Goal: Transaction & Acquisition: Book appointment/travel/reservation

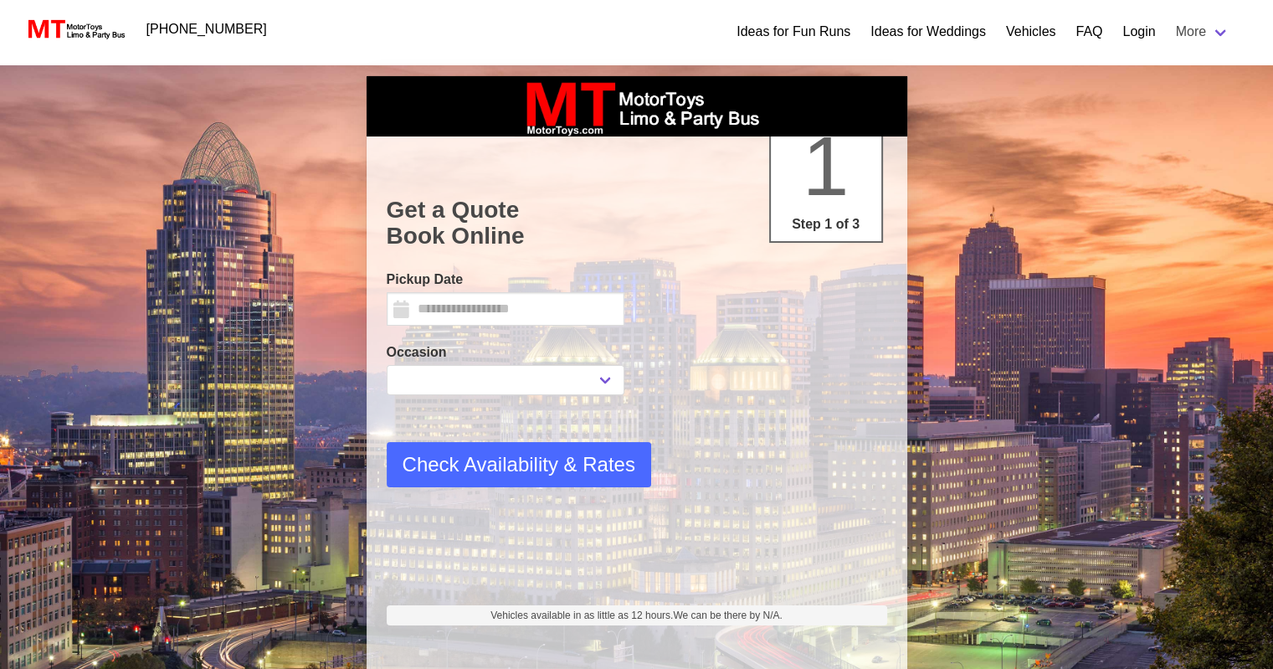
type input "*********"
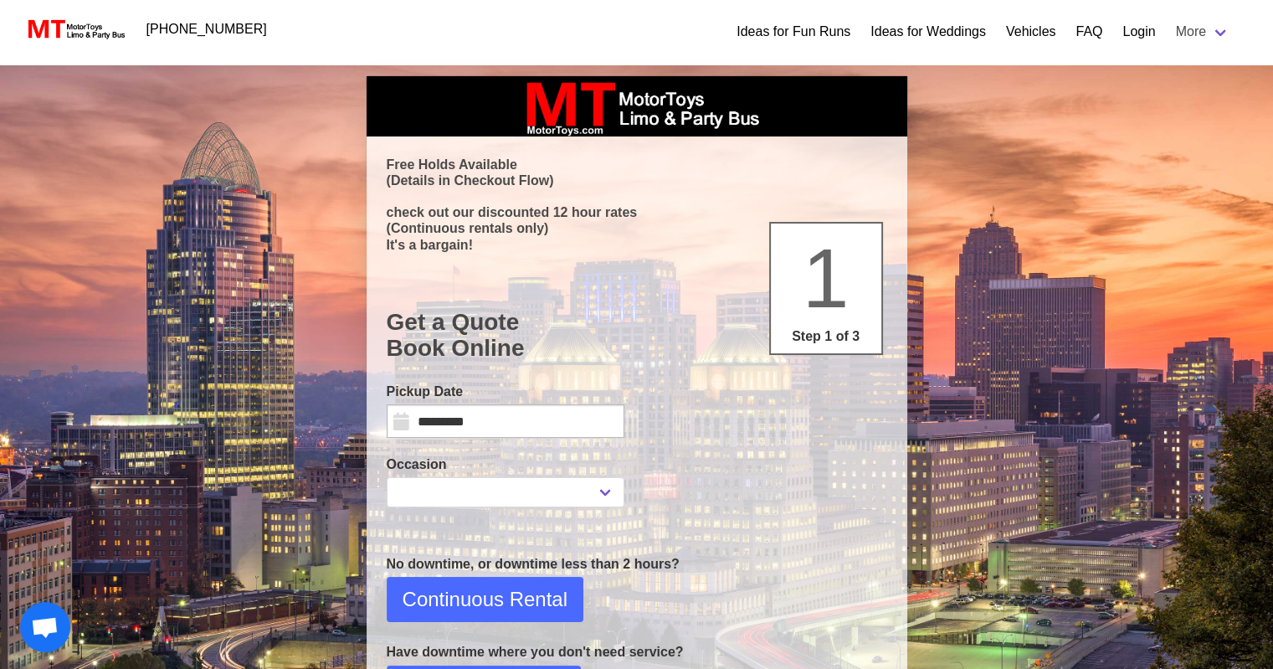
select select
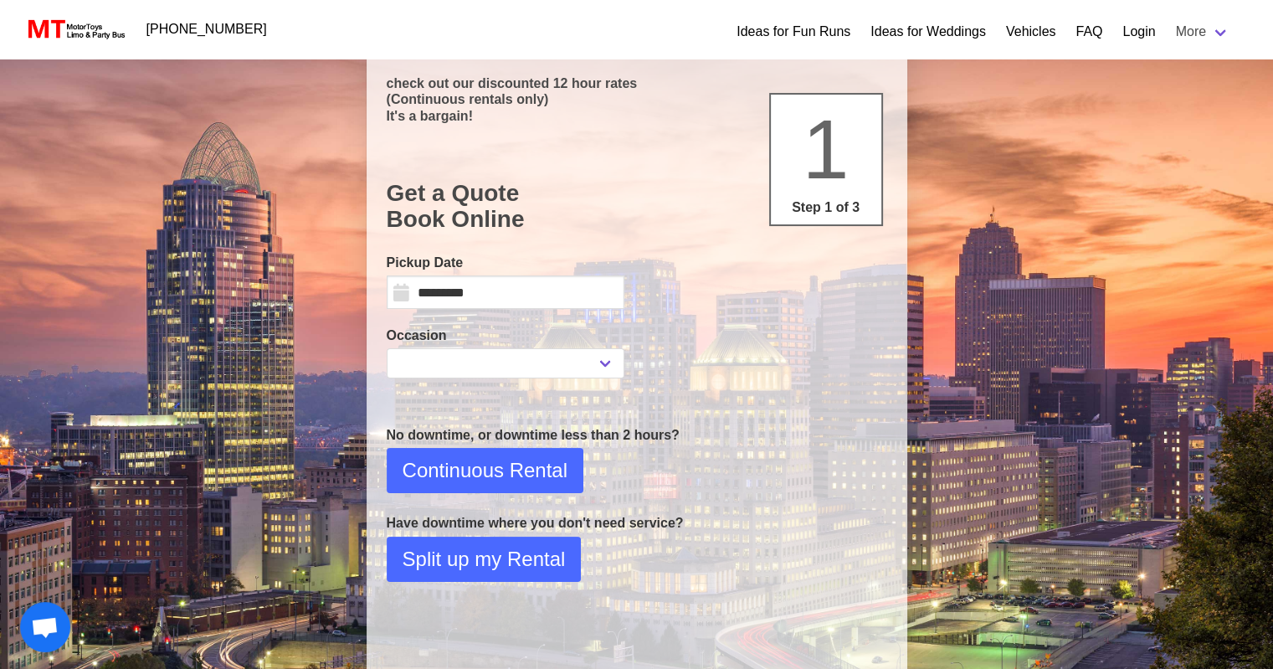
scroll to position [167, 0]
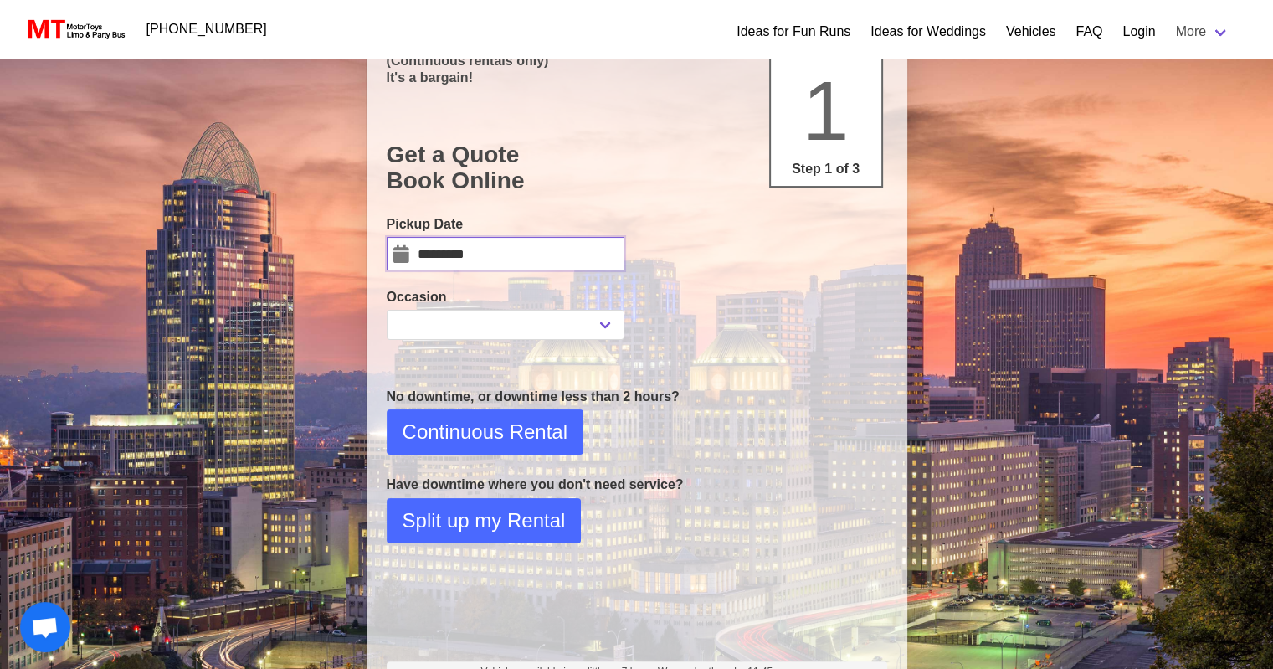
click at [488, 250] on input "*********" at bounding box center [506, 253] width 238 height 33
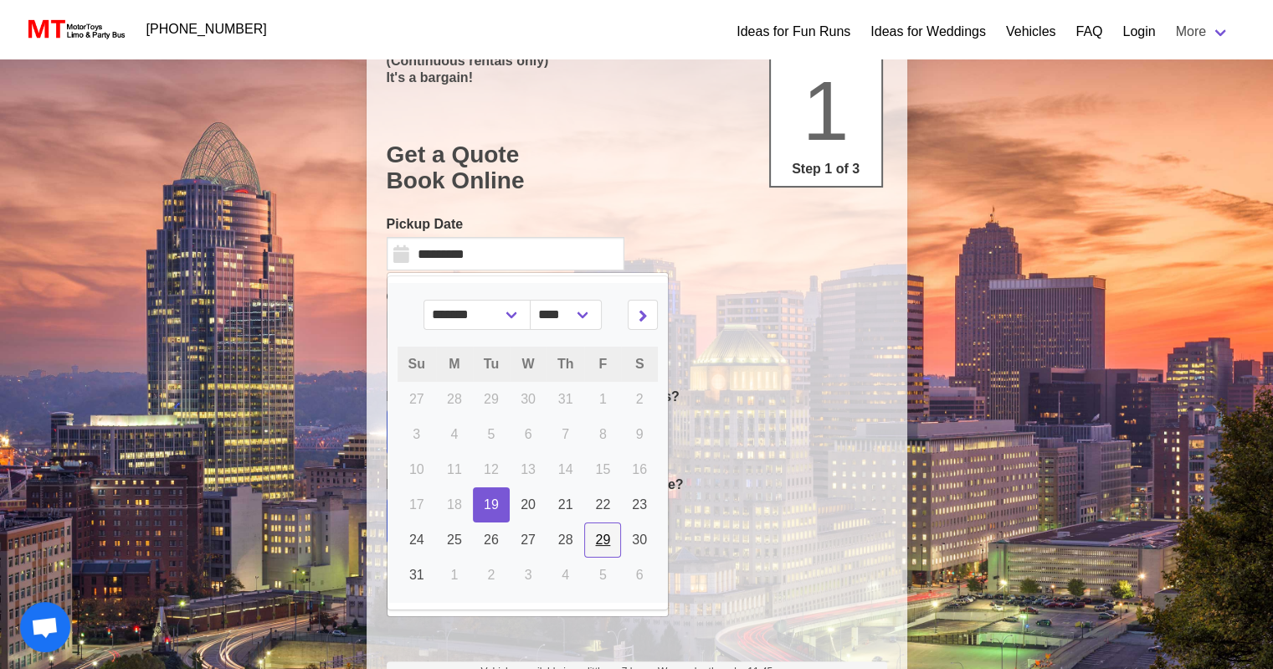
click at [601, 532] on span "29" at bounding box center [602, 539] width 15 height 14
type input "*********"
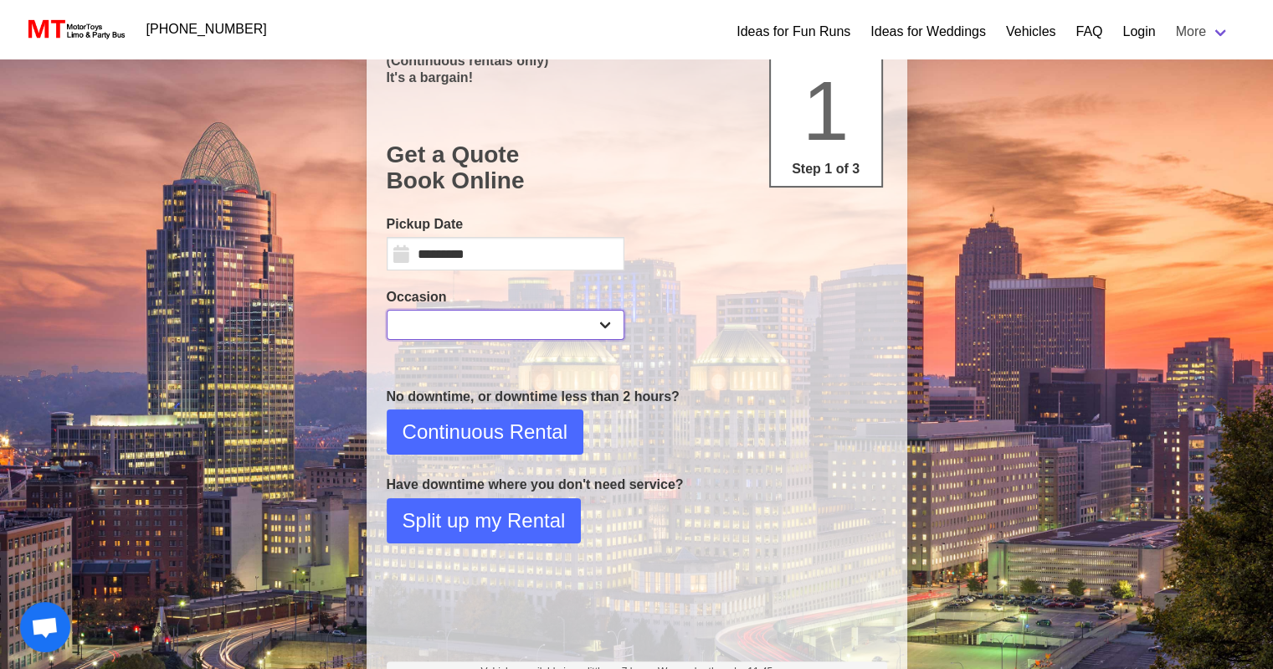
click at [425, 315] on select "**********" at bounding box center [506, 325] width 238 height 30
select select "*"
click at [387, 310] on select "**********" at bounding box center [506, 325] width 238 height 30
click at [505, 424] on span "Continuous Rental" at bounding box center [485, 432] width 165 height 30
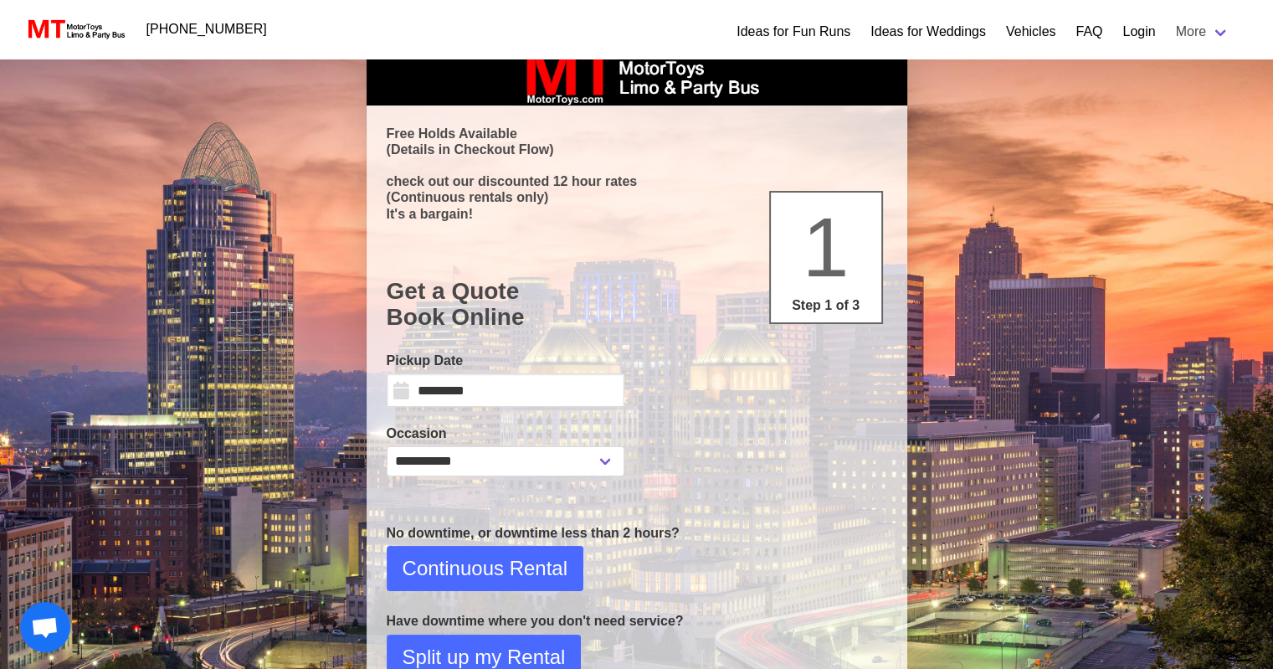
select select "*"
select select "**"
select select "****"
select select "*"
select select "**"
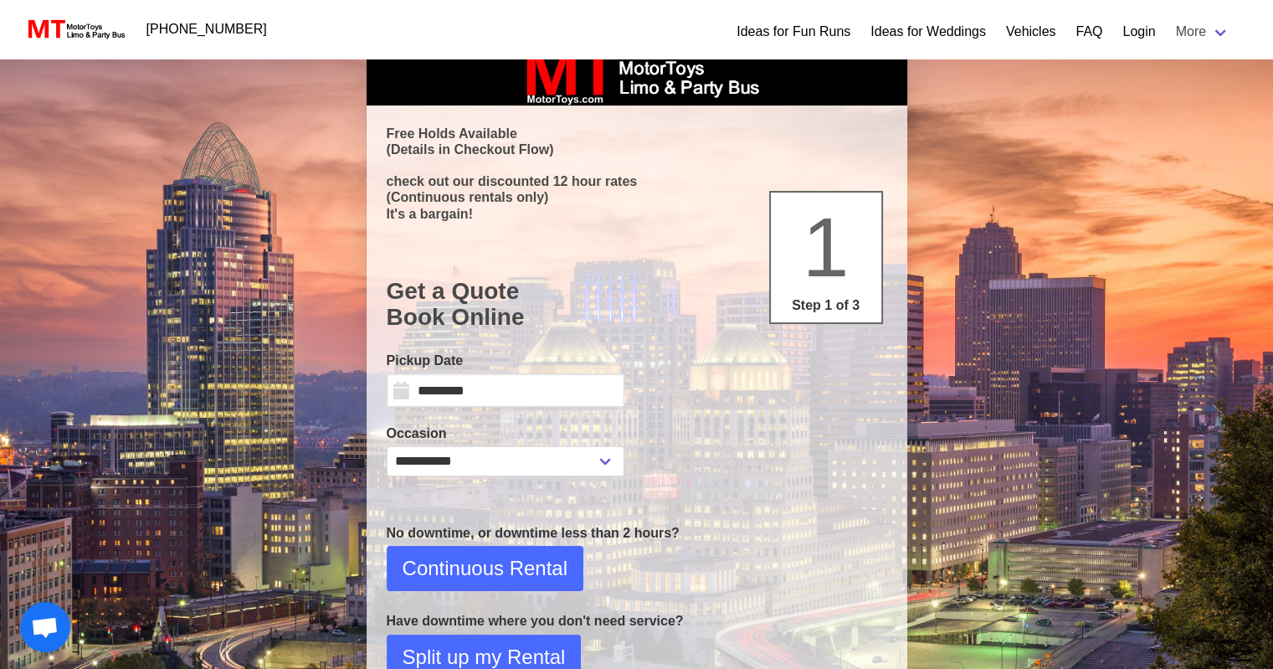
select select "****"
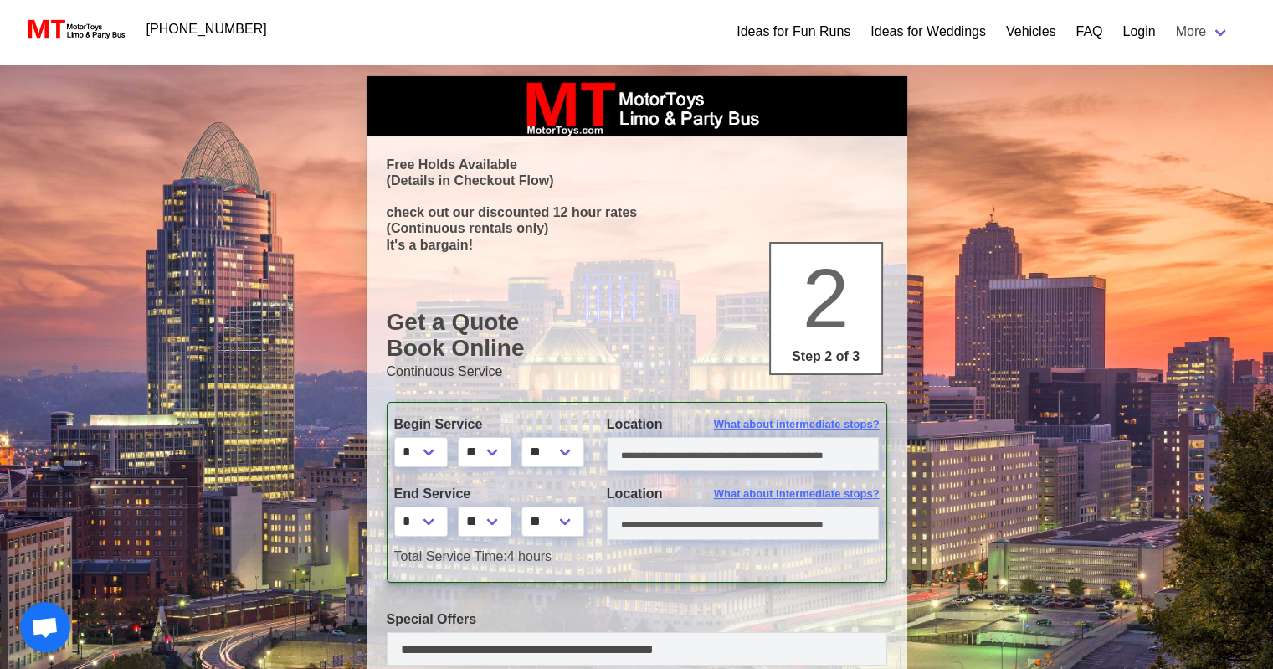
scroll to position [0, 0]
click at [441, 450] on select "* * * * * * * * * ** ** **" at bounding box center [421, 452] width 54 height 30
select select "*"
click at [394, 437] on select "* * * * * * * * * ** ** **" at bounding box center [421, 452] width 54 height 30
click at [501, 446] on select "** ** ** **" at bounding box center [485, 452] width 54 height 30
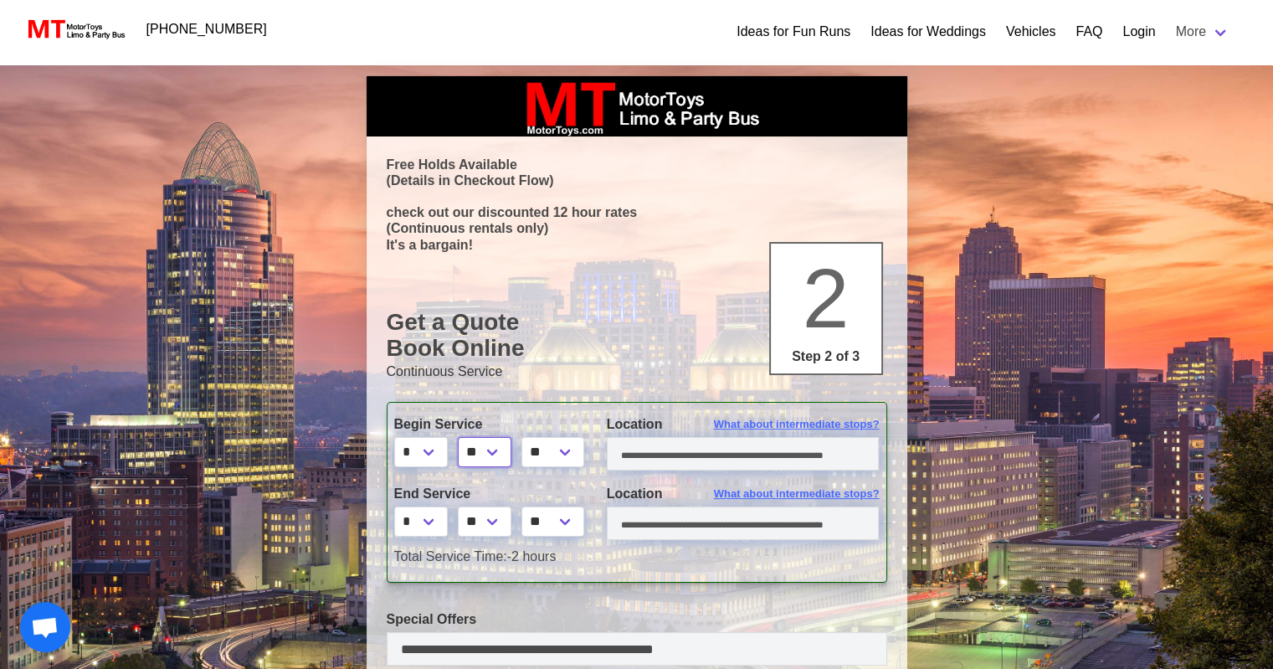
select select "*"
click at [460, 437] on select "** ** ** **" at bounding box center [485, 452] width 54 height 30
click at [646, 457] on input "text" at bounding box center [743, 453] width 273 height 33
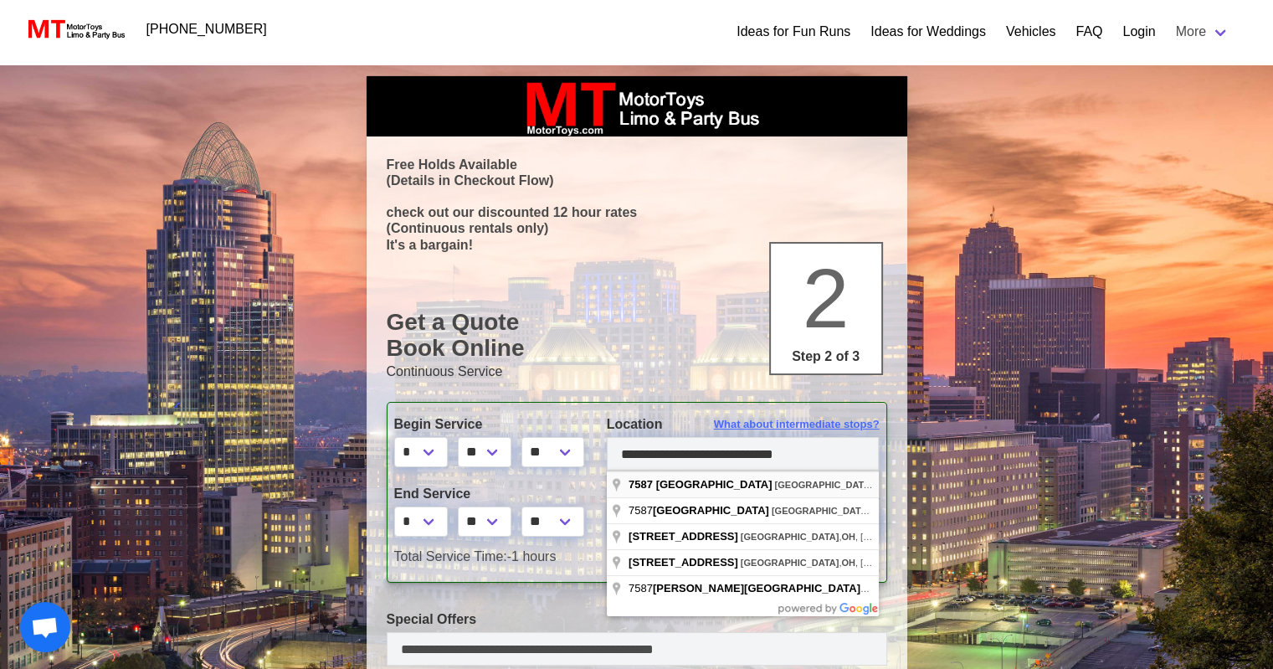
type input "**********"
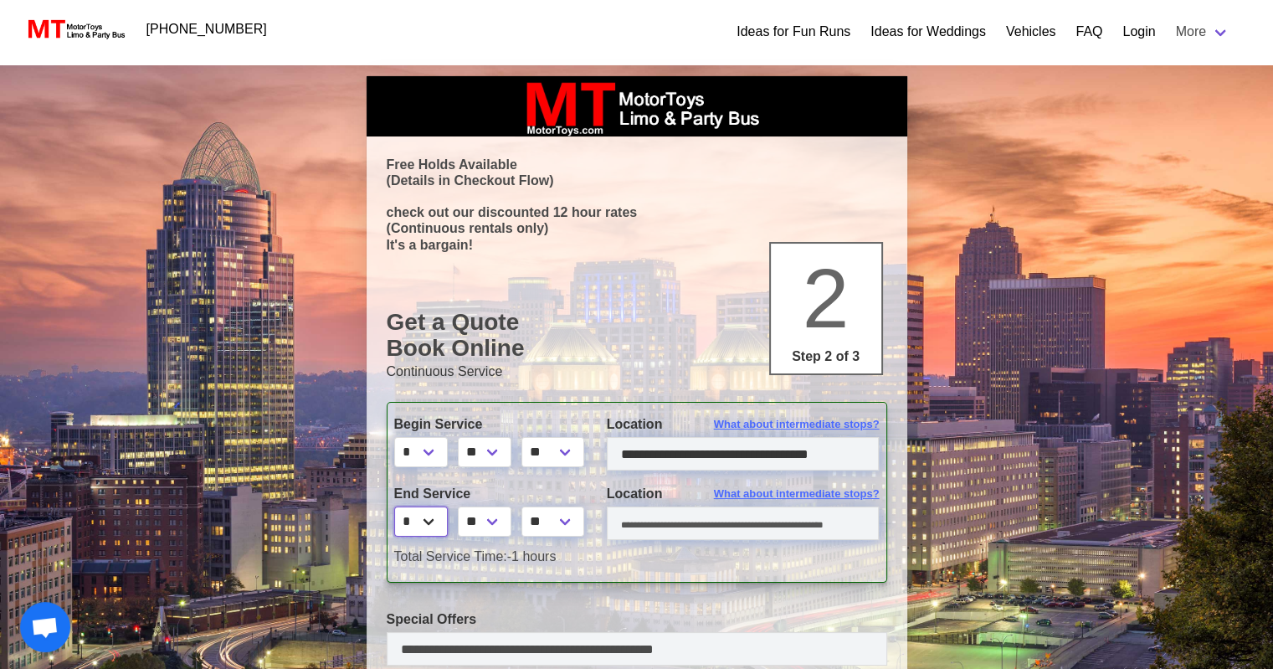
click at [429, 525] on select "* * * * * * * * * ** ** **" at bounding box center [421, 521] width 54 height 30
select select "**"
click at [394, 506] on select "* * * * * * * * * ** ** **" at bounding box center [421, 521] width 54 height 30
click at [500, 522] on select "** ** ** **" at bounding box center [485, 521] width 54 height 30
select select "*"
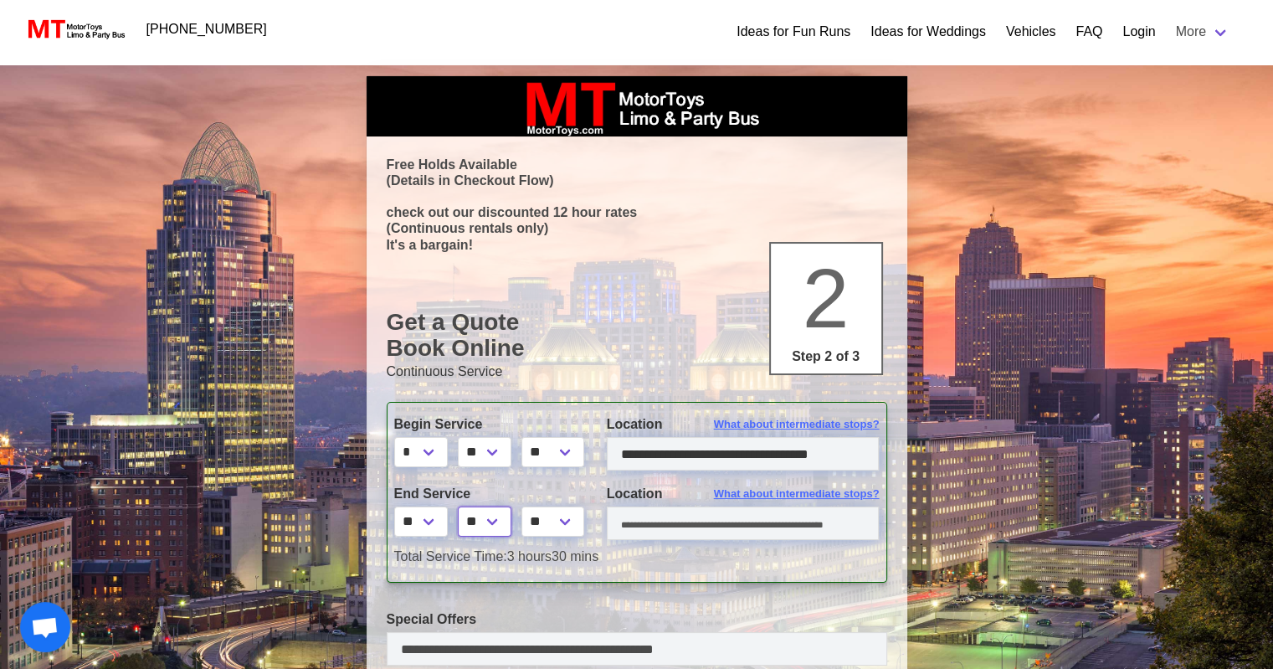
click at [460, 506] on select "** ** ** **" at bounding box center [485, 521] width 54 height 30
click at [657, 523] on input "text" at bounding box center [743, 522] width 273 height 33
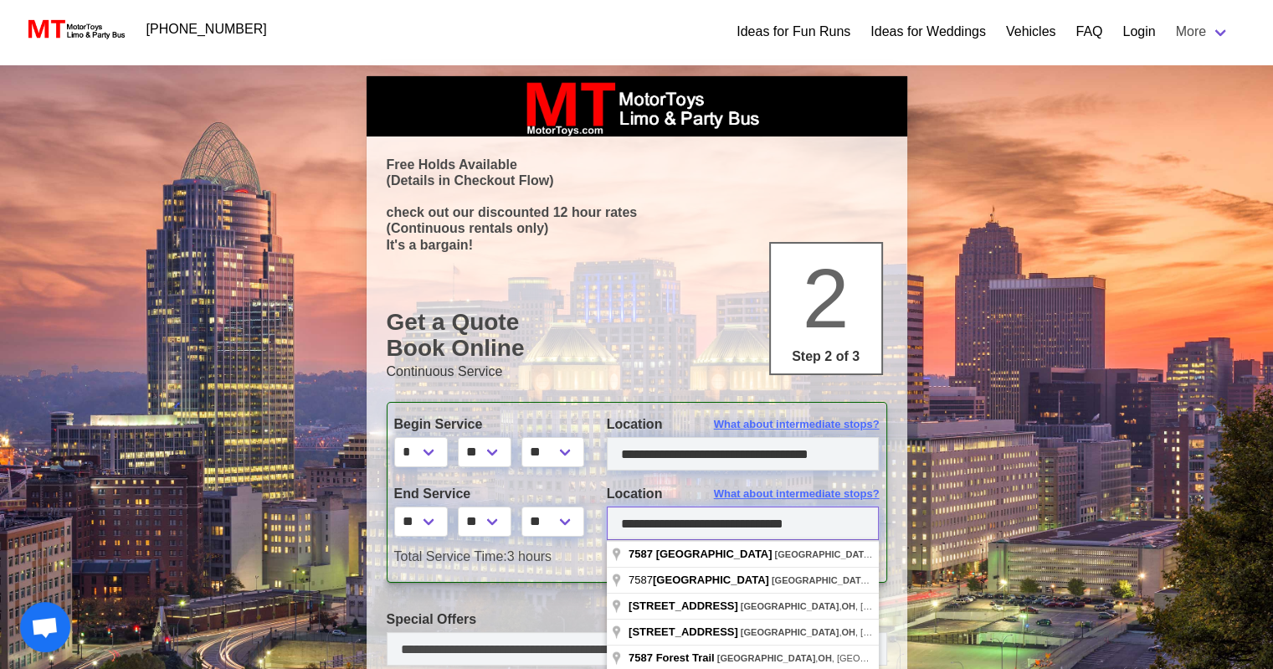
type input "**********"
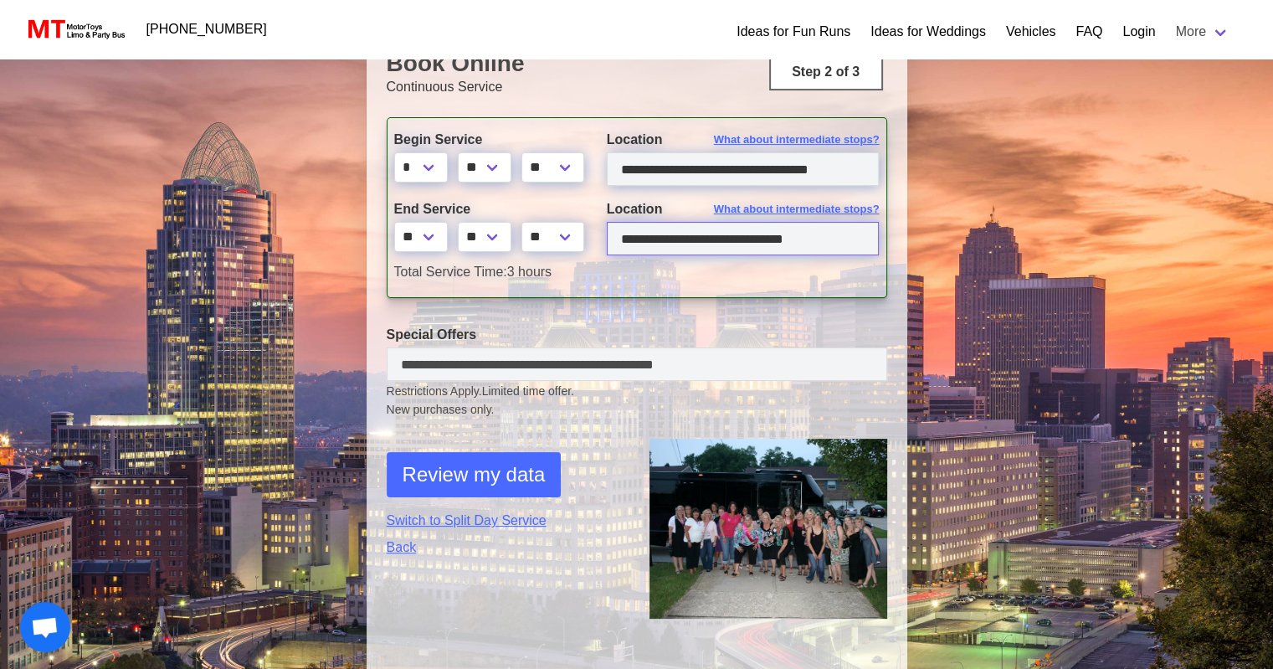
scroll to position [335, 0]
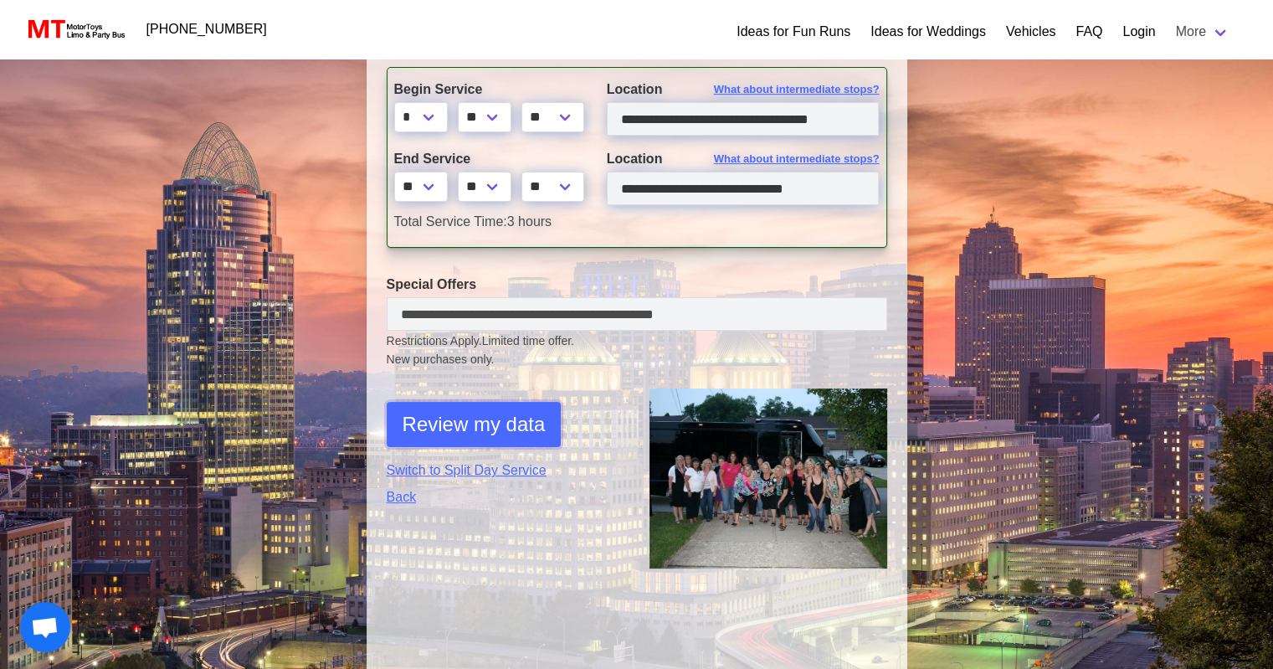
click at [489, 429] on span "Review my data" at bounding box center [474, 424] width 143 height 30
select select "*"
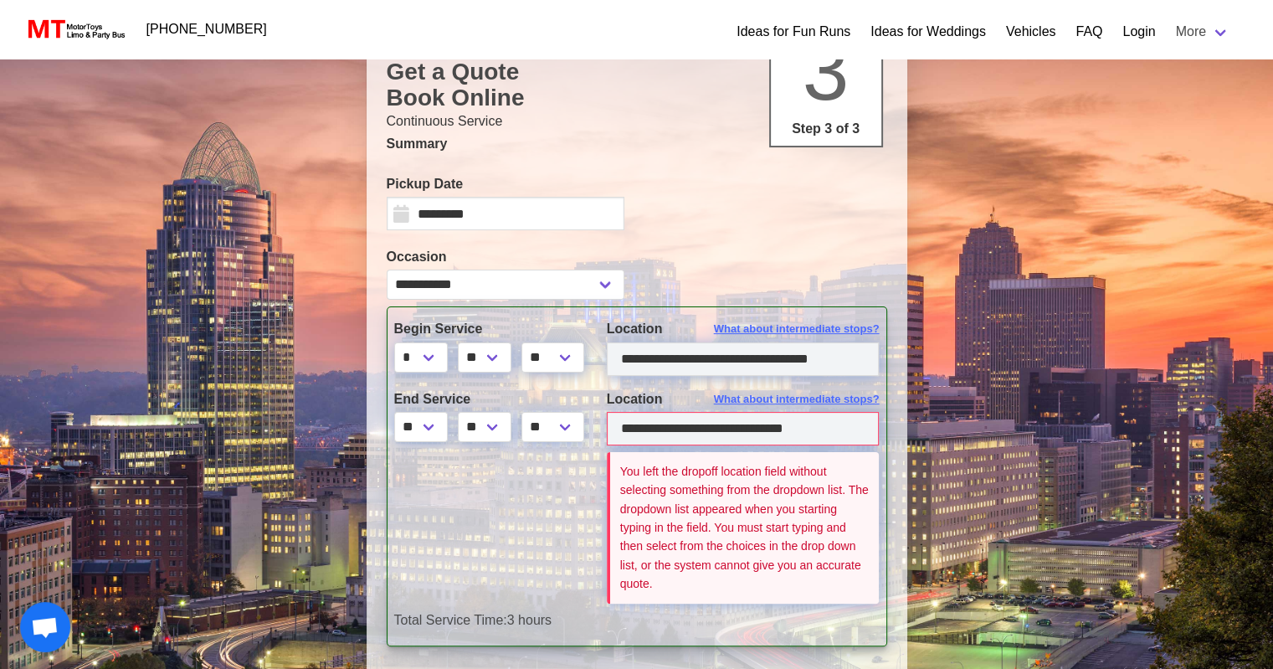
scroll to position [251, 0]
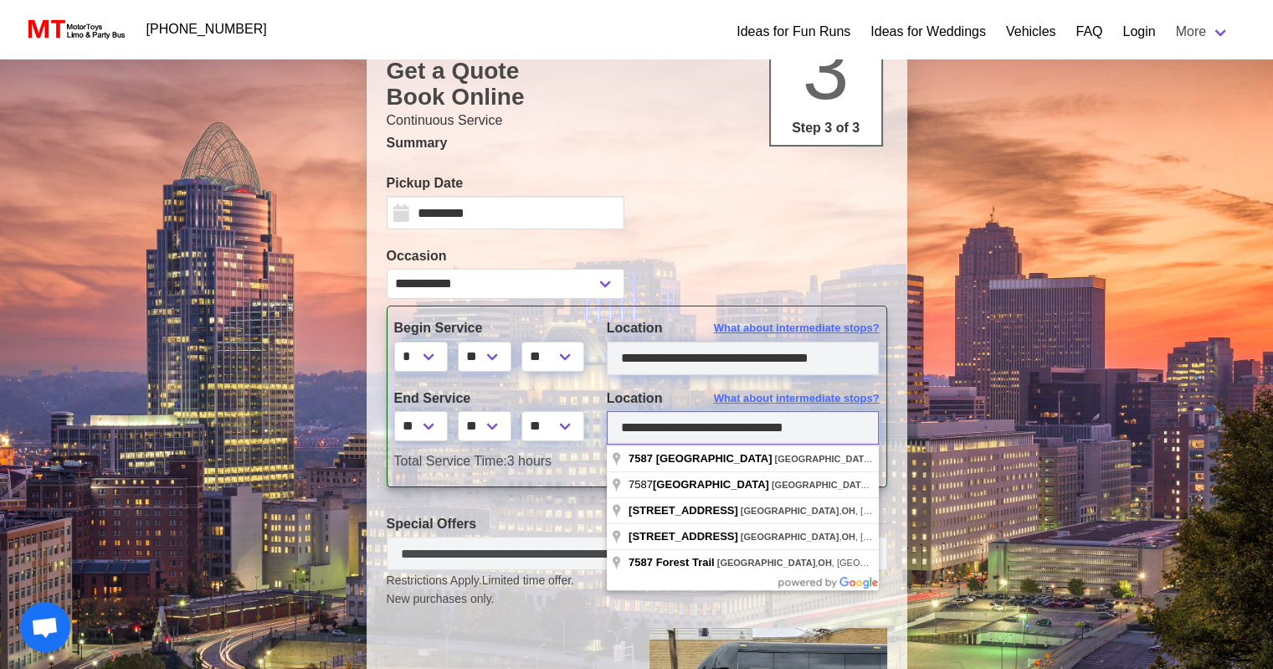
click at [848, 426] on input "**********" at bounding box center [743, 427] width 273 height 33
type input "**********"
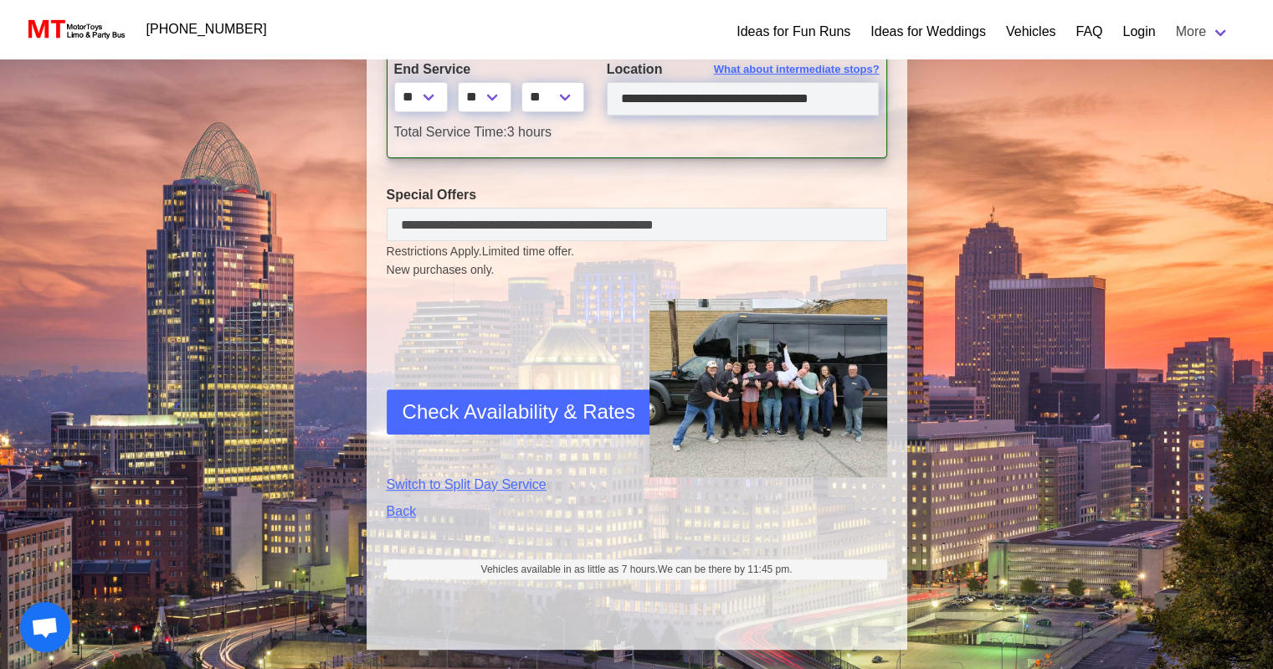
scroll to position [582, 0]
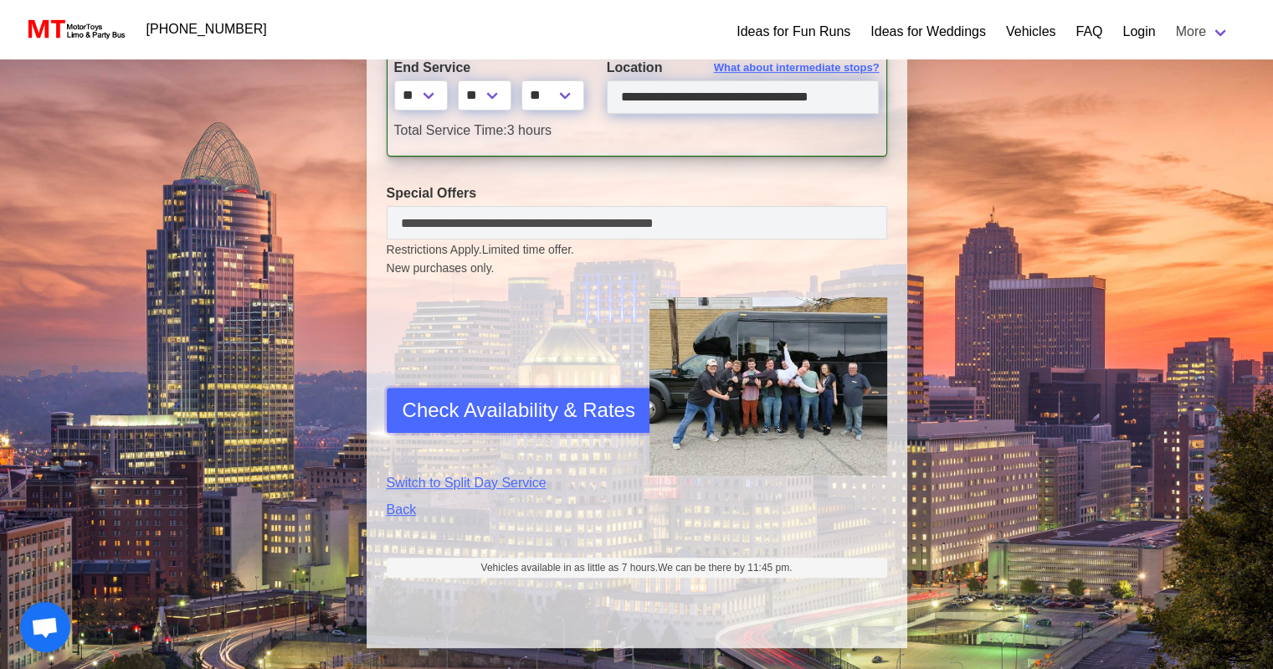
click at [475, 405] on span "Check Availability & Rates" at bounding box center [519, 410] width 233 height 30
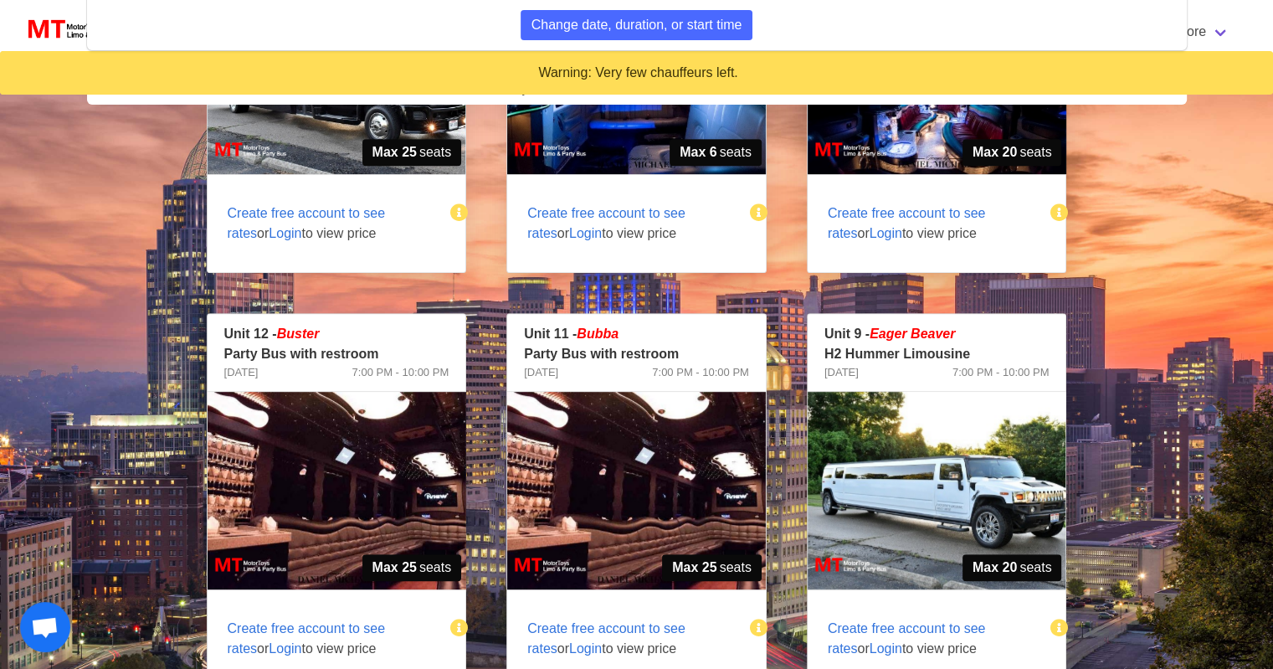
scroll to position [862, 0]
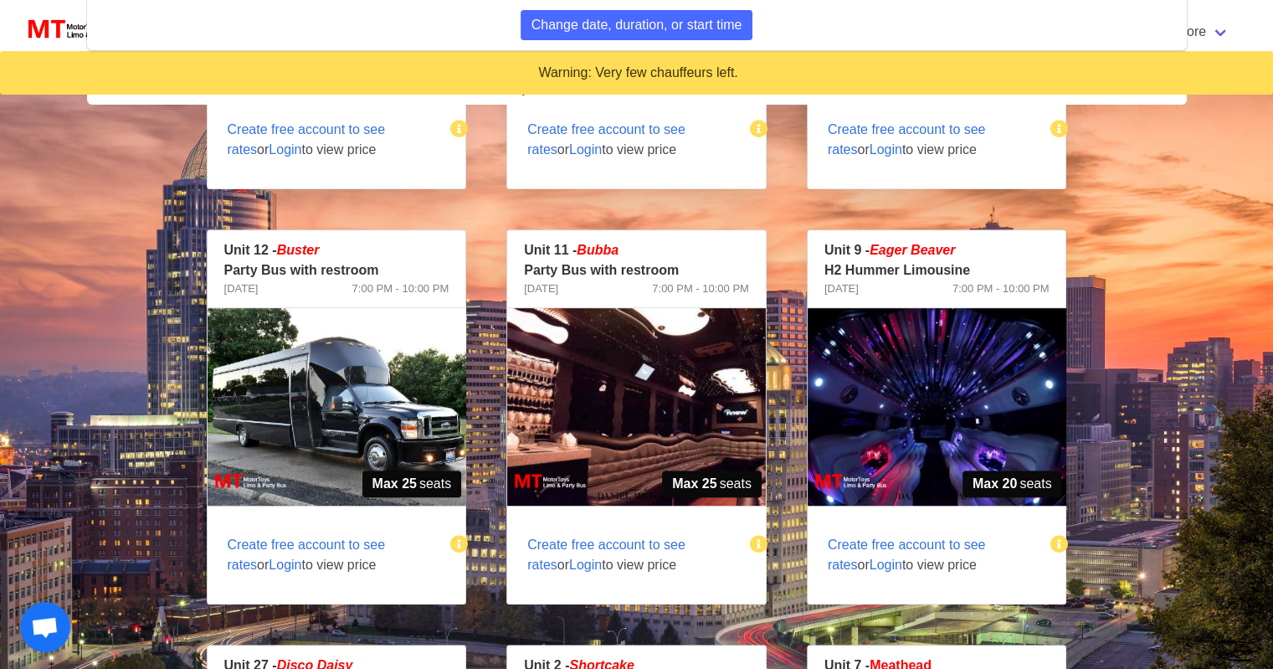
click at [975, 434] on img at bounding box center [937, 407] width 259 height 198
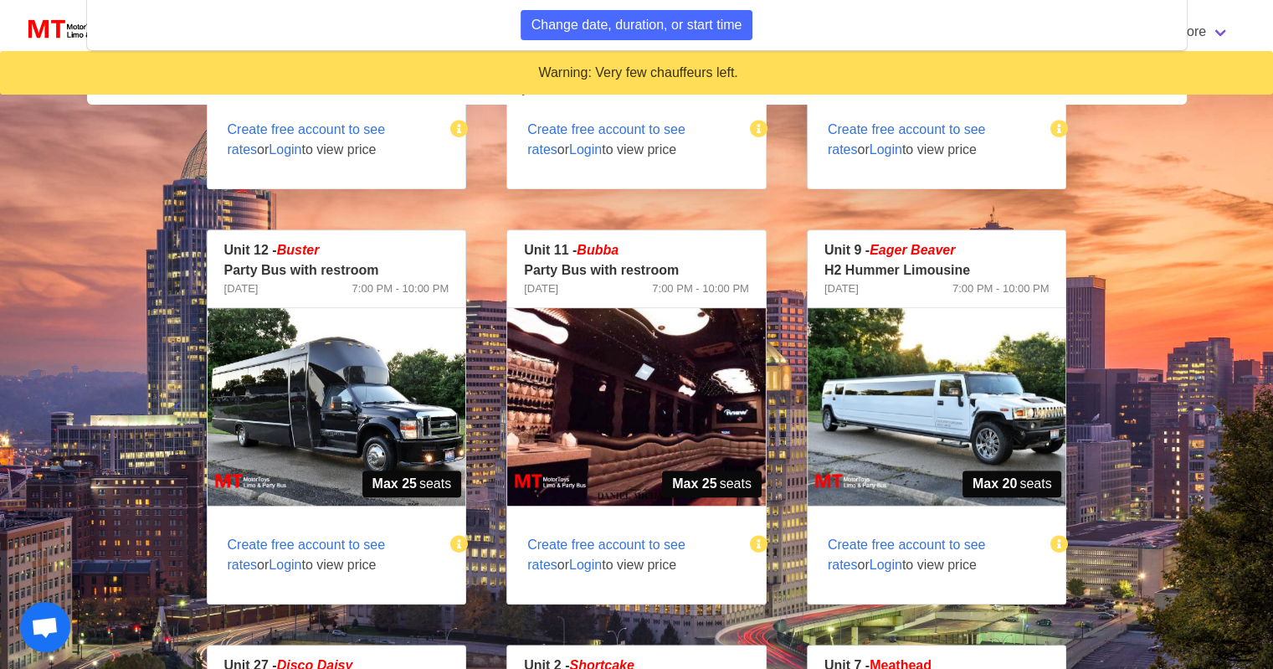
click at [930, 414] on img at bounding box center [937, 407] width 259 height 198
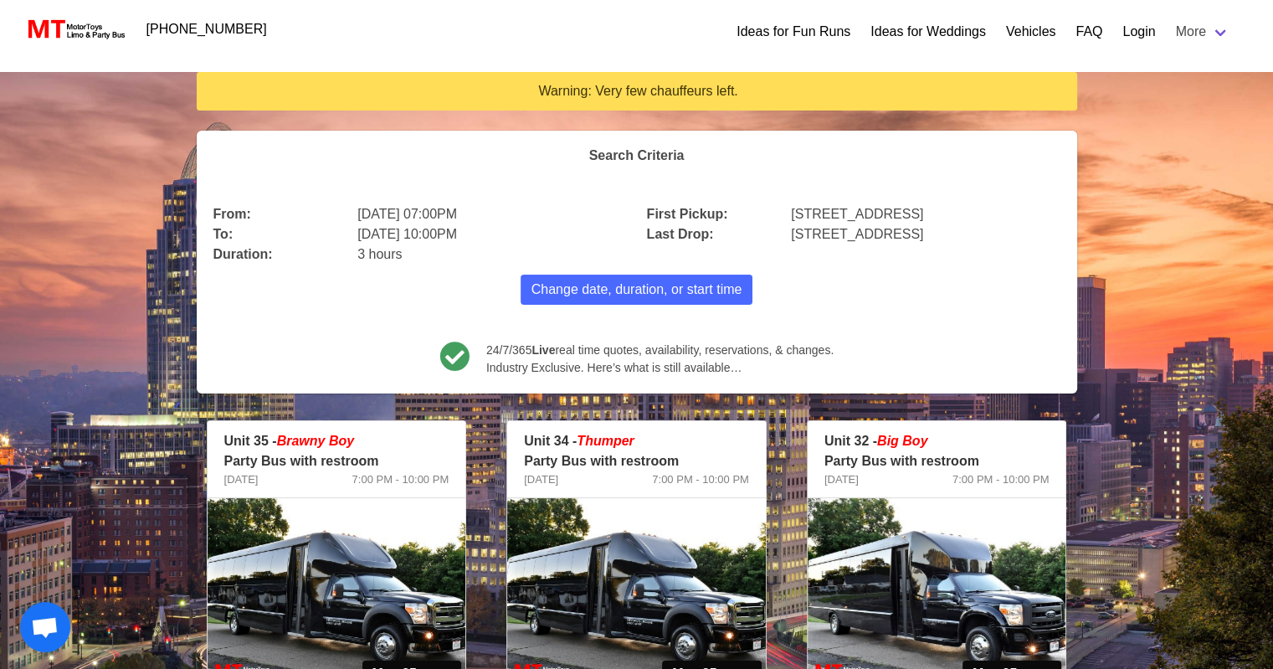
scroll to position [0, 0]
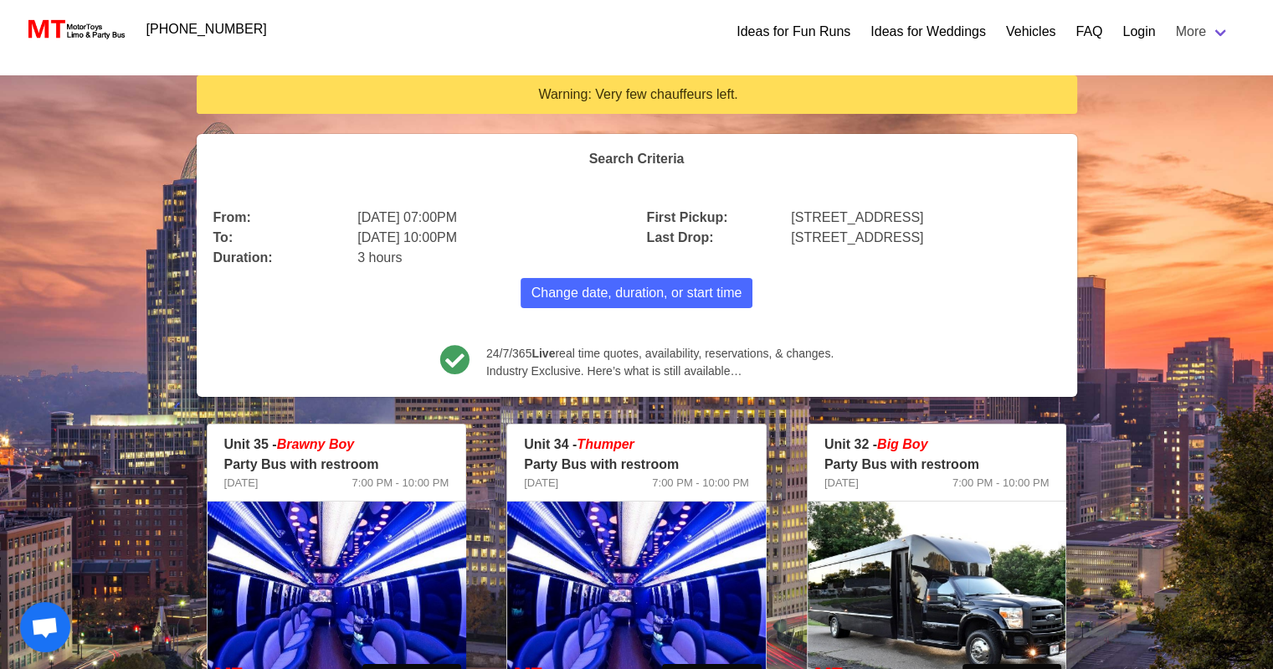
click at [1136, 26] on link "Login" at bounding box center [1139, 32] width 33 height 20
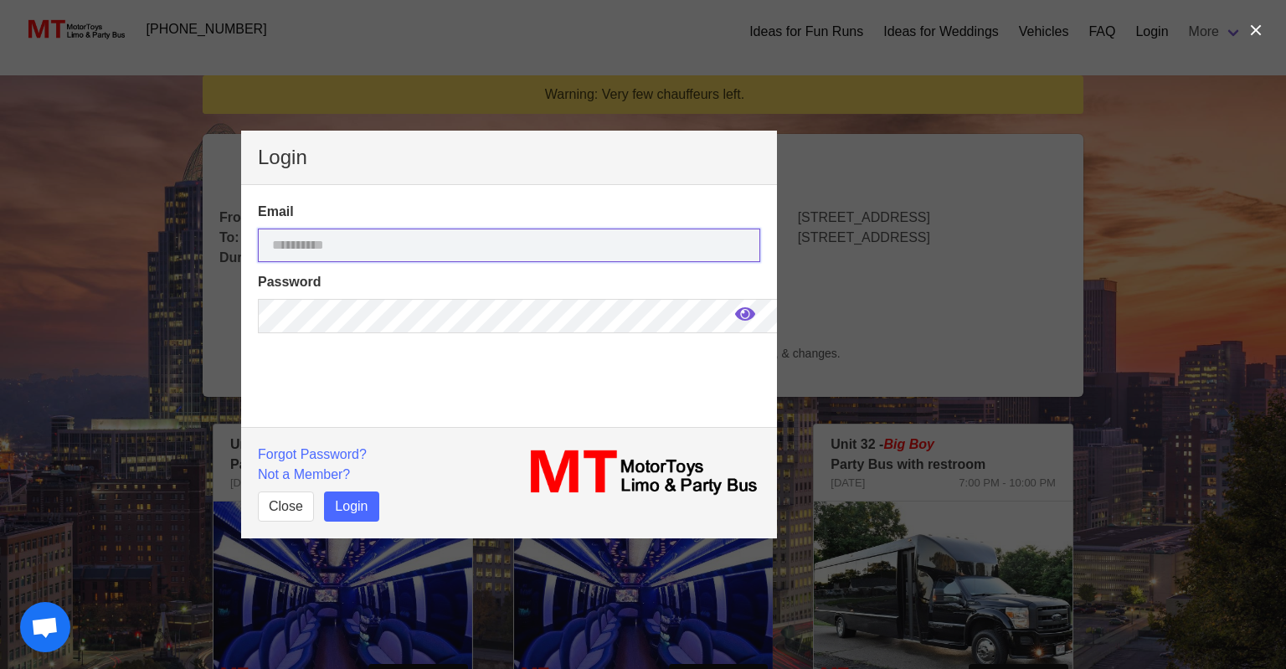
click at [372, 244] on input "email" at bounding box center [509, 245] width 502 height 33
type input "**********"
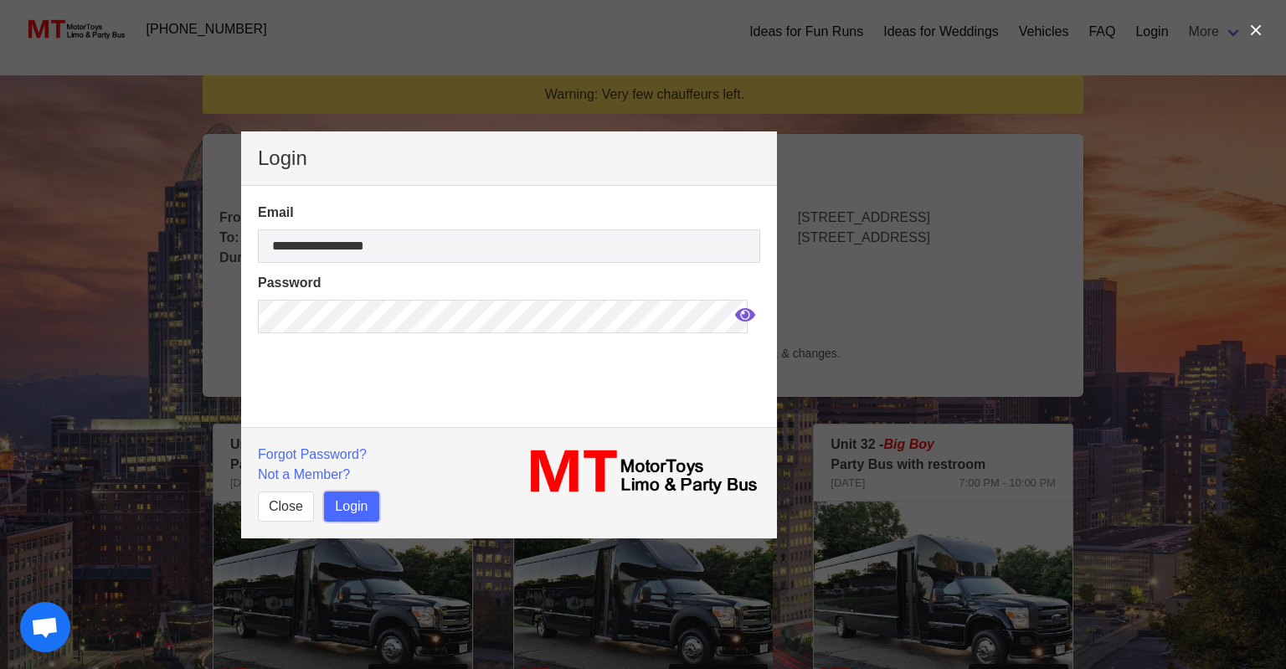
click at [355, 505] on button "Login" at bounding box center [351, 506] width 54 height 30
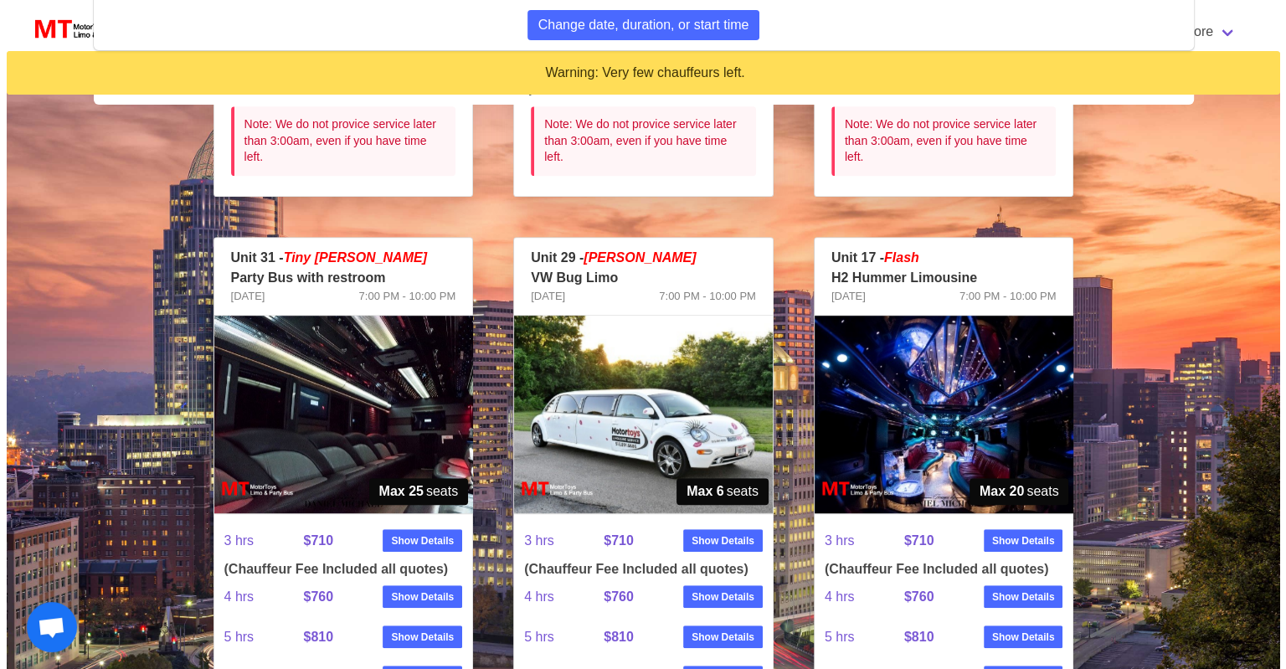
scroll to position [921, 0]
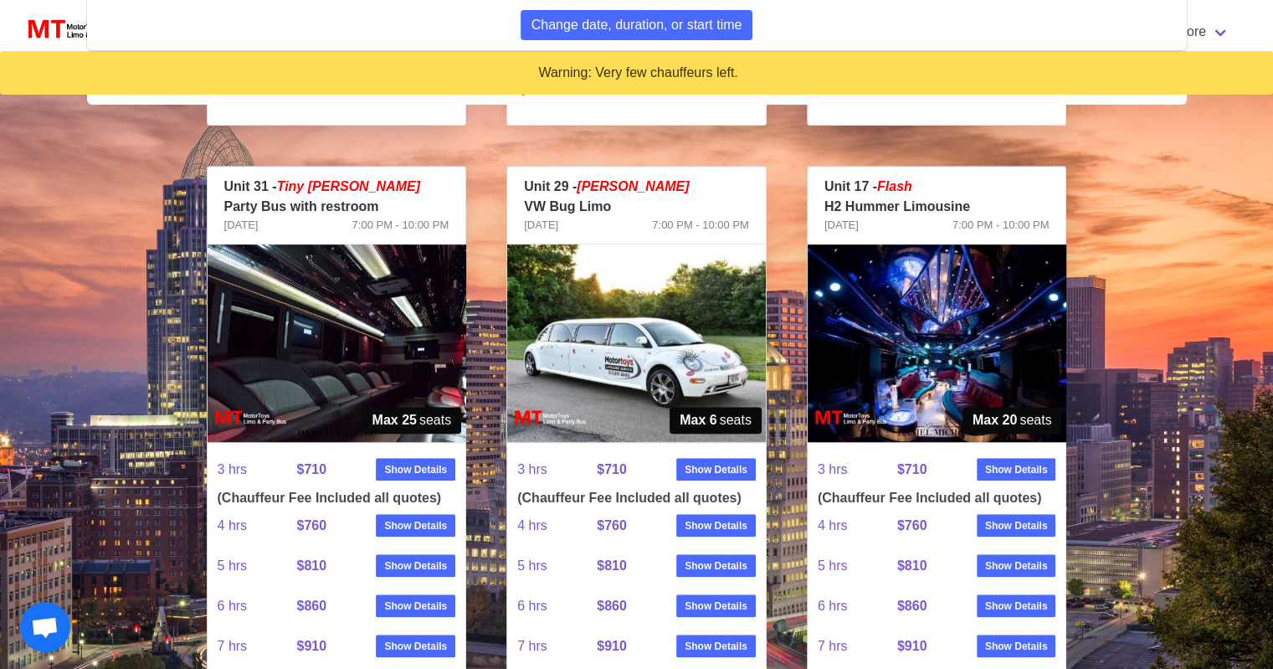
click at [898, 317] on img at bounding box center [937, 343] width 259 height 198
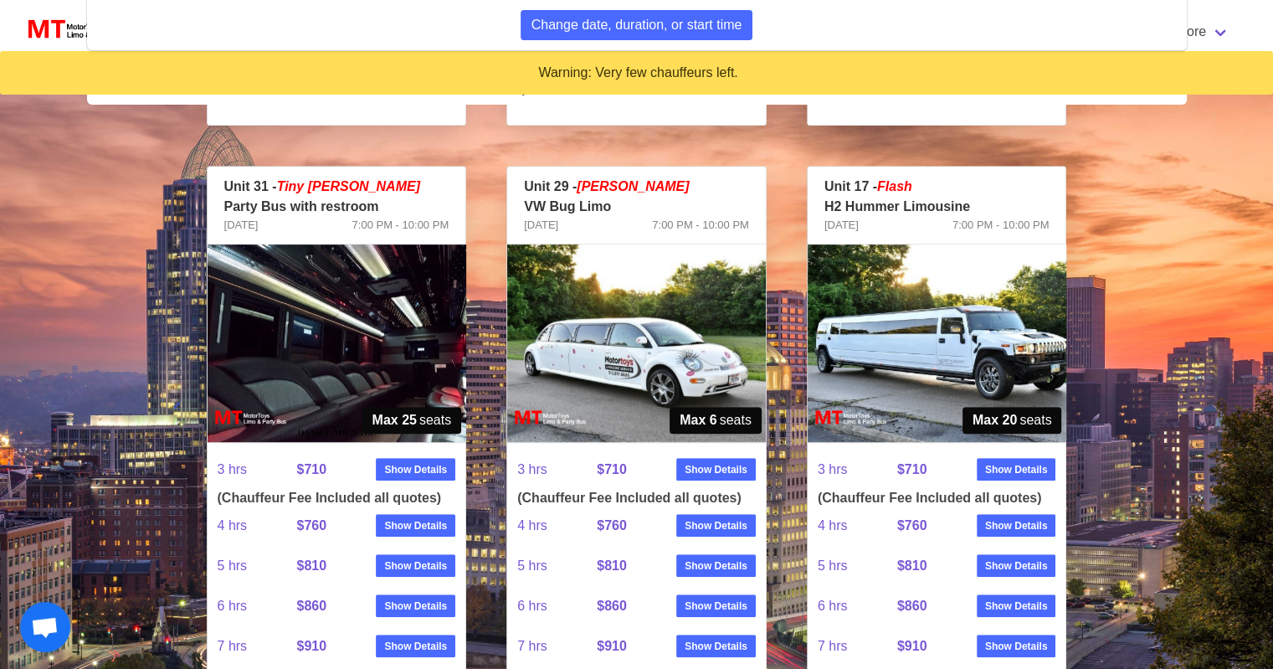
click at [898, 317] on img at bounding box center [937, 343] width 259 height 198
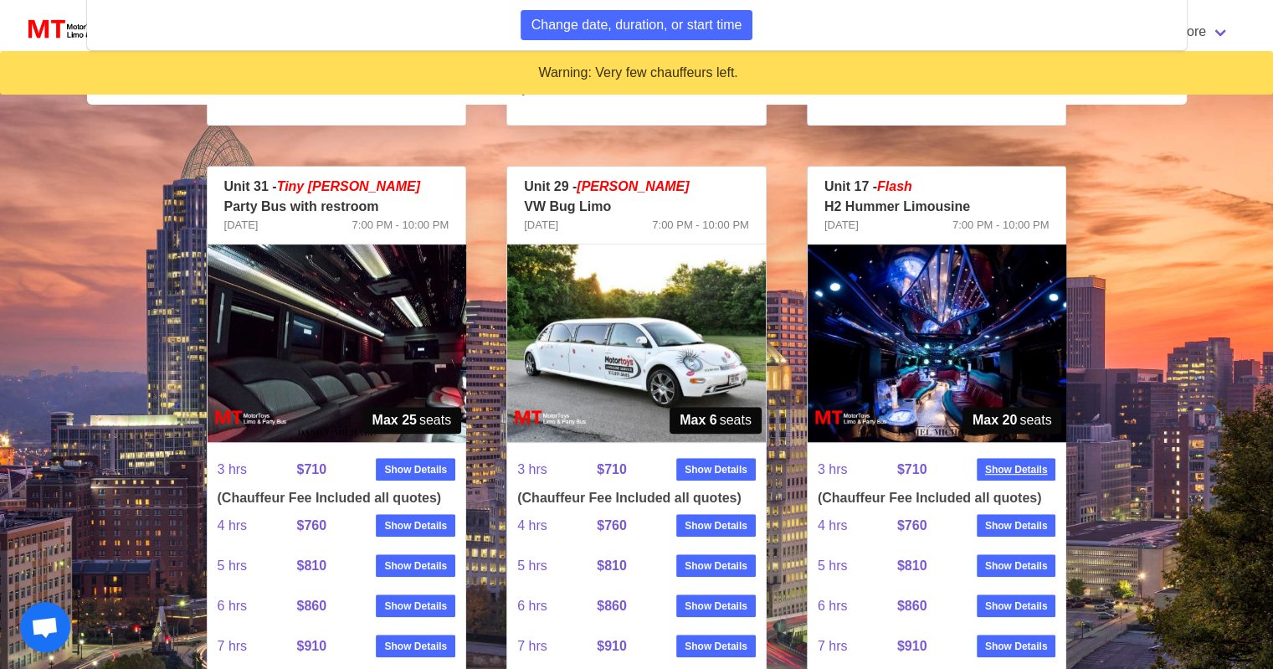
click at [1008, 474] on strong "Show Details" at bounding box center [1016, 469] width 63 height 15
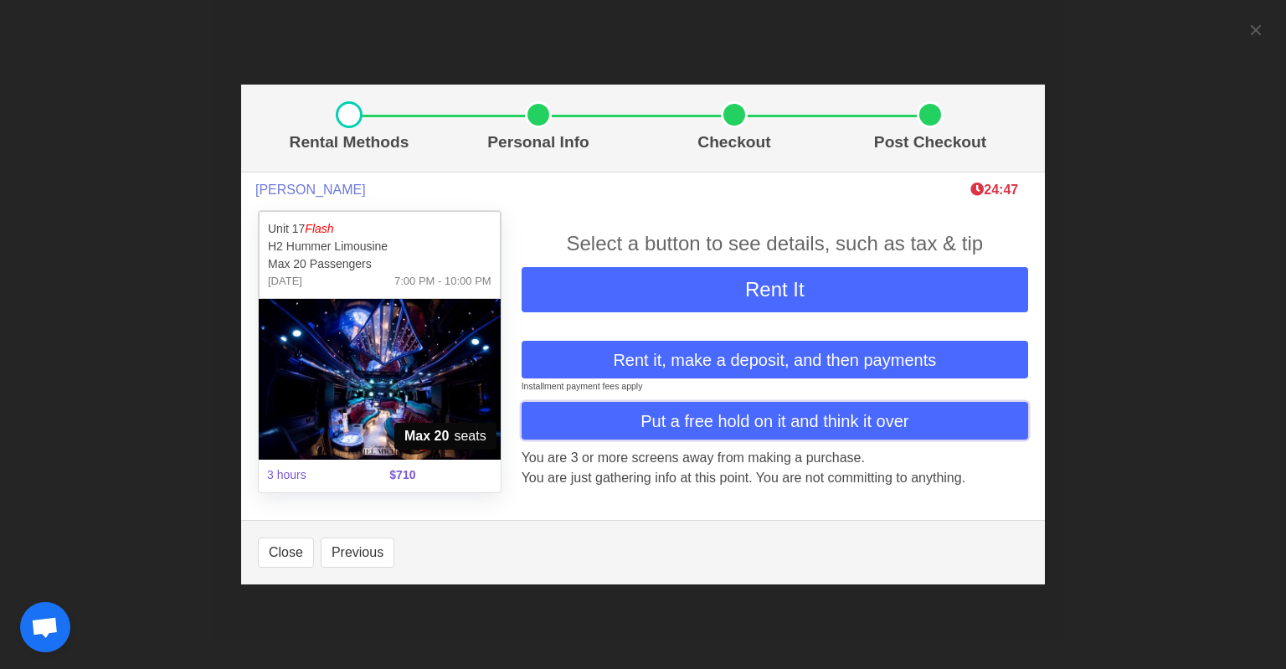
click at [809, 419] on span "Put a free hold on it and think it over" at bounding box center [774, 421] width 268 height 25
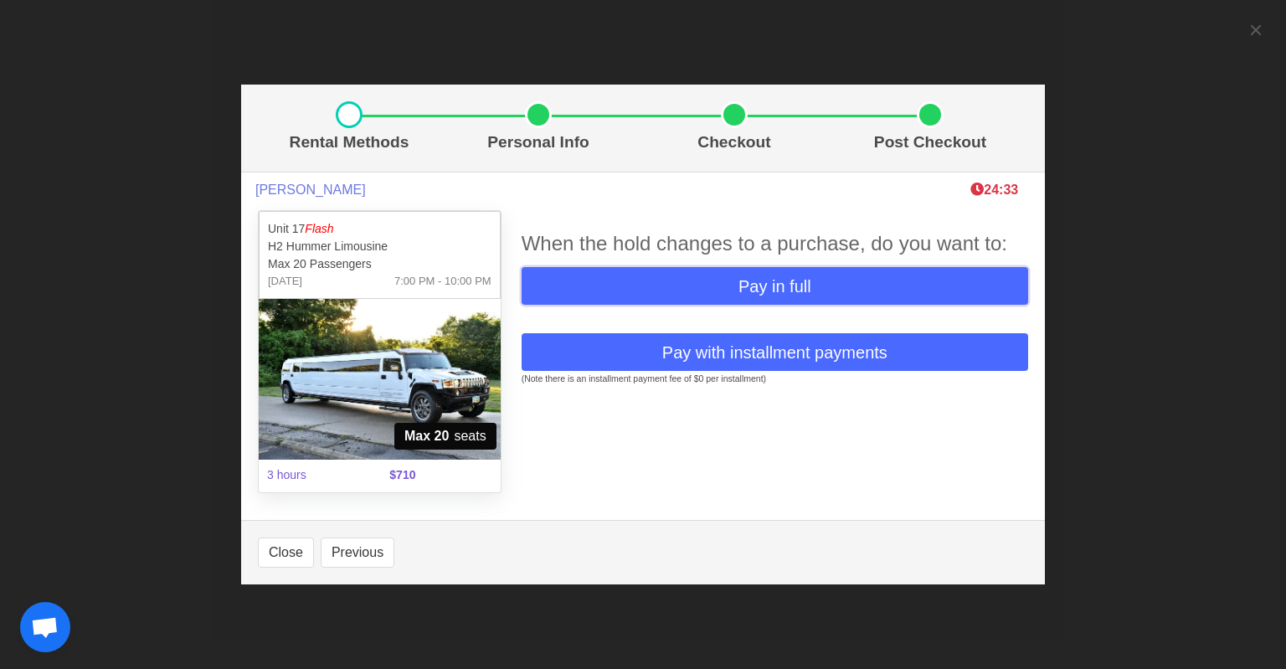
click at [732, 280] on button "Pay in full" at bounding box center [775, 286] width 506 height 38
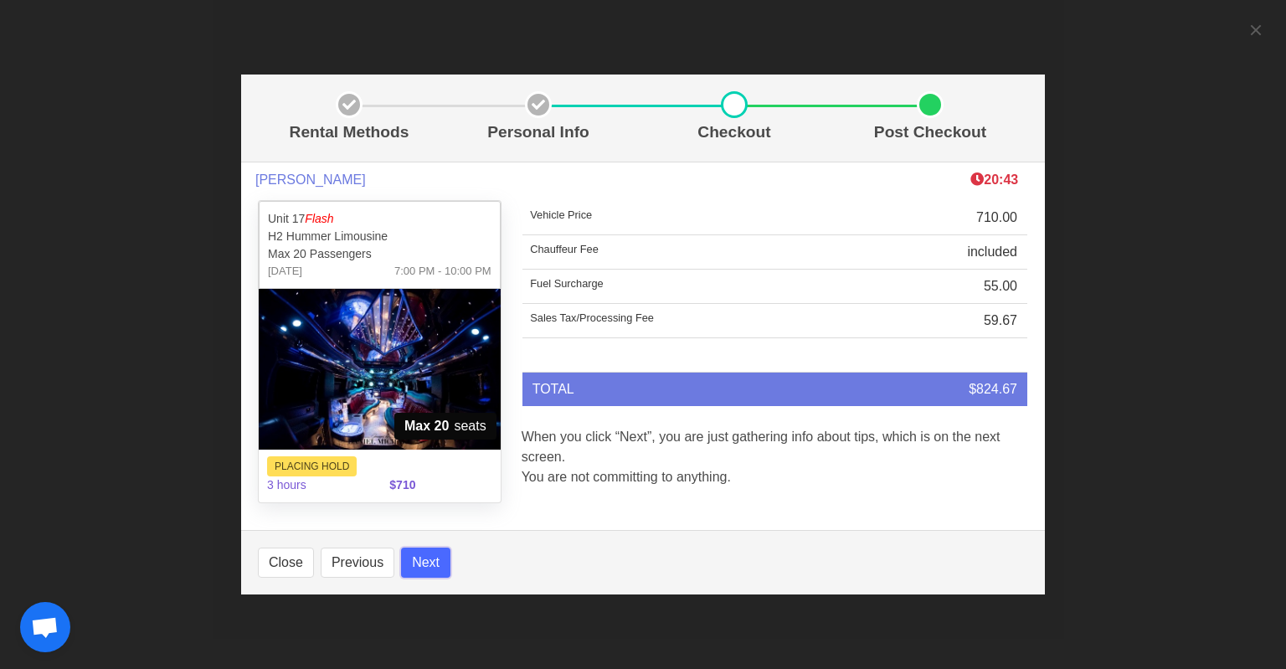
click at [422, 562] on button "Next" at bounding box center [425, 562] width 49 height 30
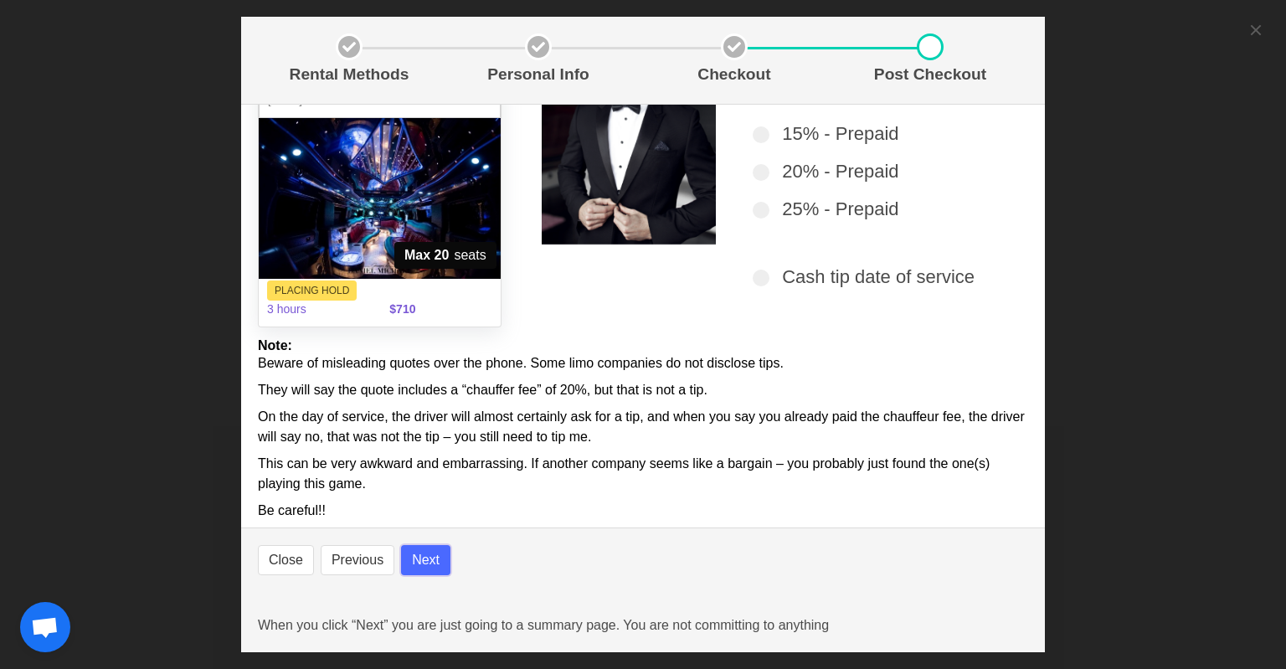
scroll to position [128, 0]
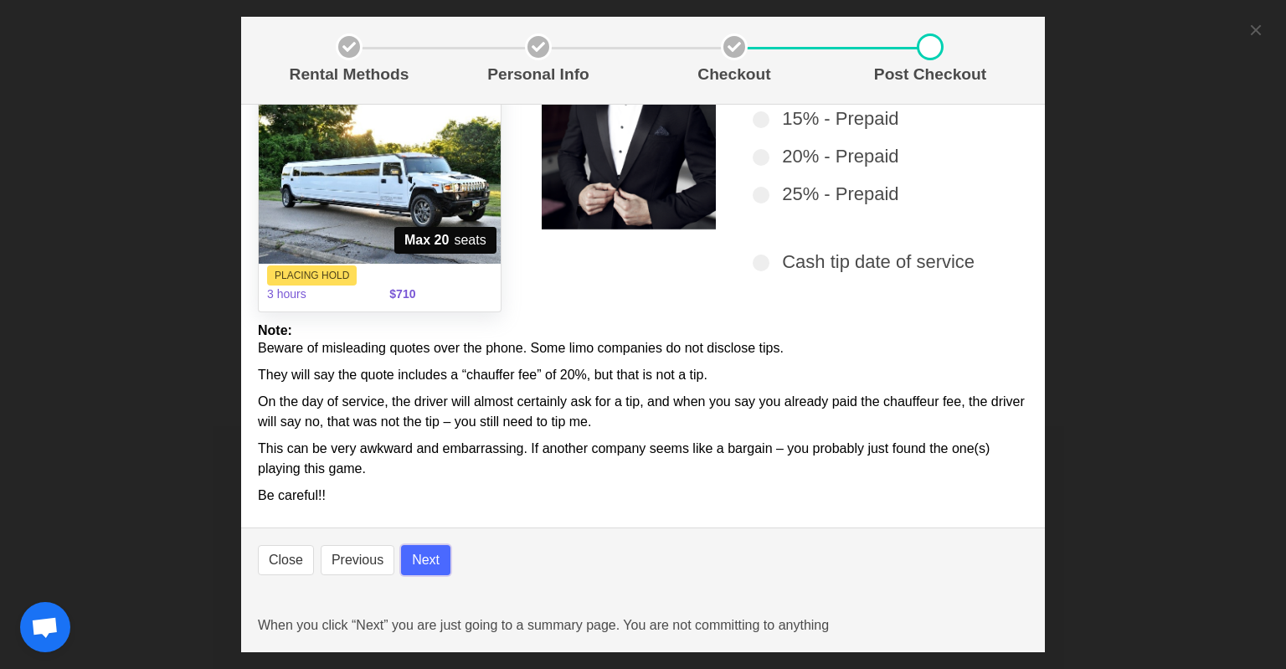
select select
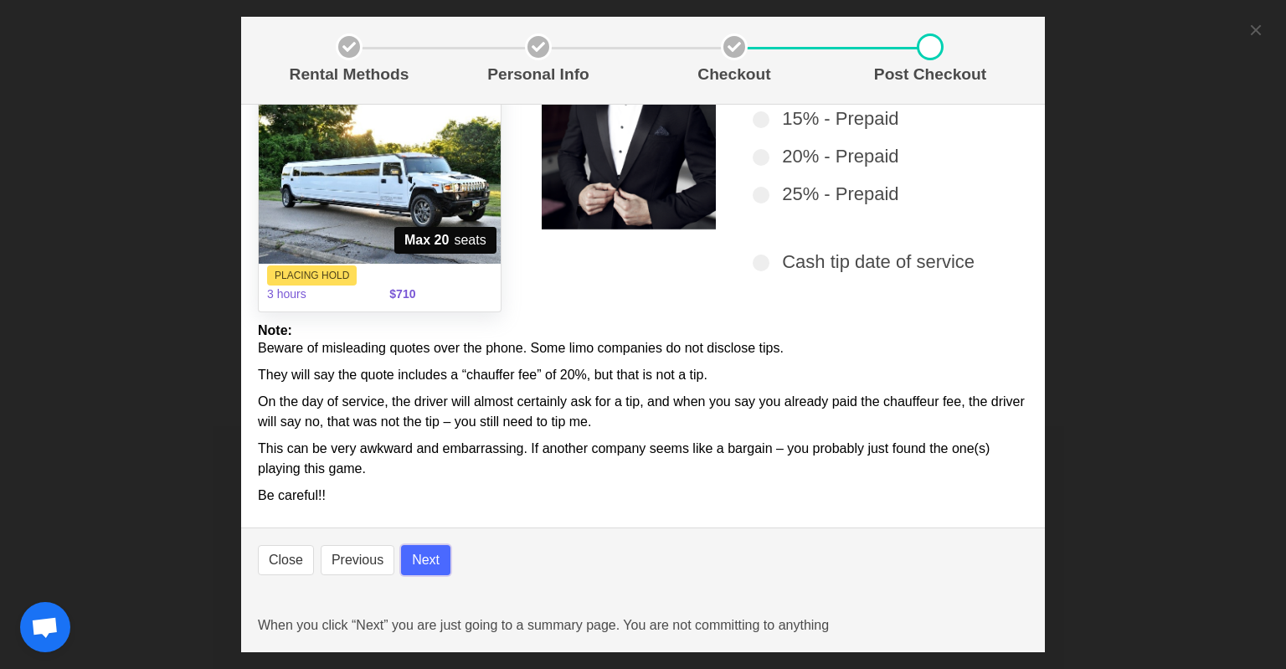
select select
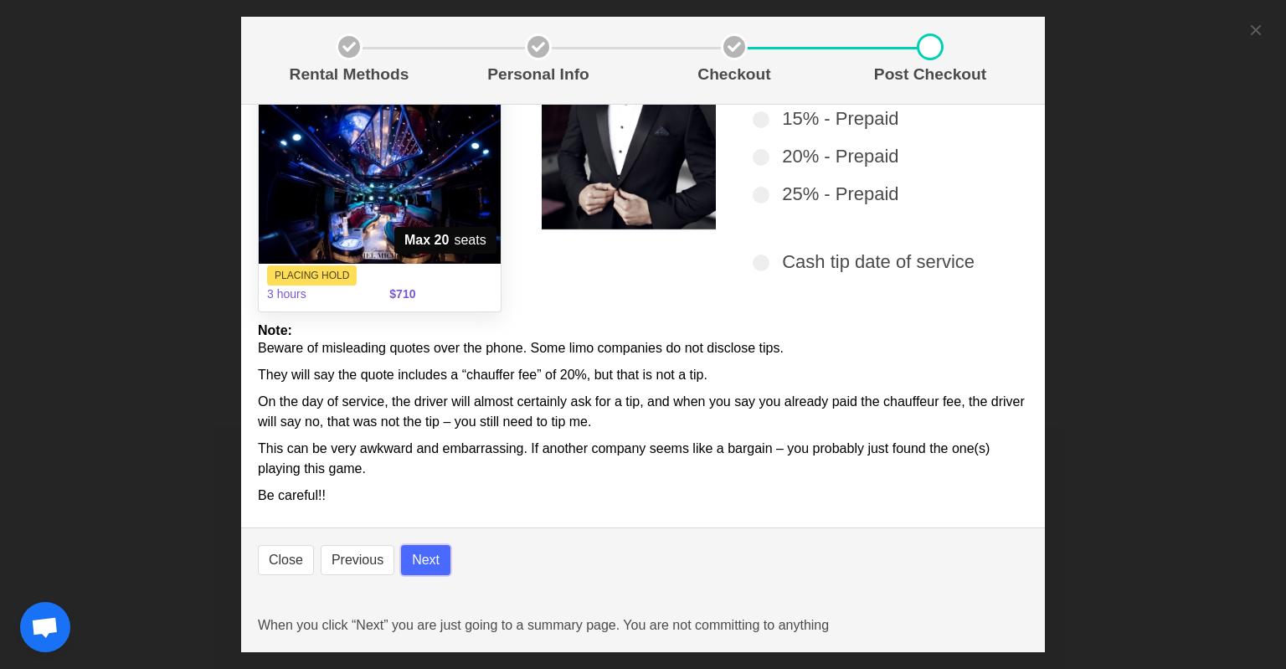
select select
click at [427, 558] on button "Next" at bounding box center [425, 560] width 49 height 30
select select
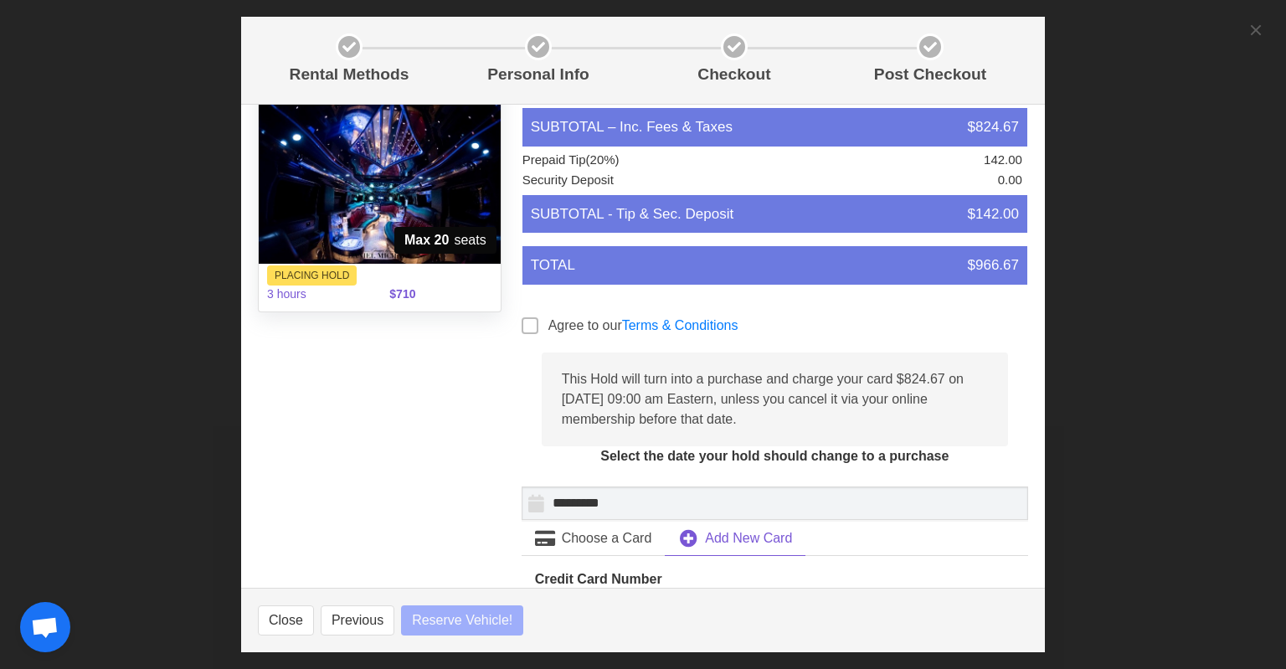
select select
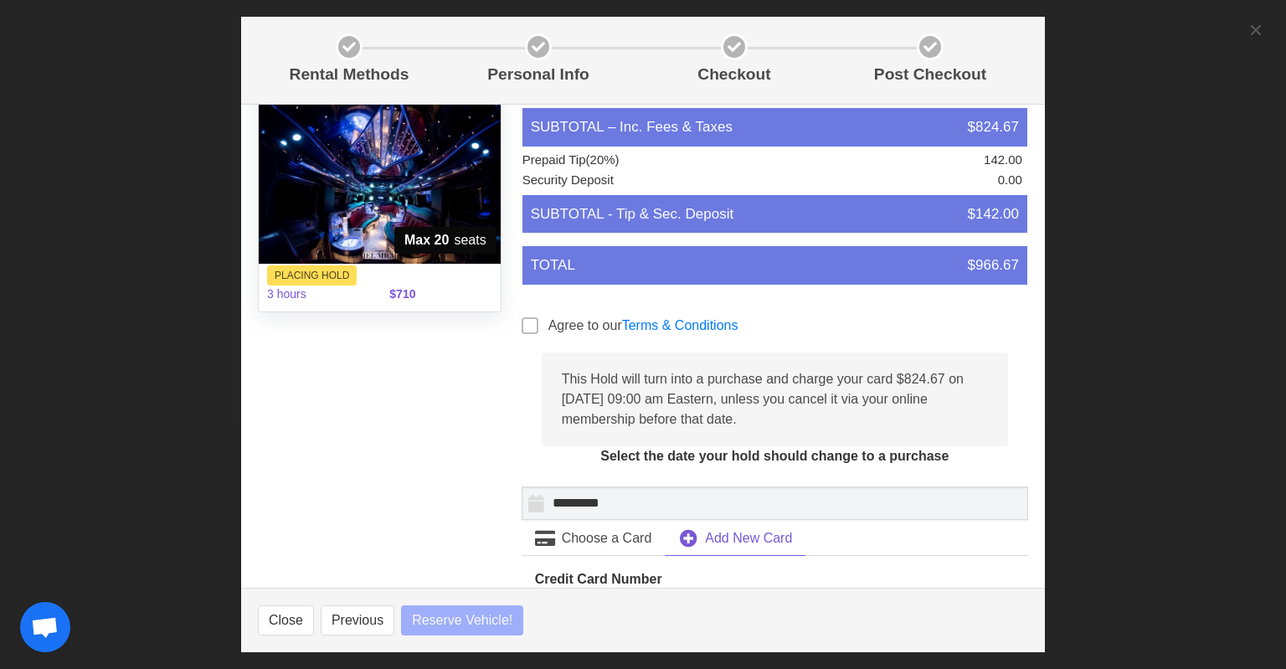
select select
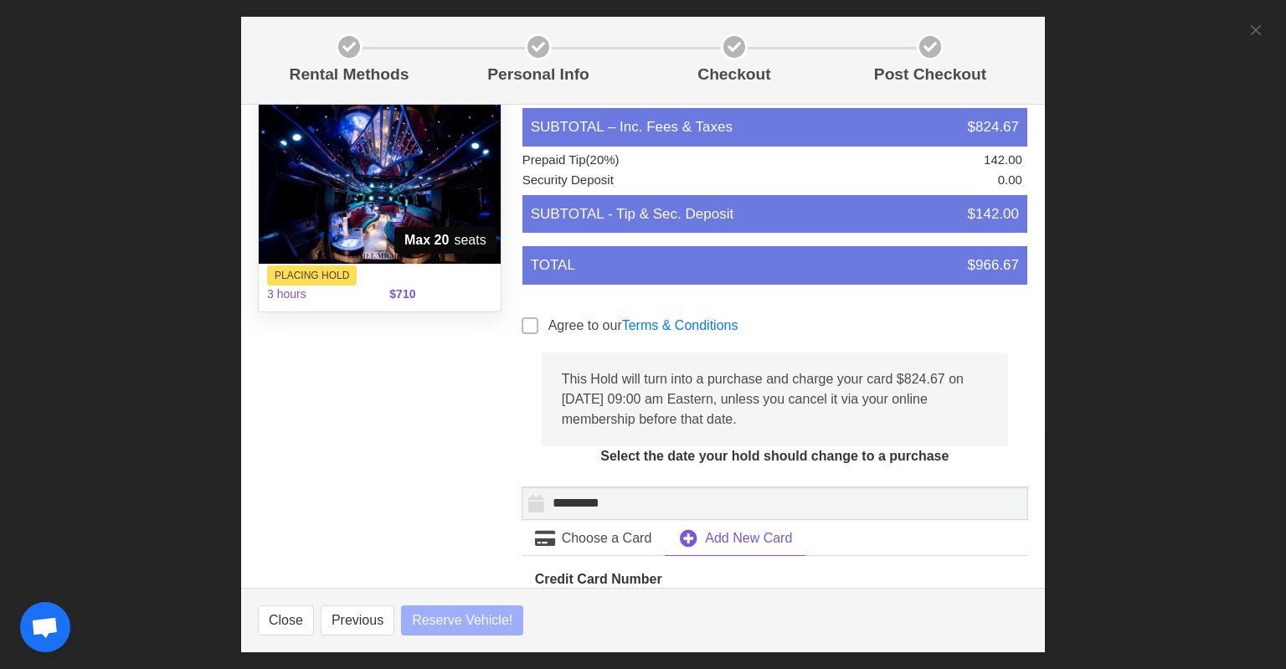
select select
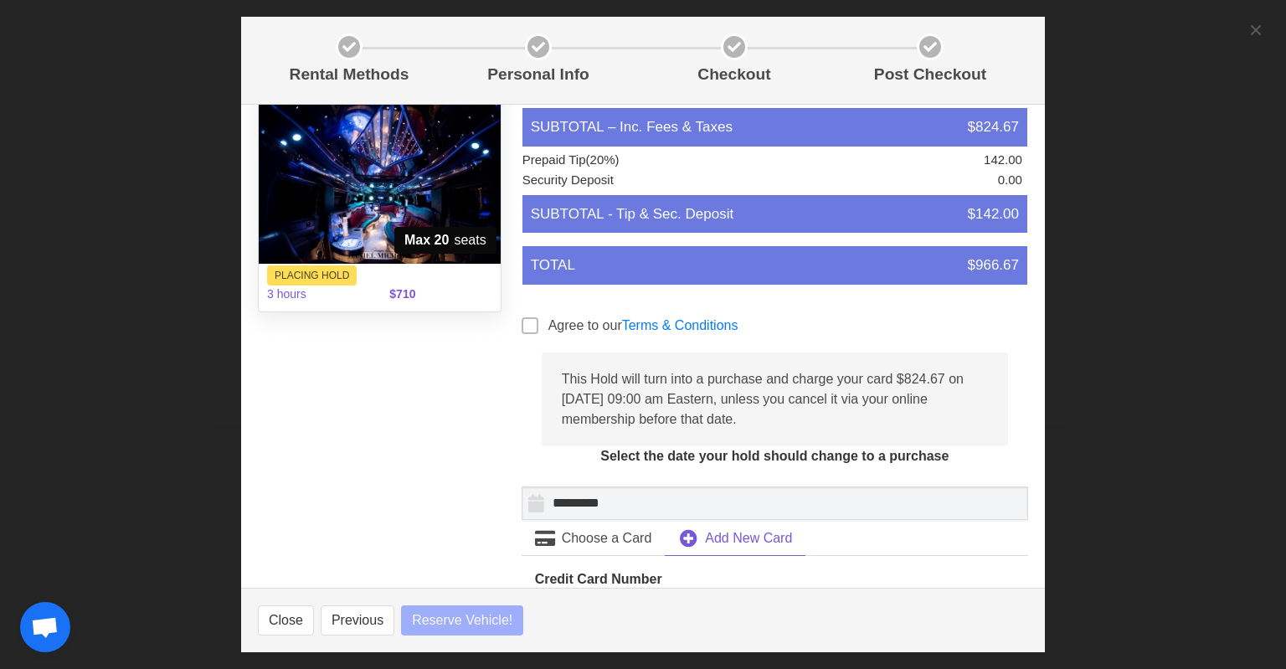
select select
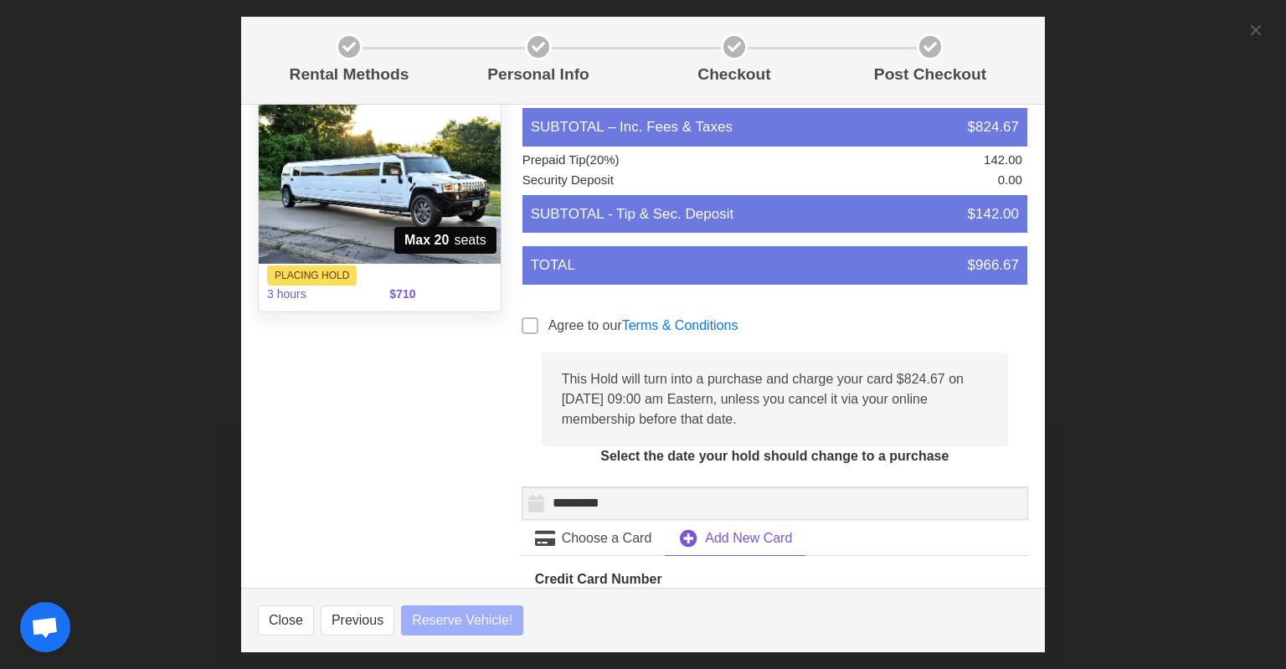
select select
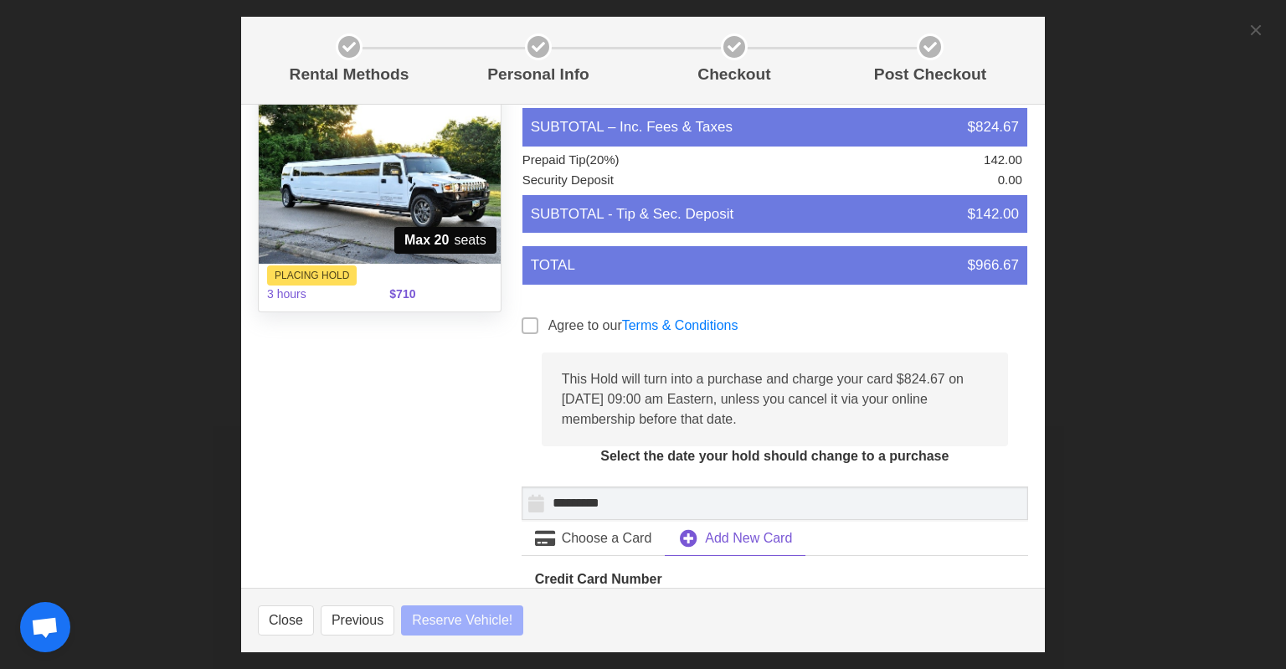
select select
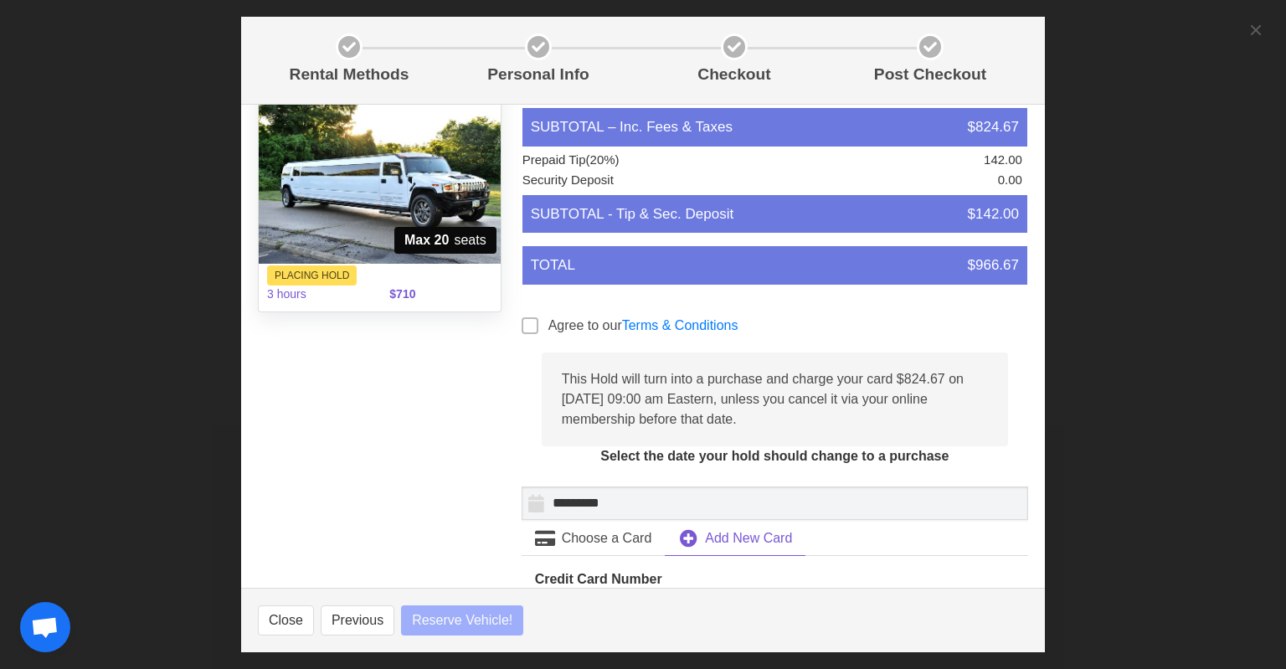
select select
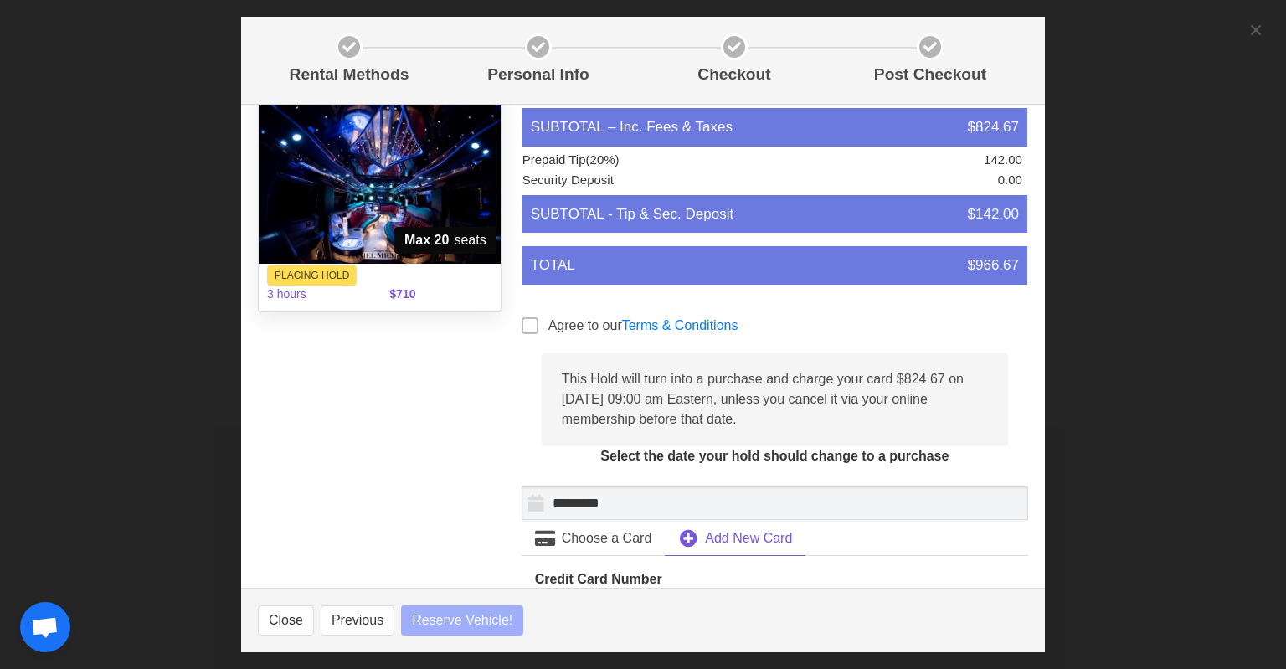
select select
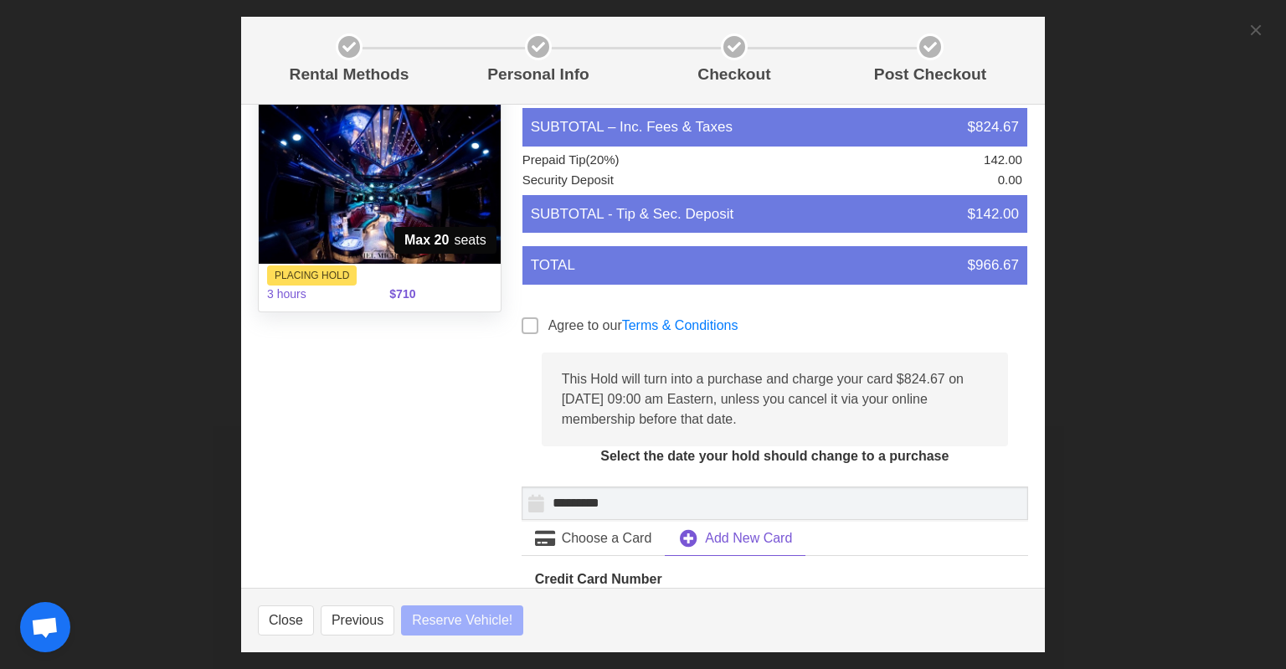
select select
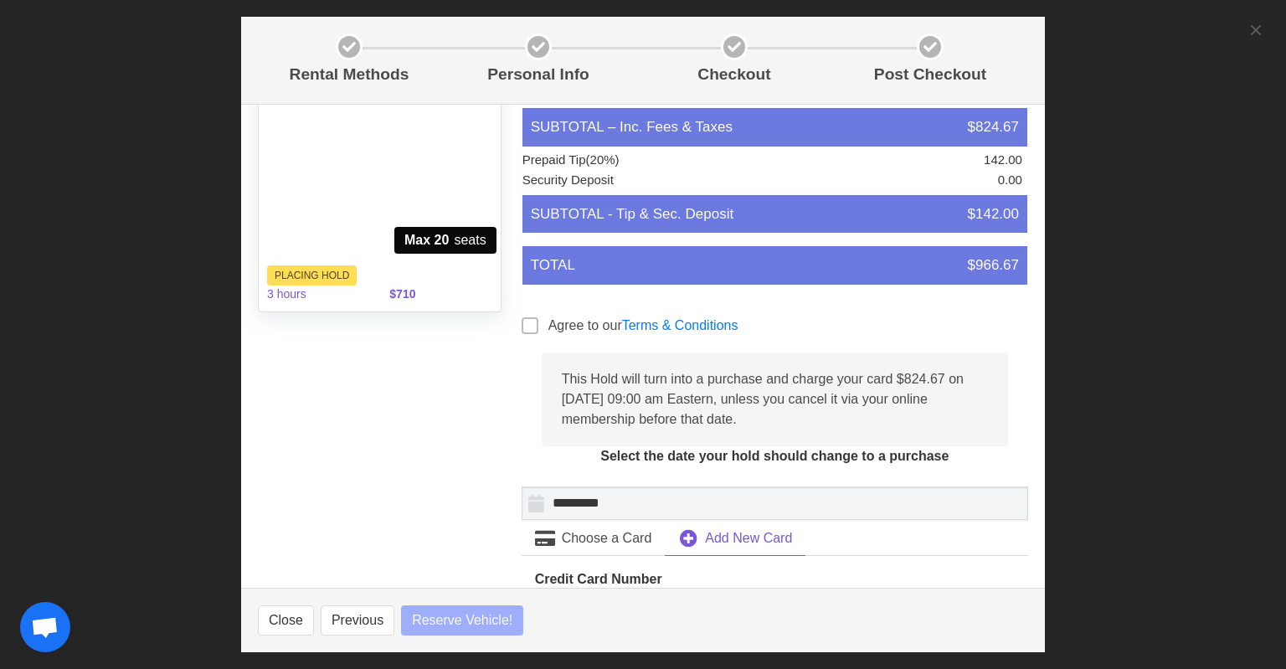
select select
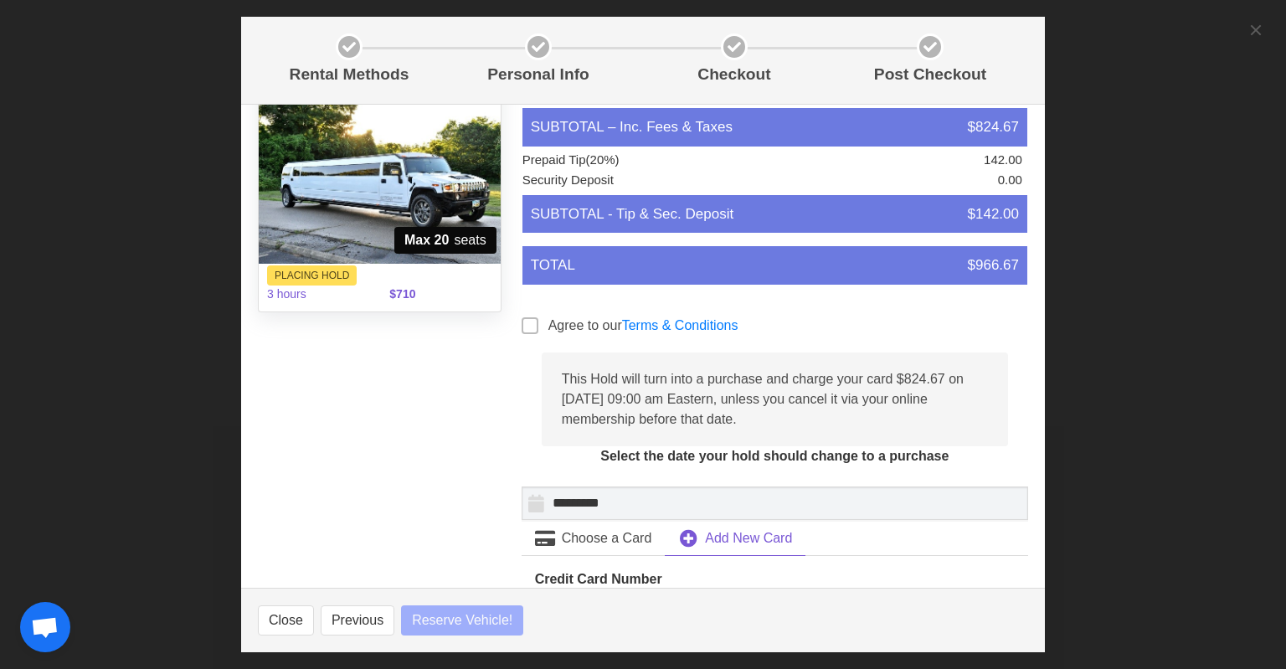
select select
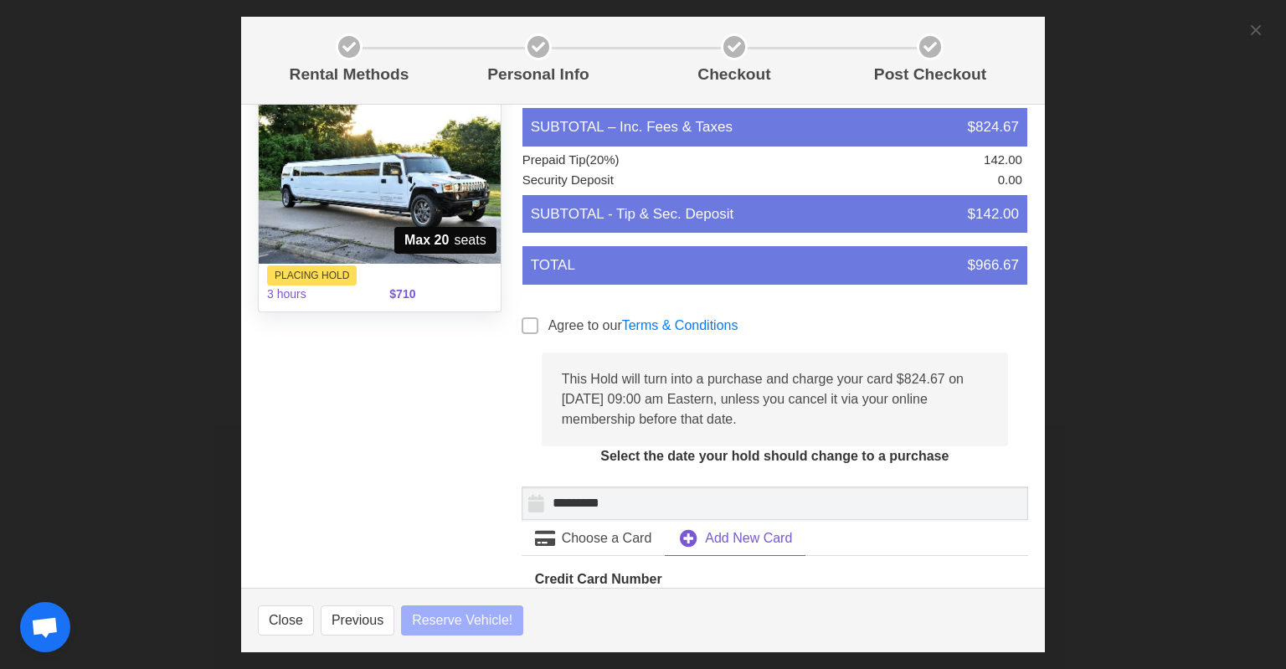
select select
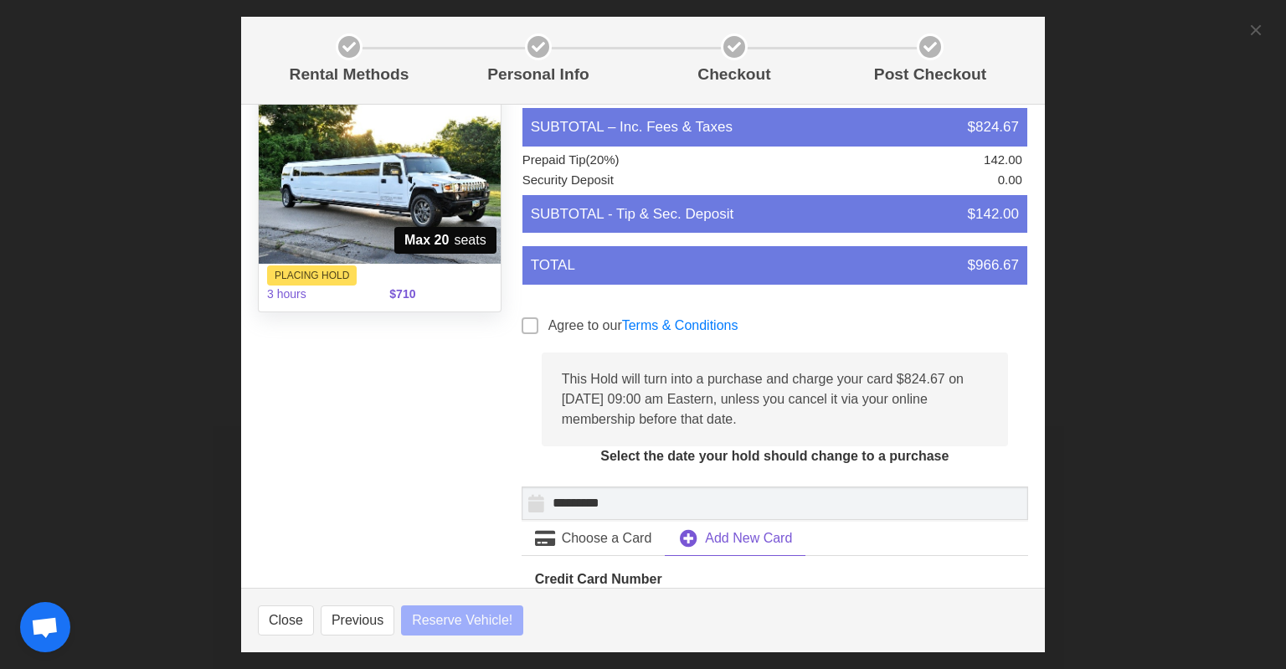
select select
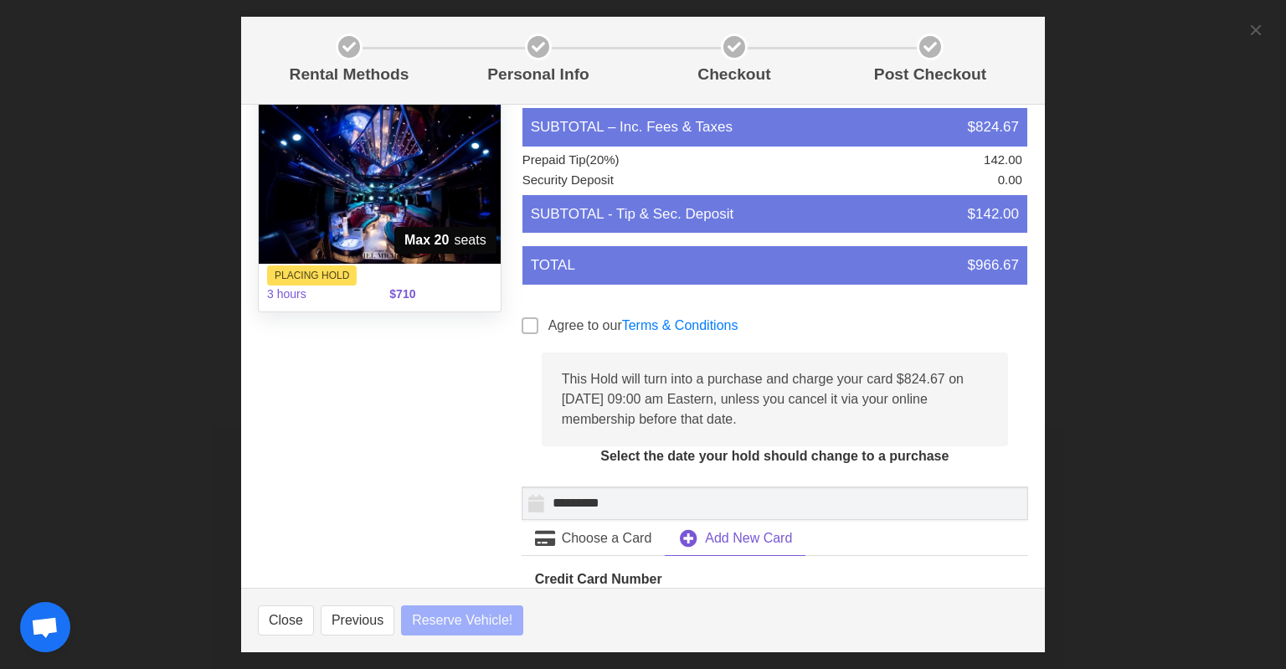
select select
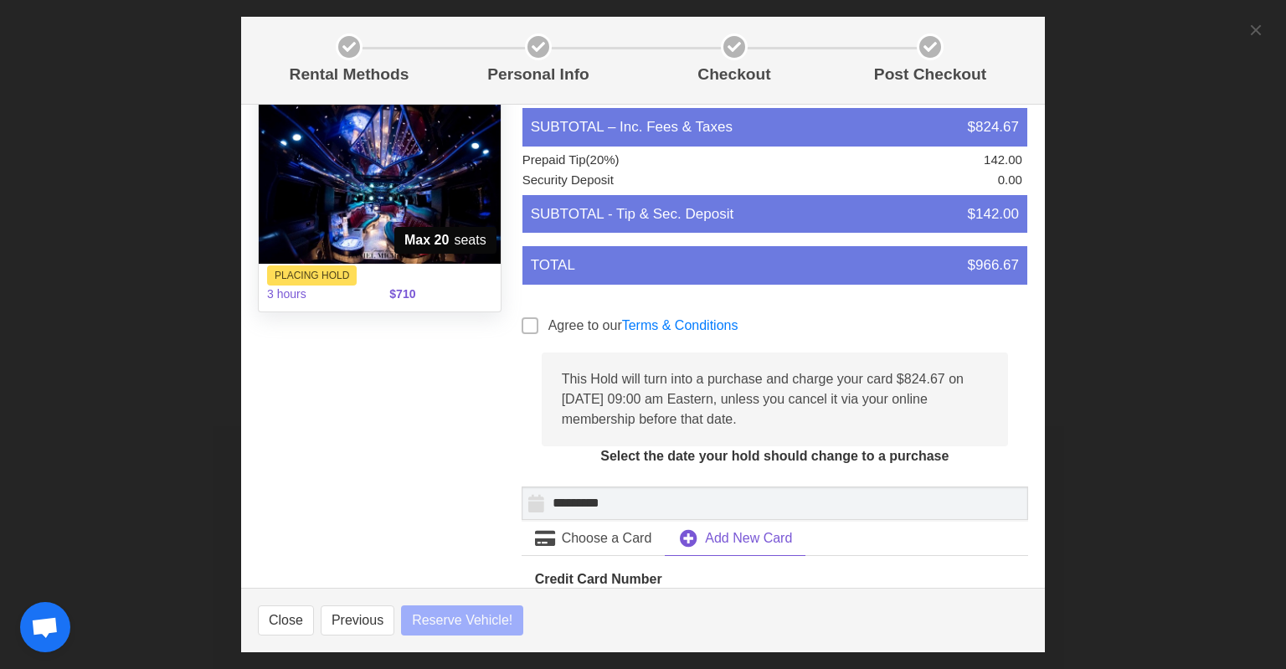
select select
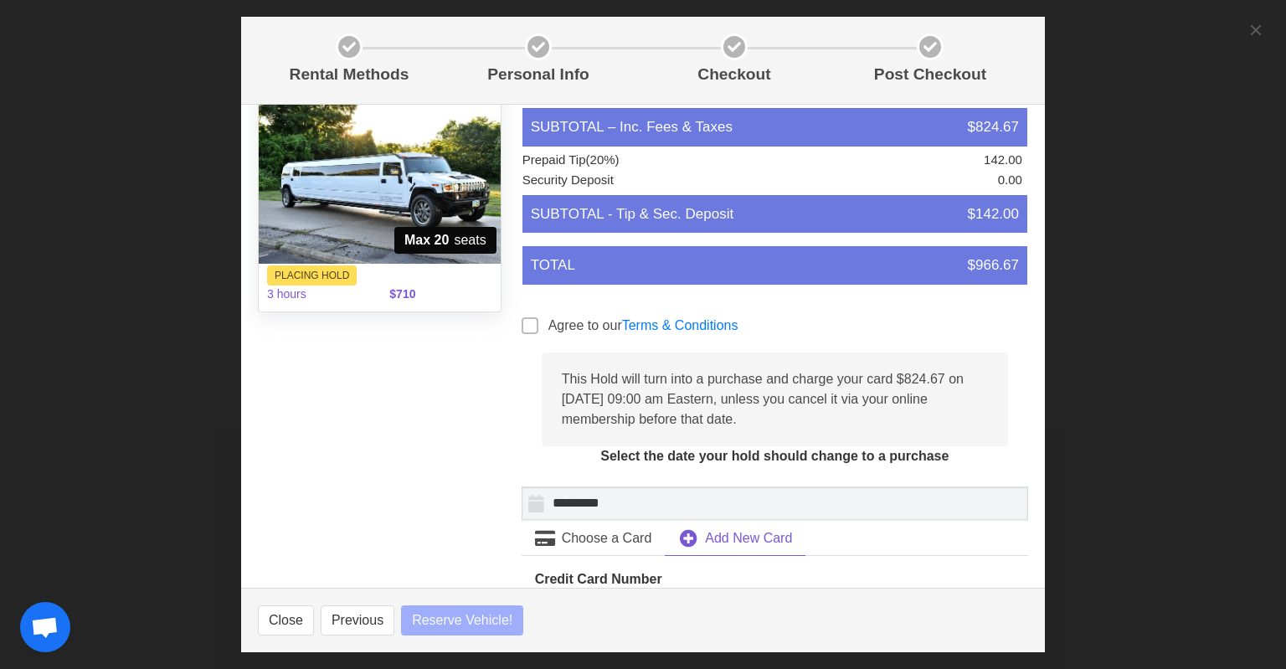
select select
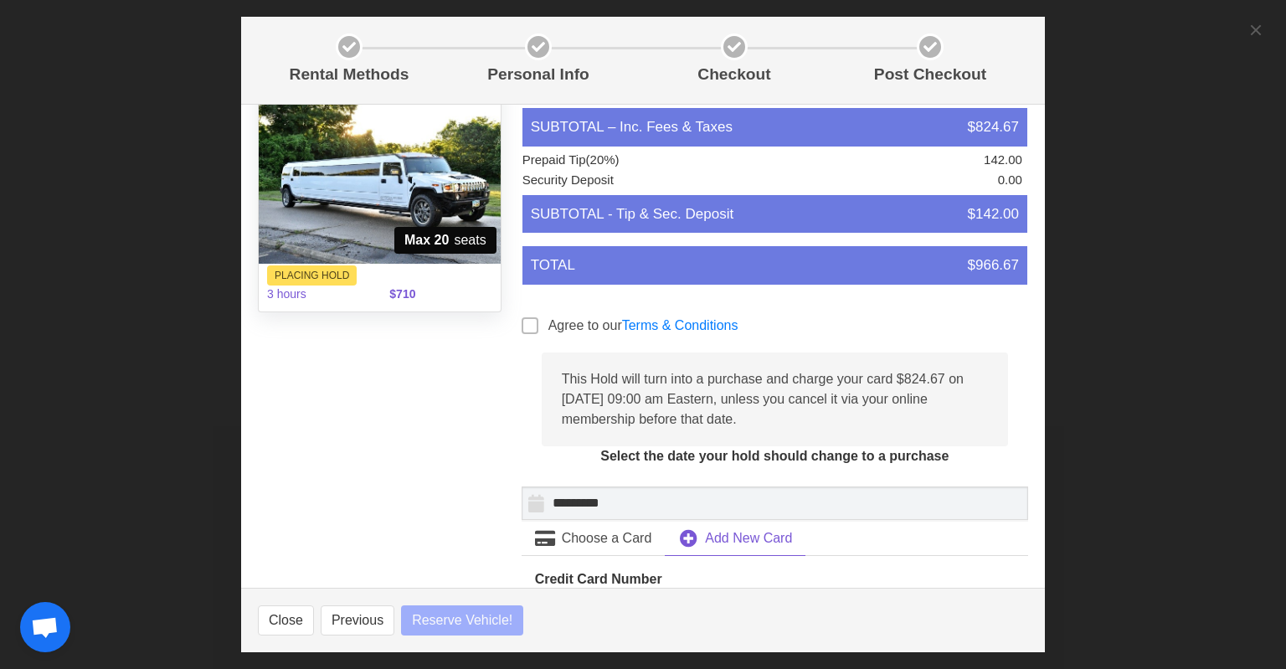
select select
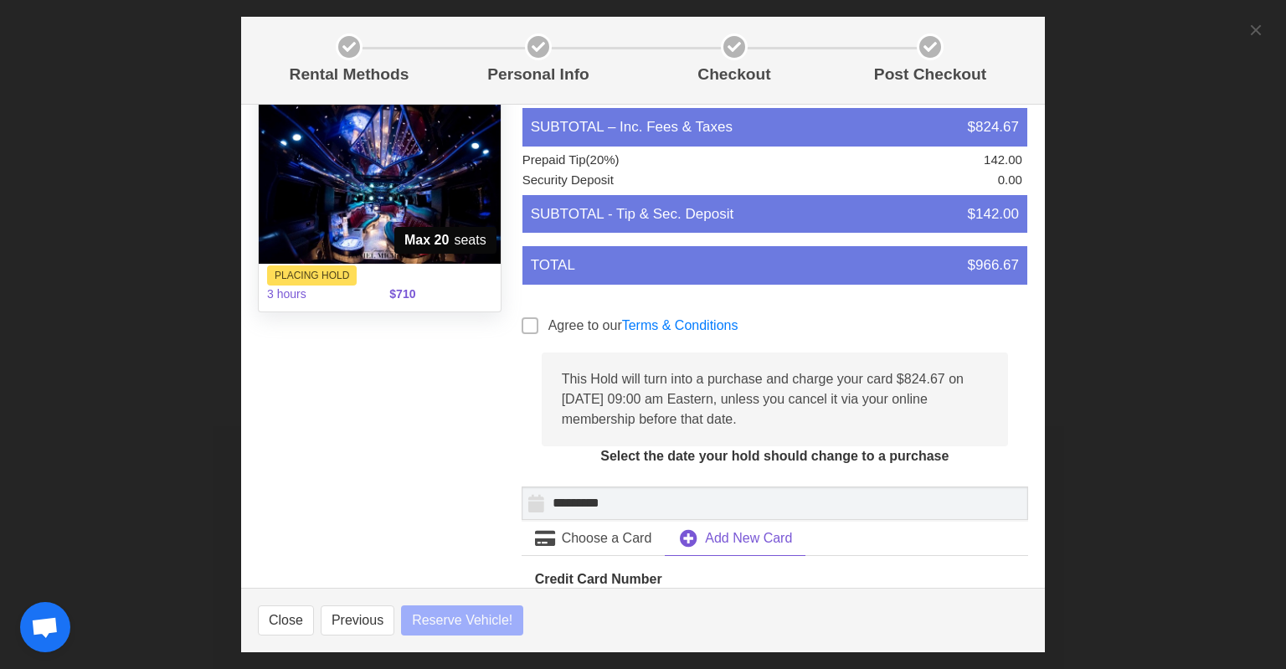
select select
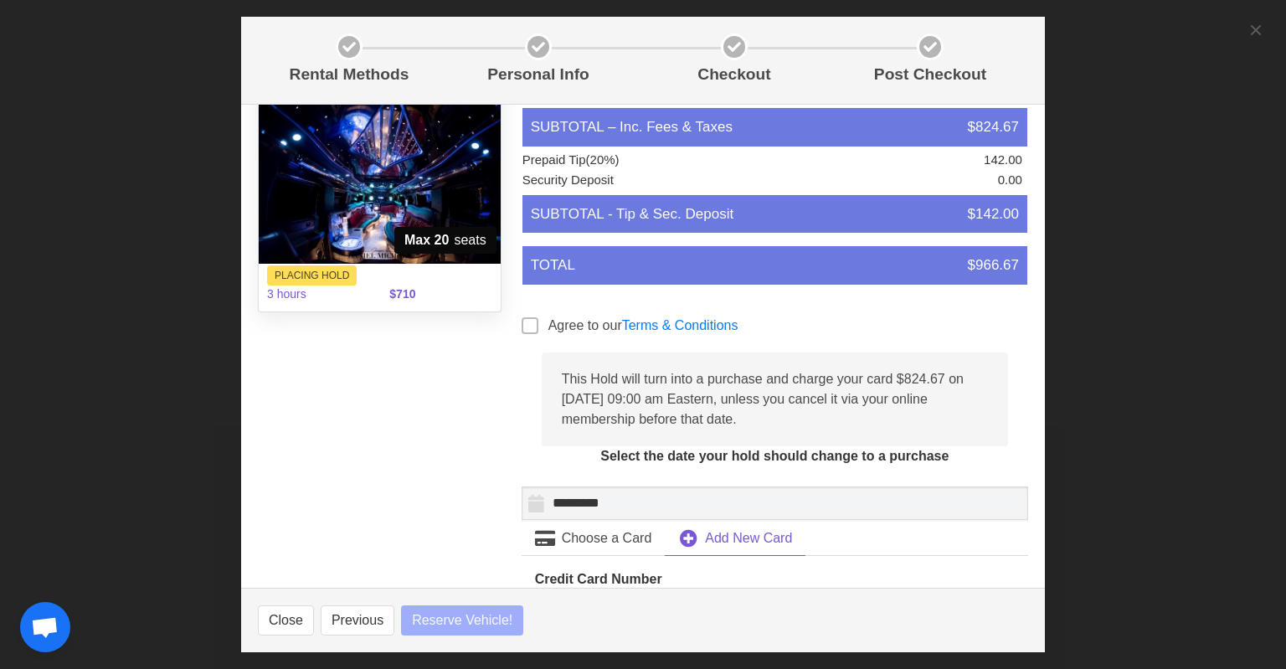
select select
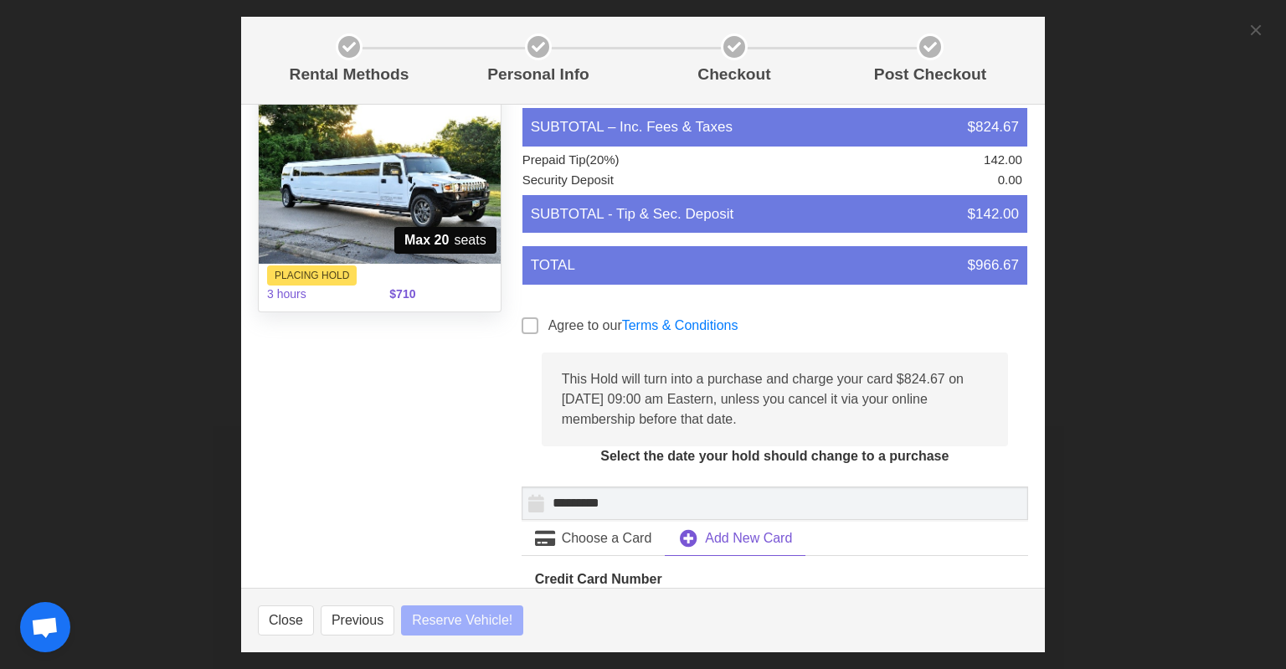
select select
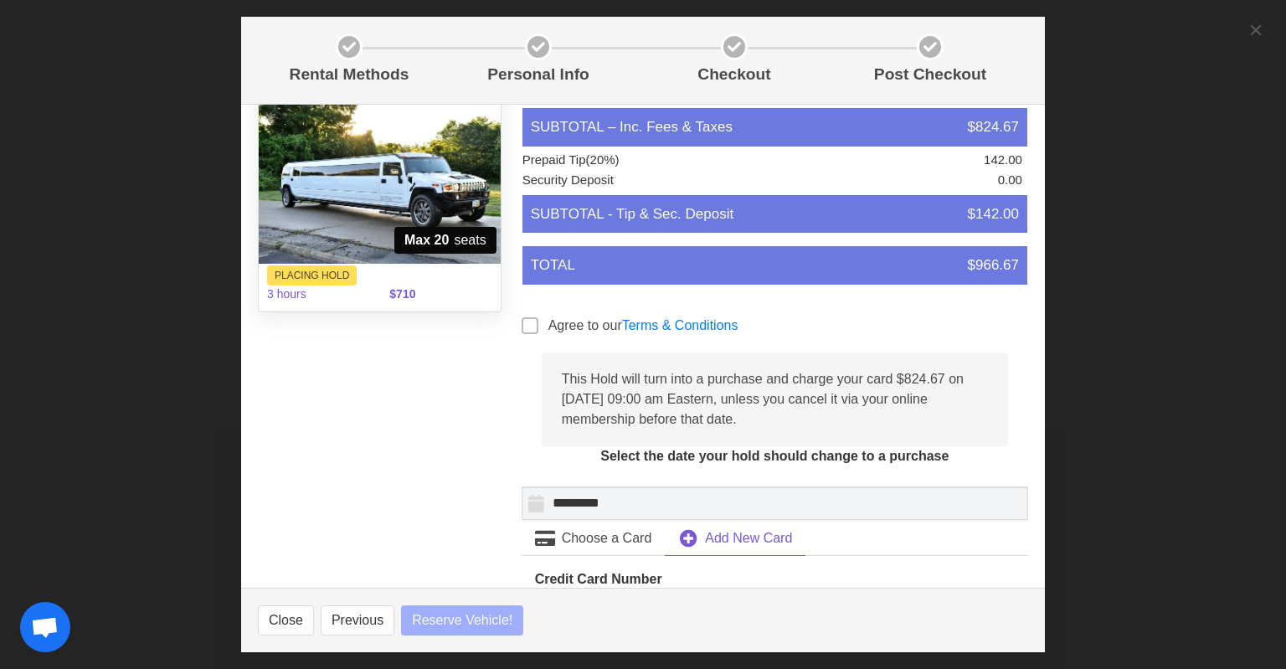
select select
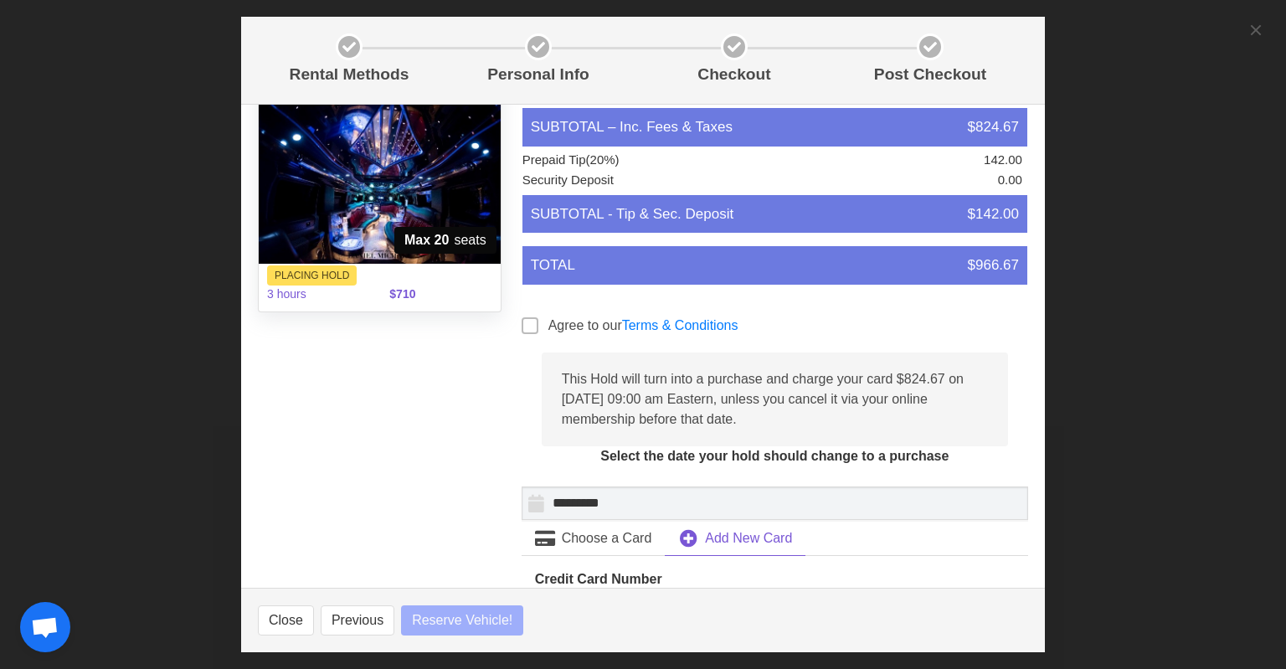
select select
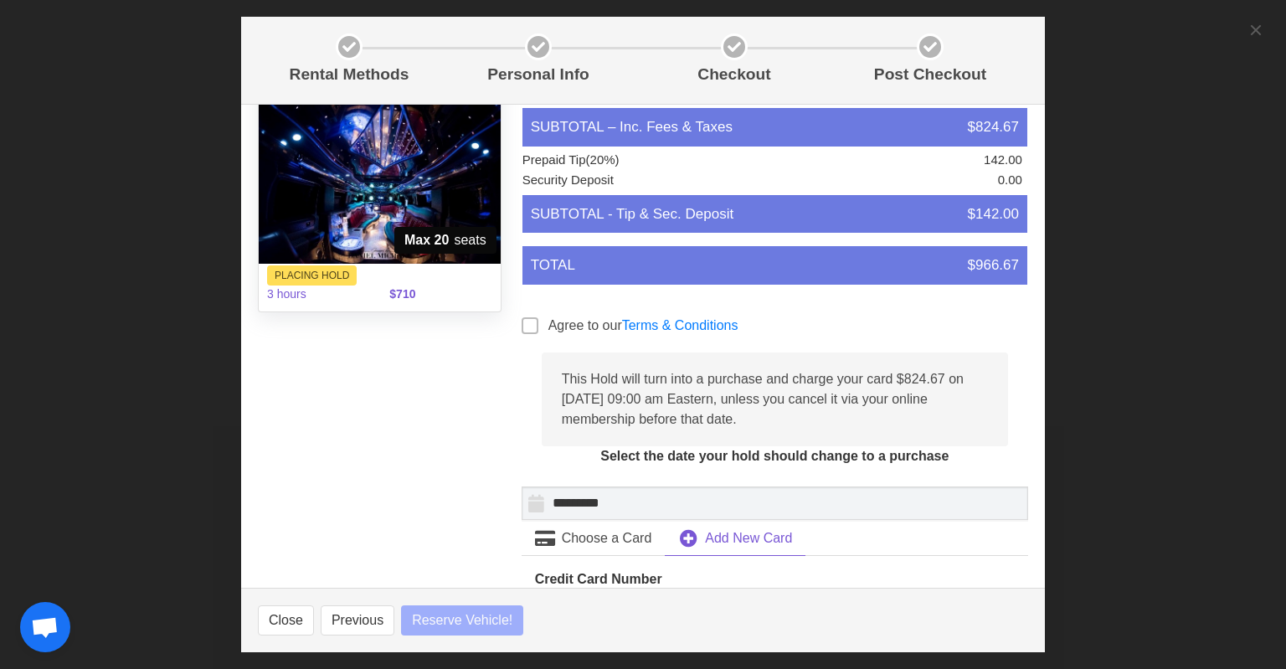
select select
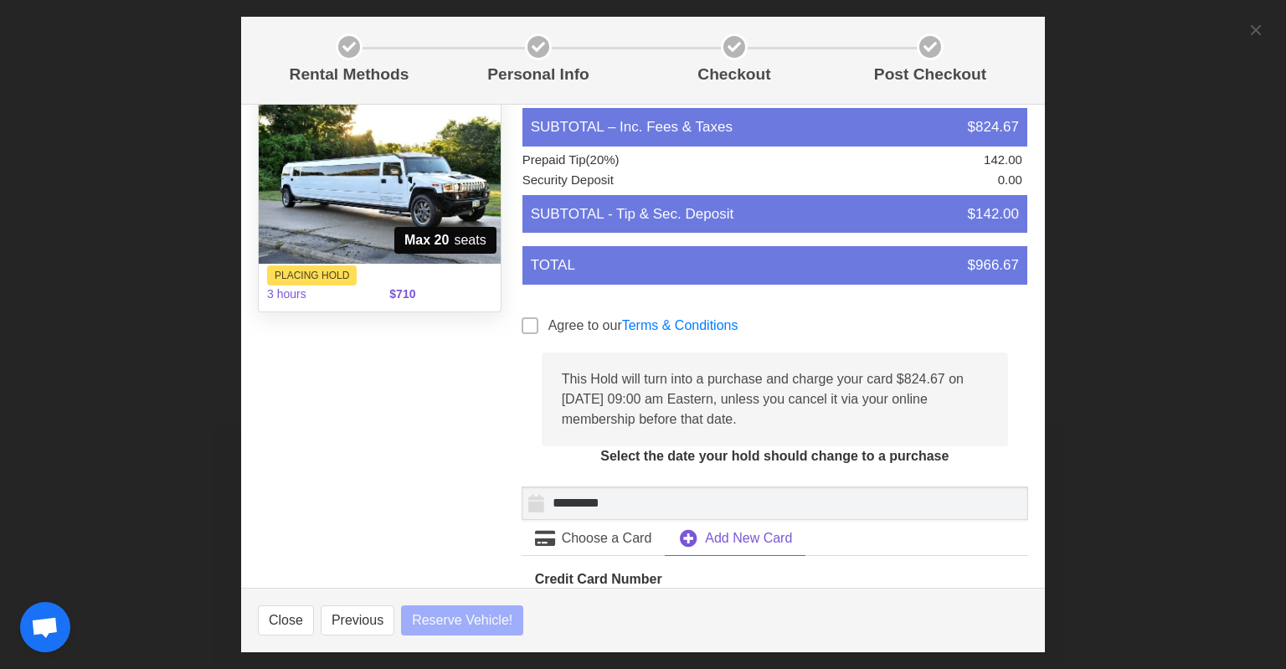
select select
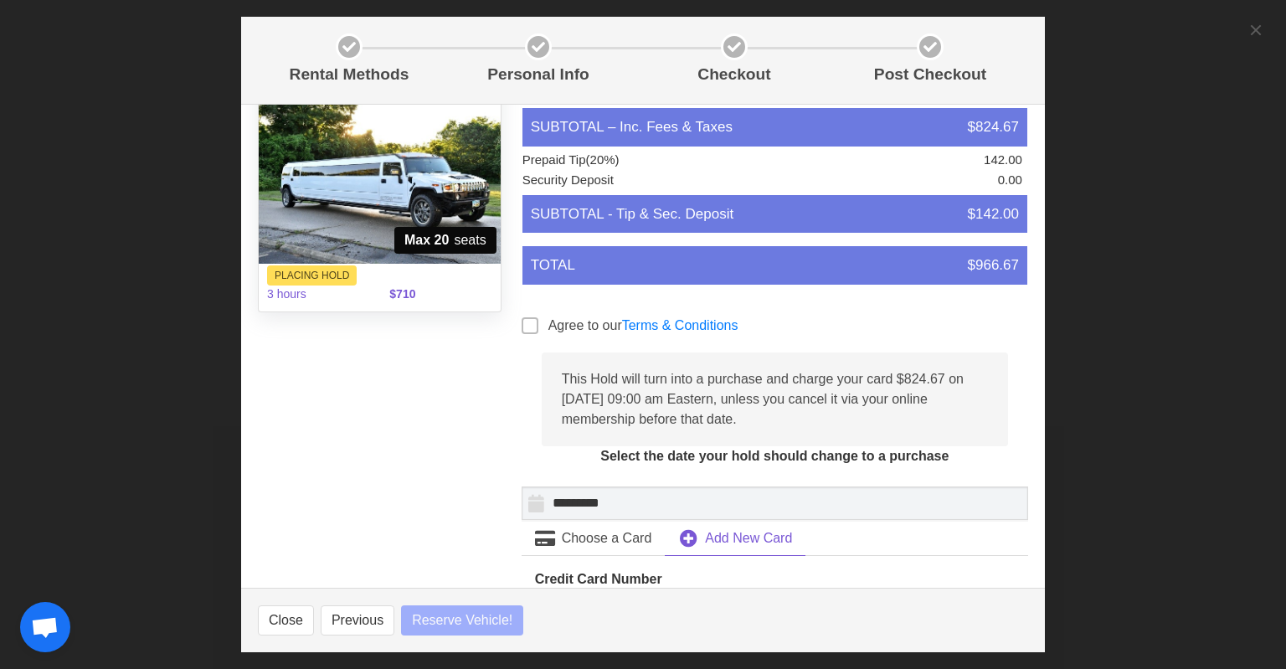
select select
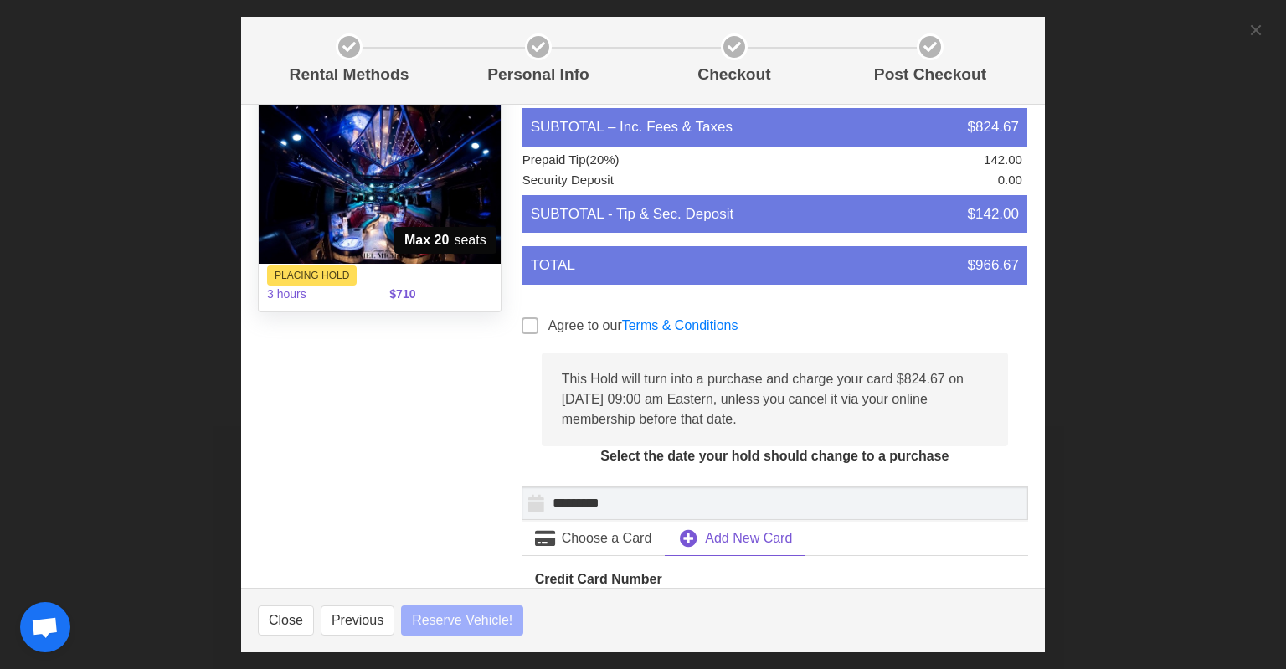
select select
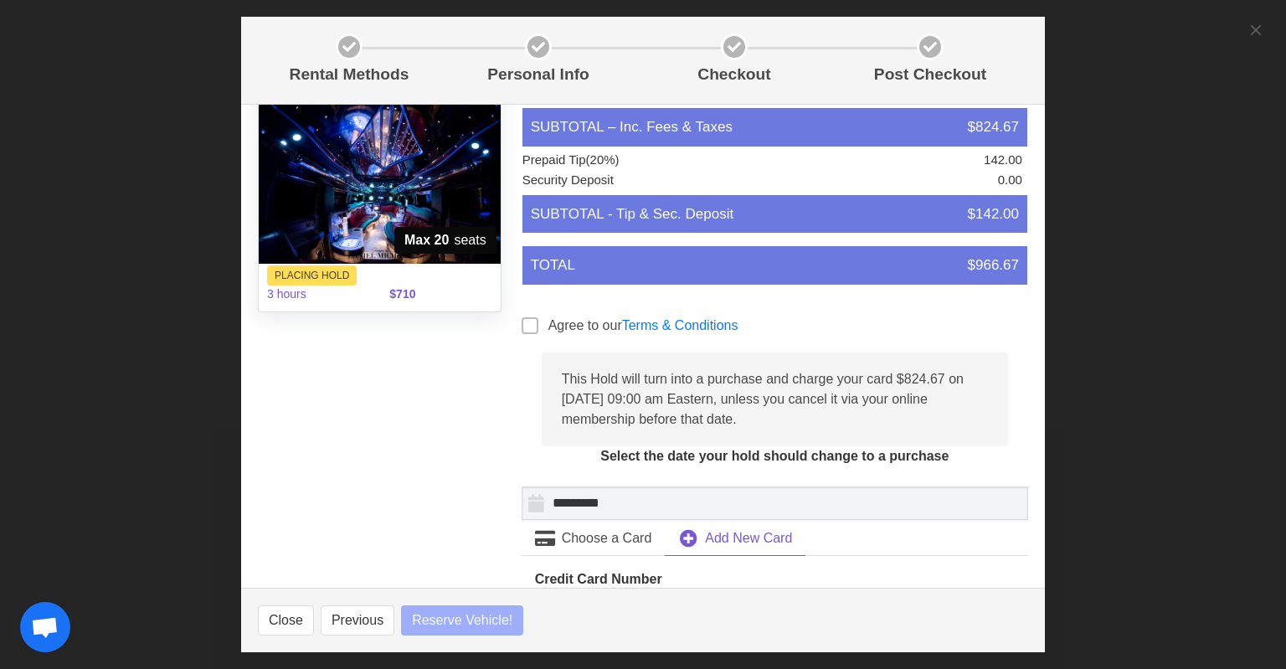
select select
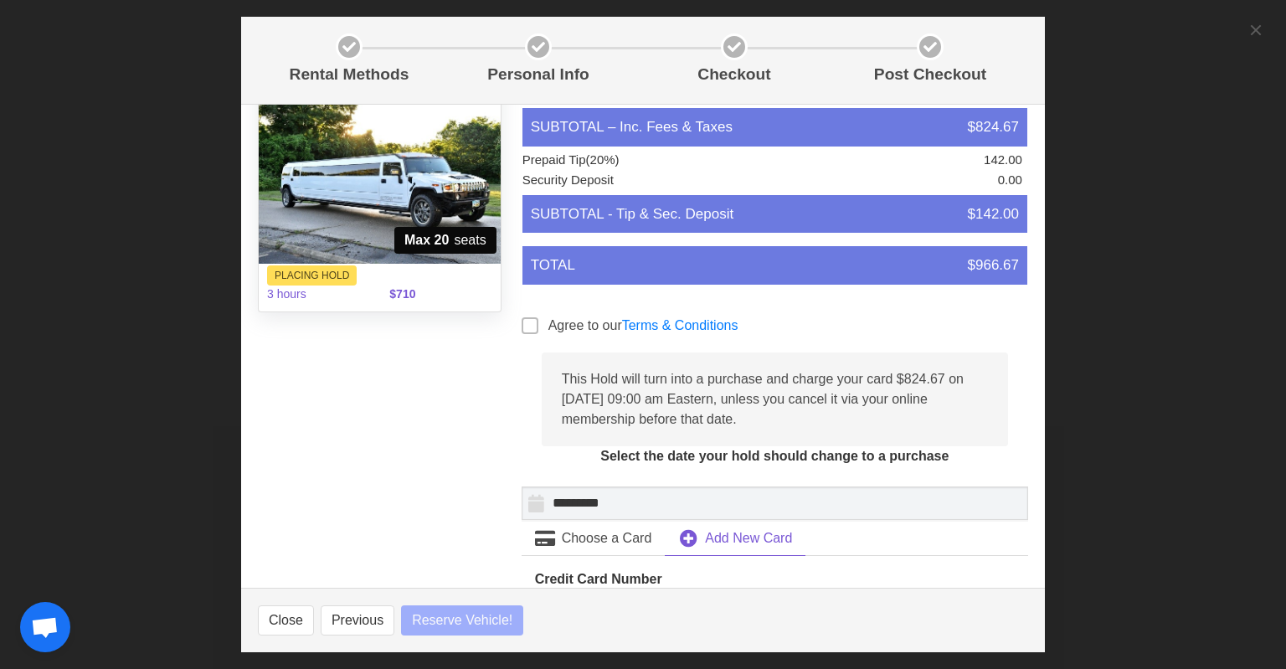
select select
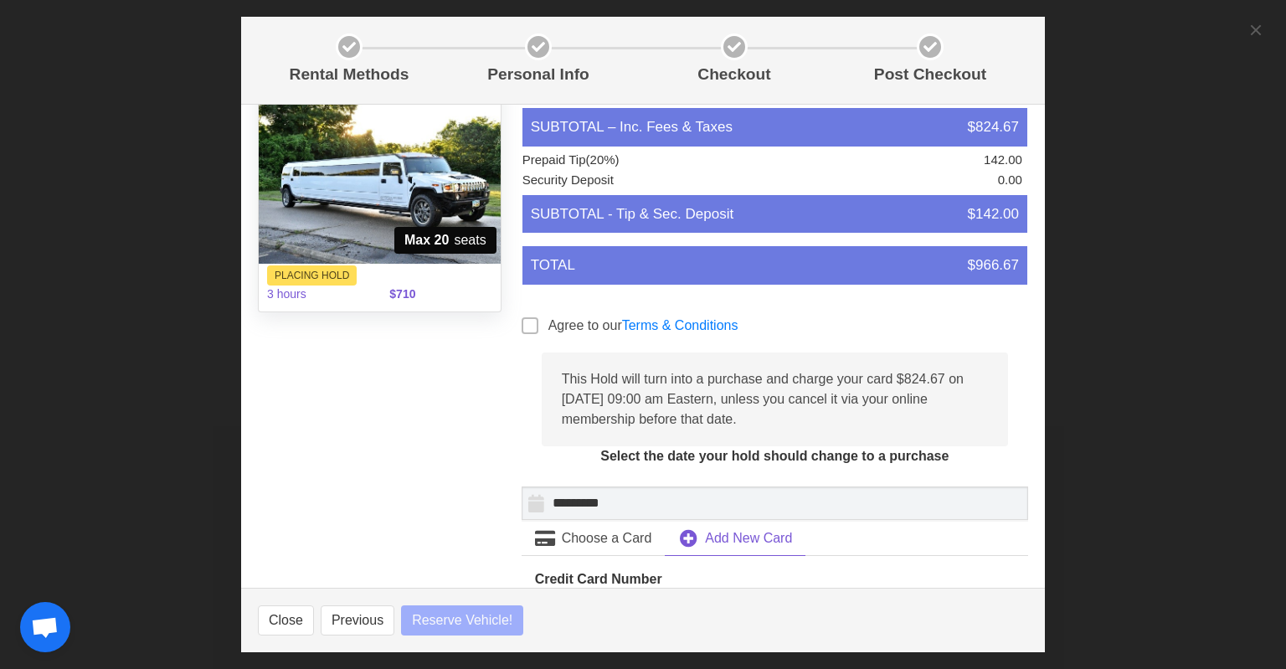
select select
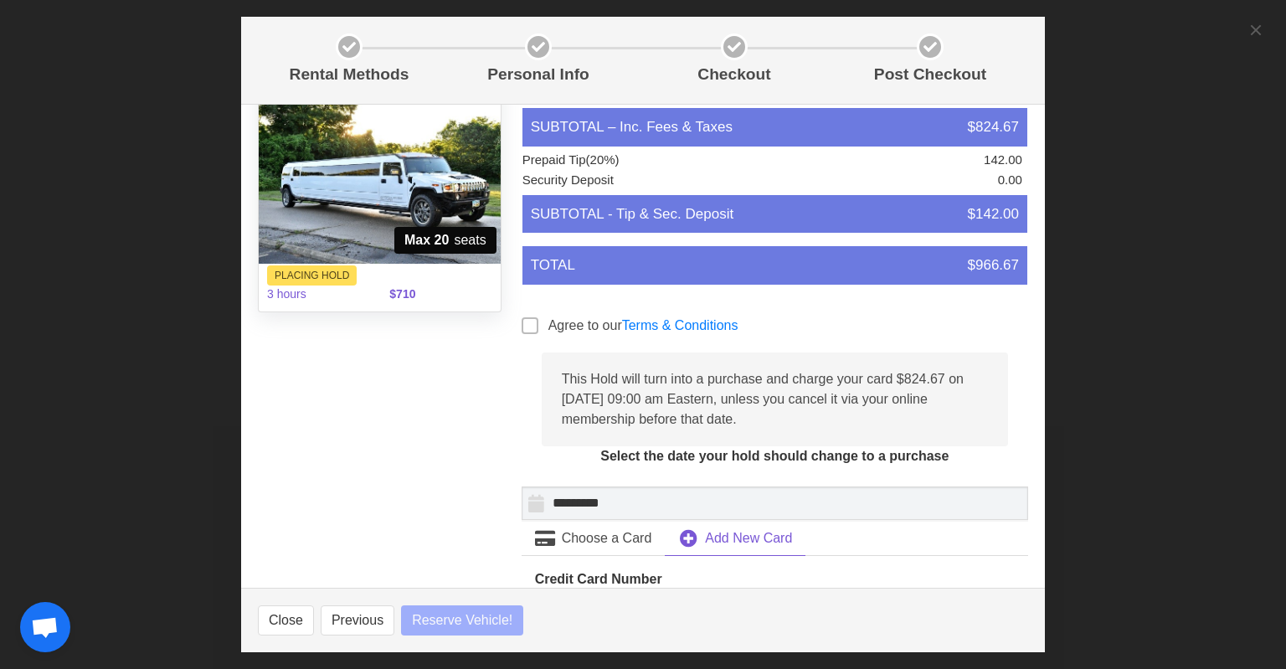
select select
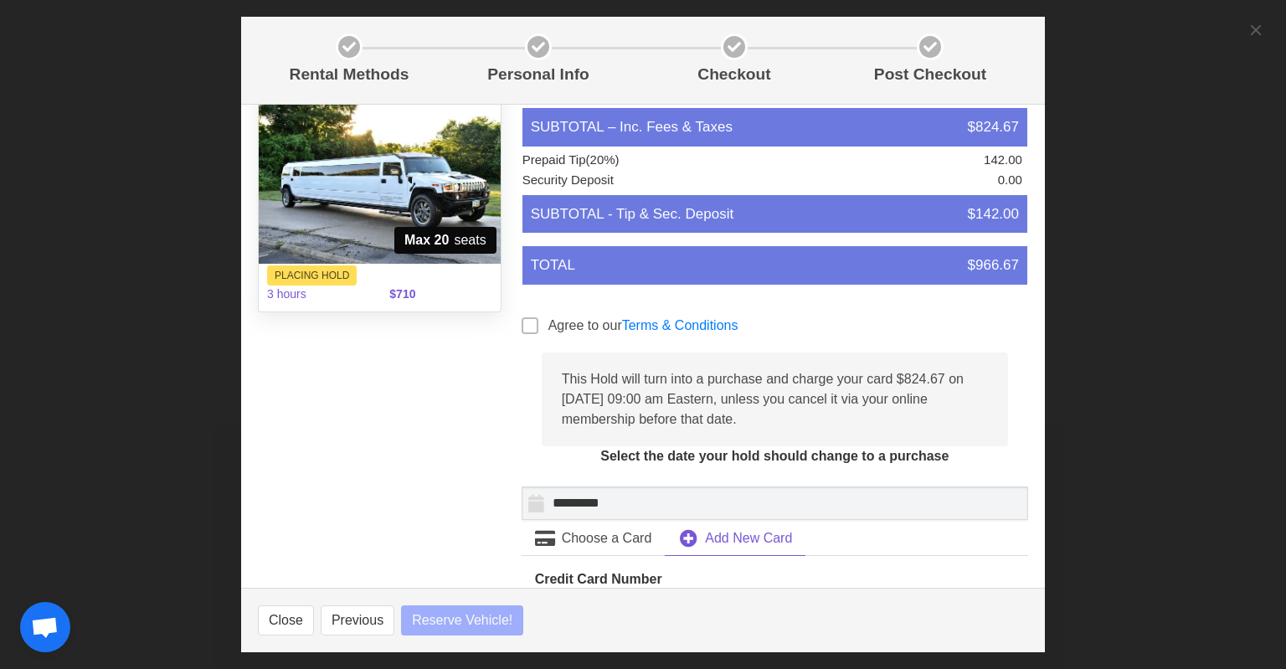
select select
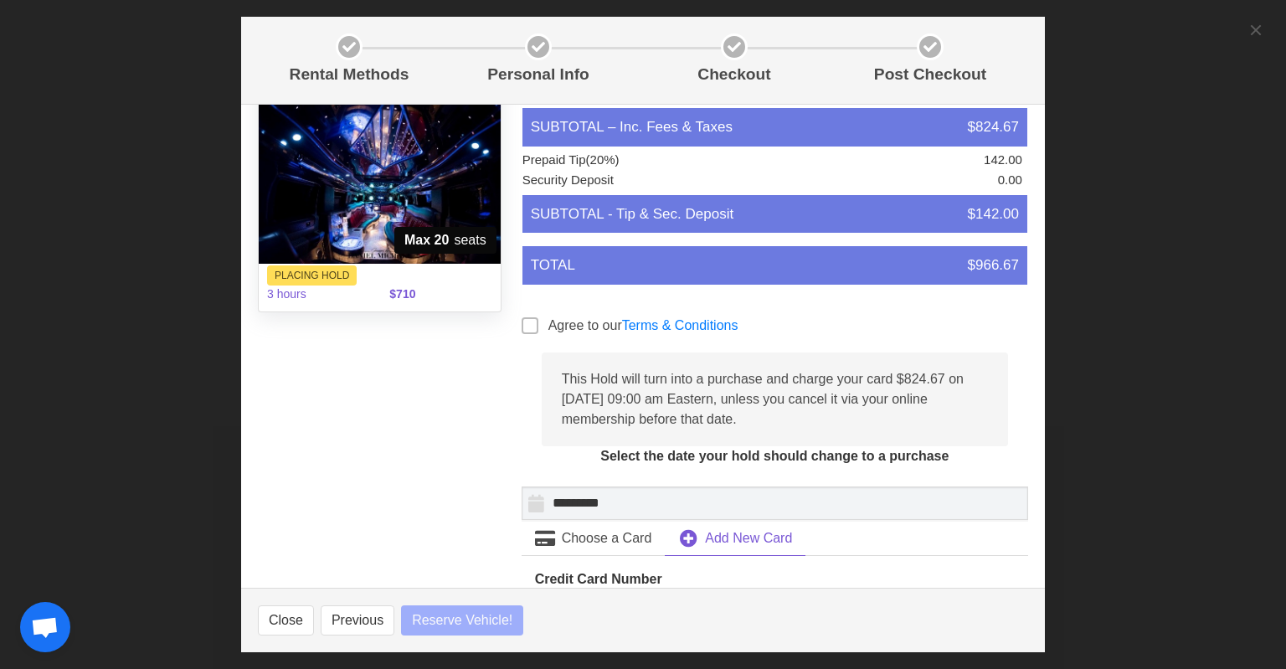
select select
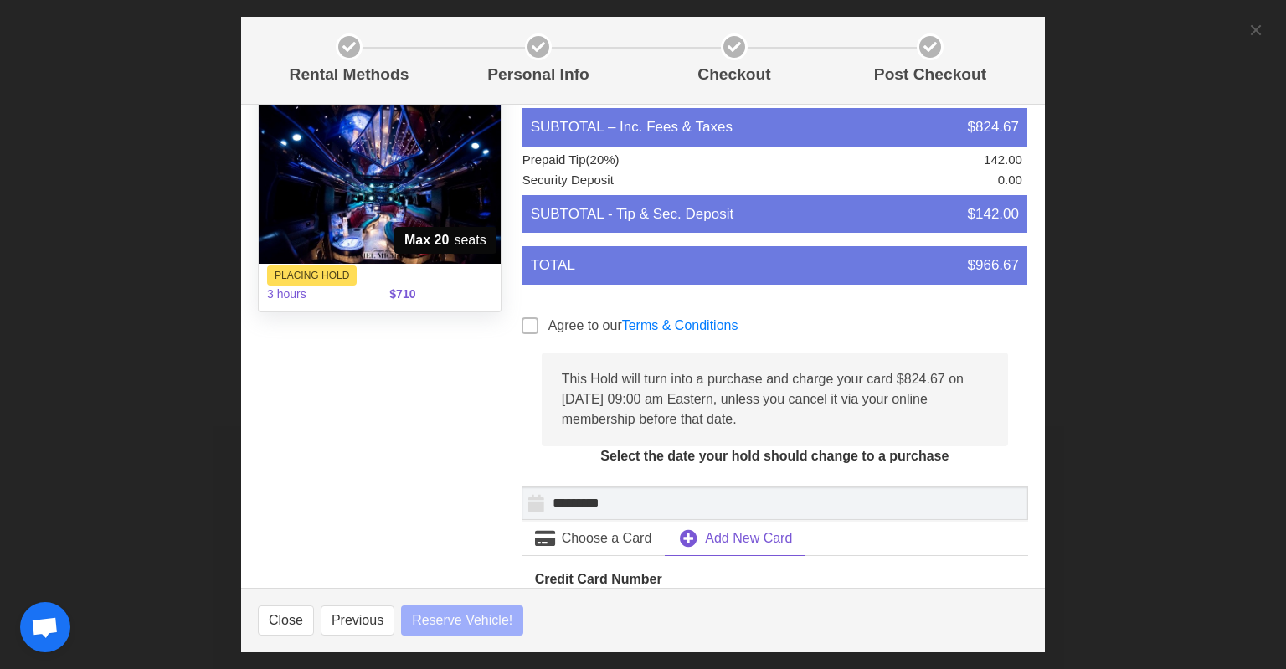
select select
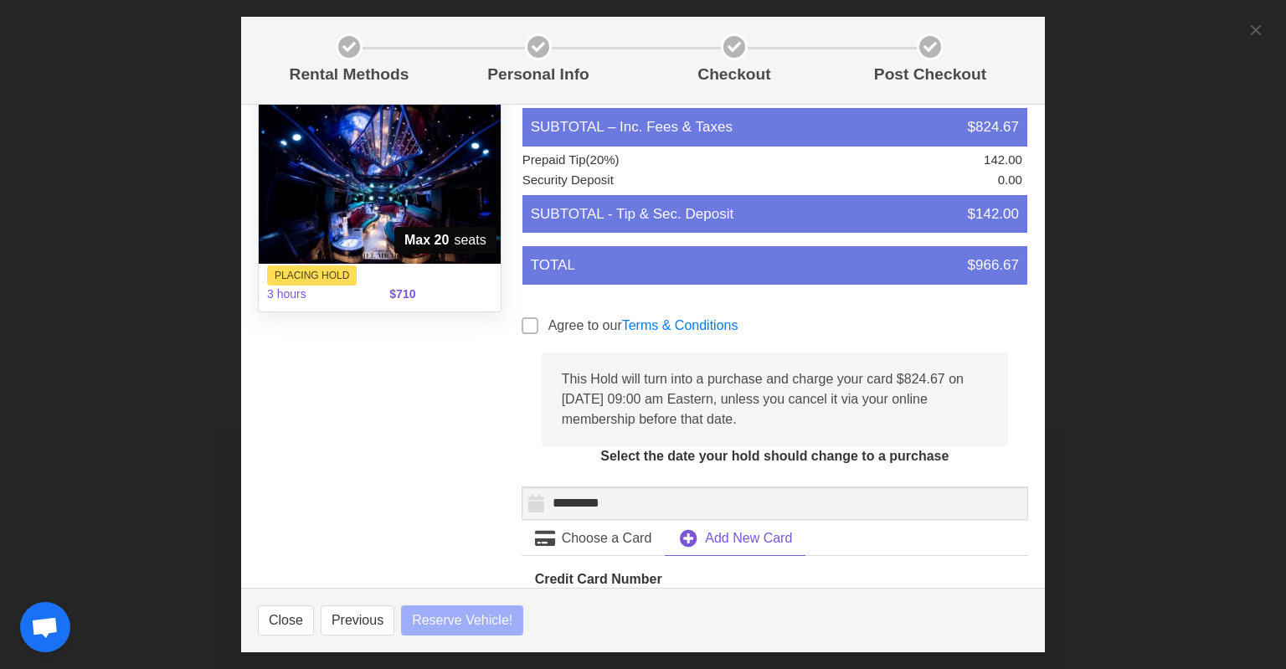
select select
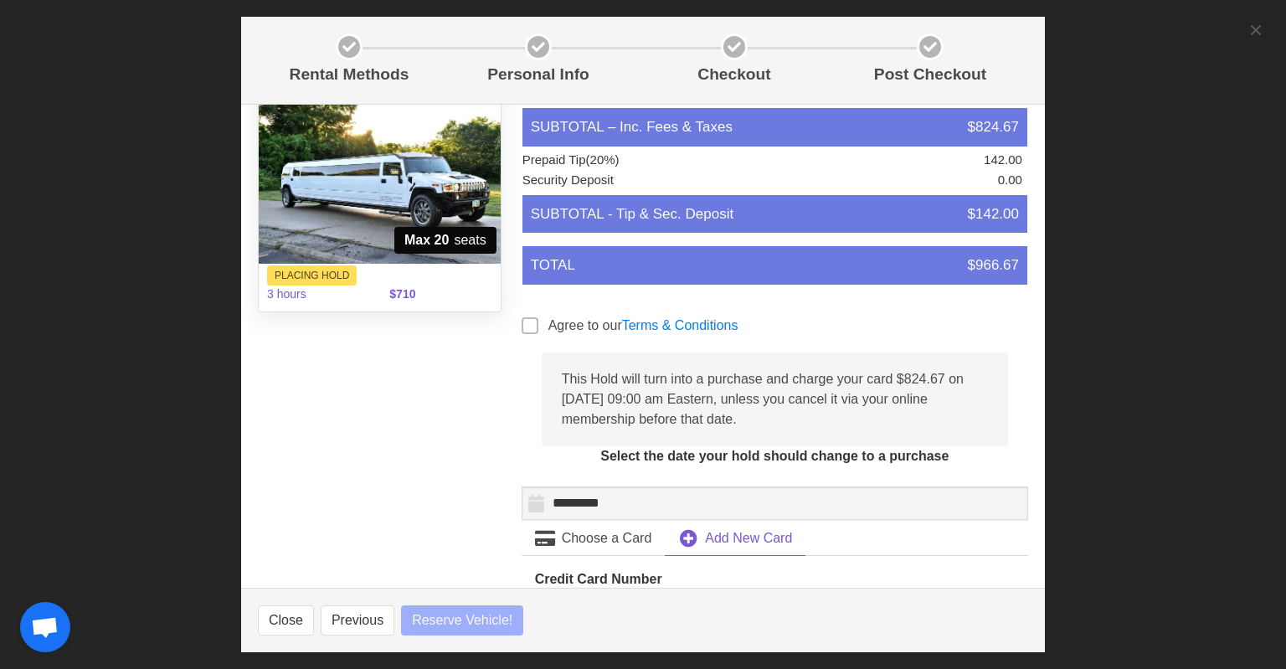
select select
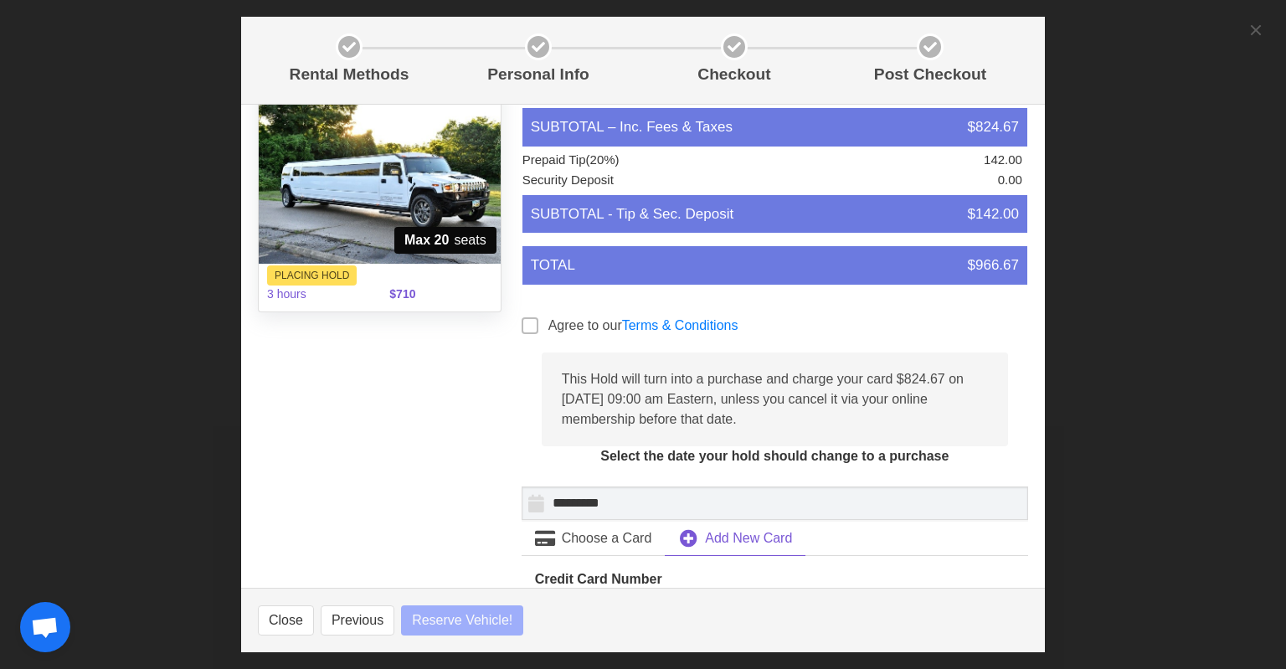
select select
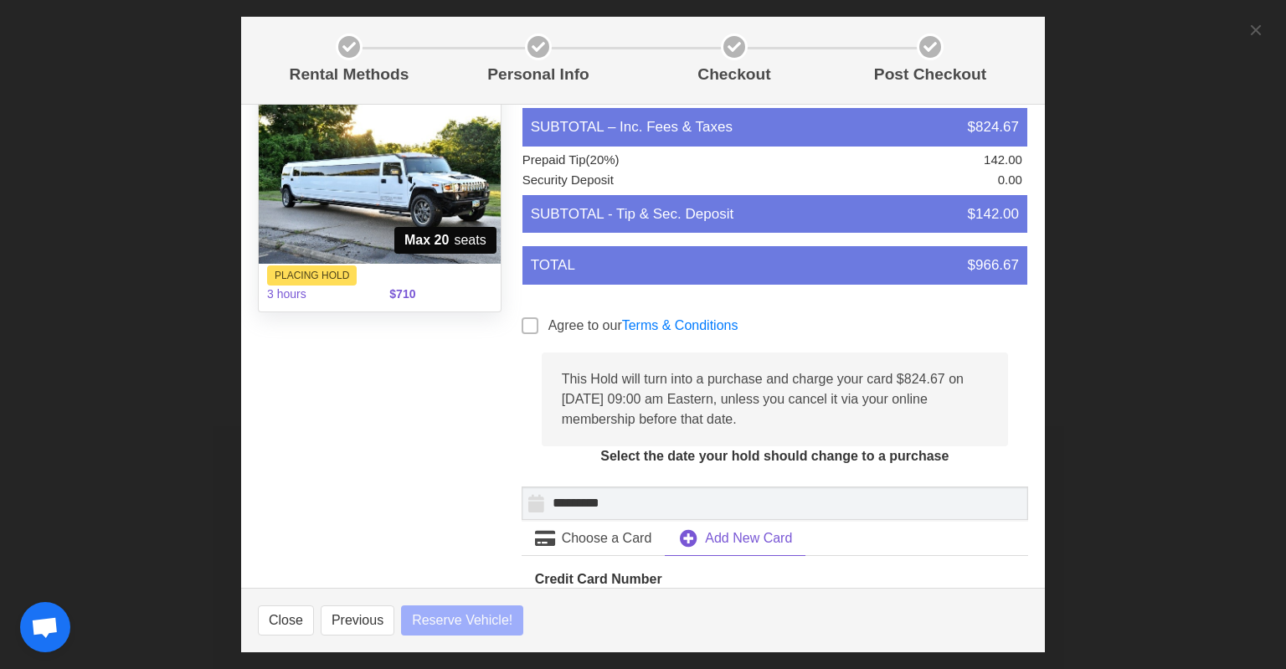
select select
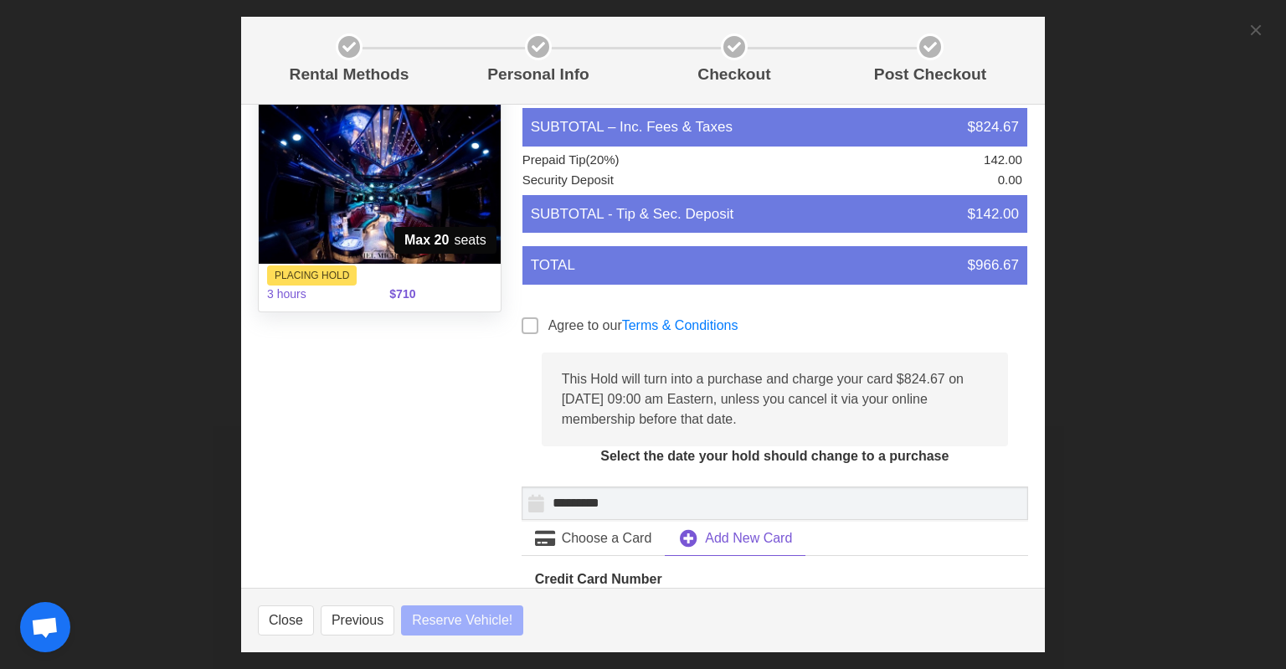
select select
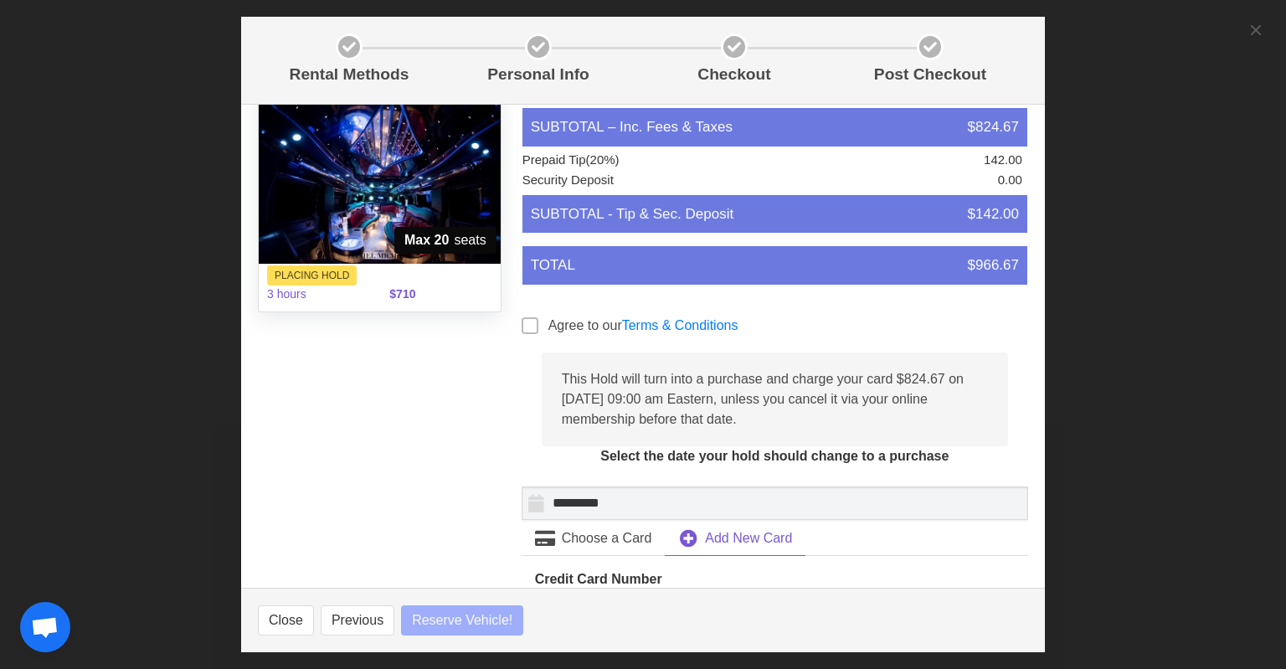
select select
click at [526, 330] on span at bounding box center [530, 325] width 17 height 17
select select
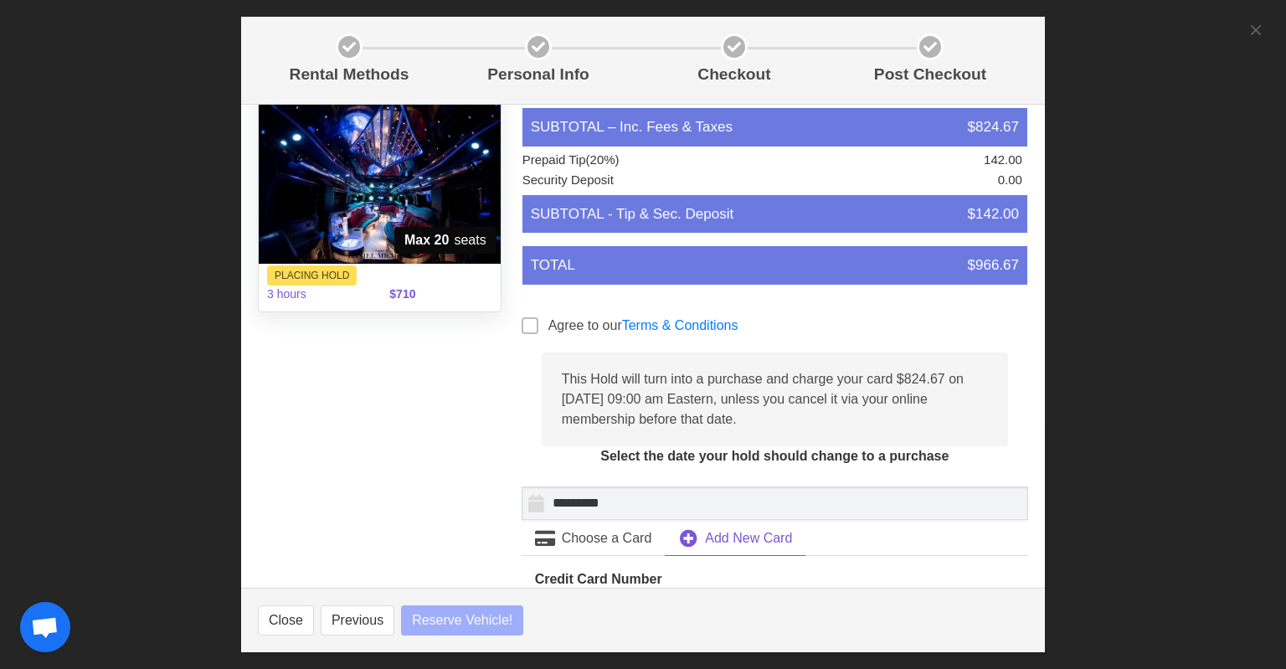
select select
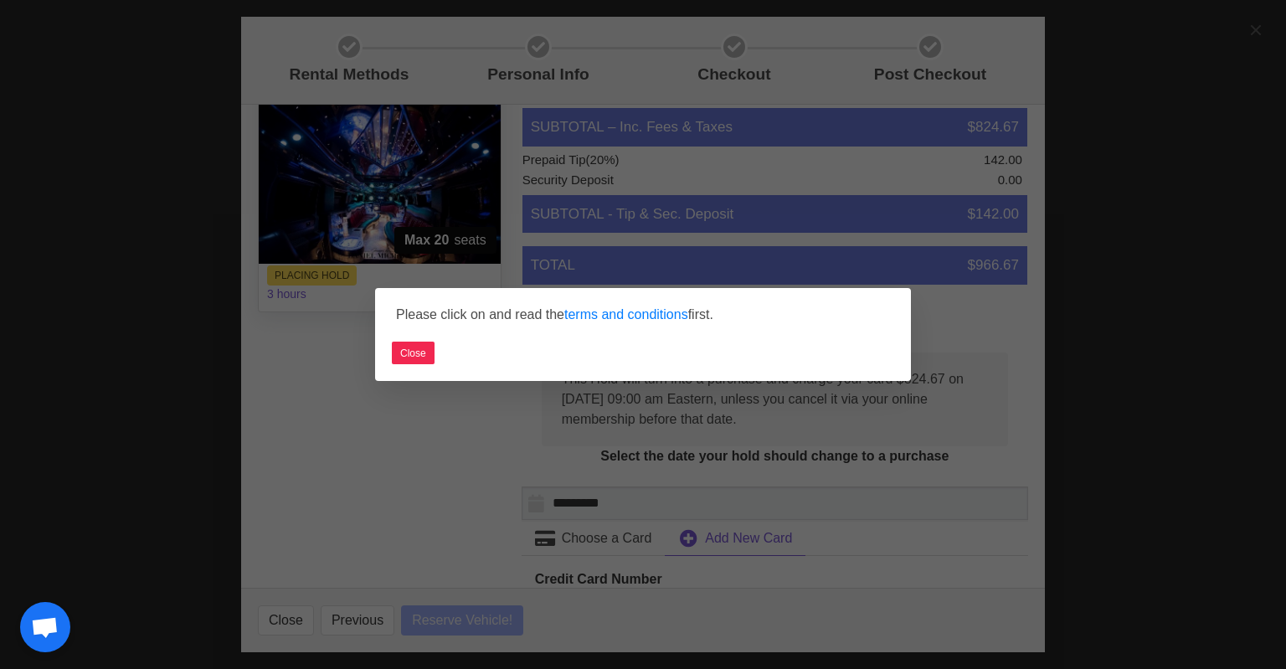
select select
click at [409, 358] on button "Close" at bounding box center [413, 353] width 43 height 23
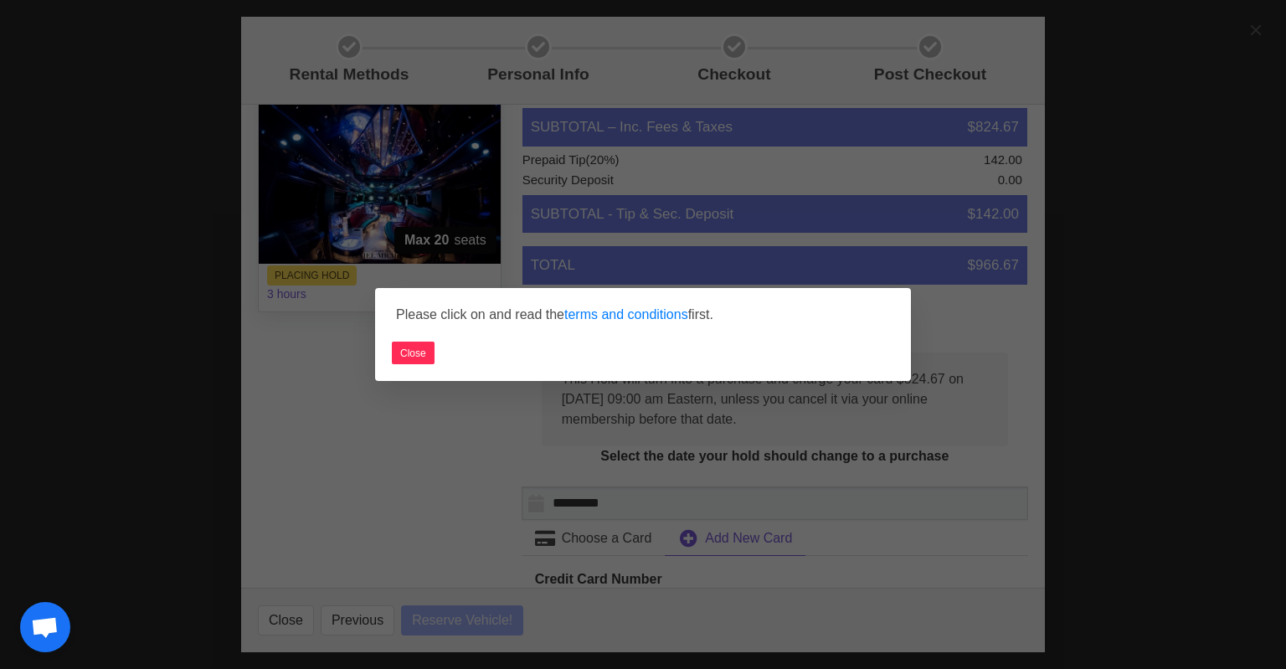
select select
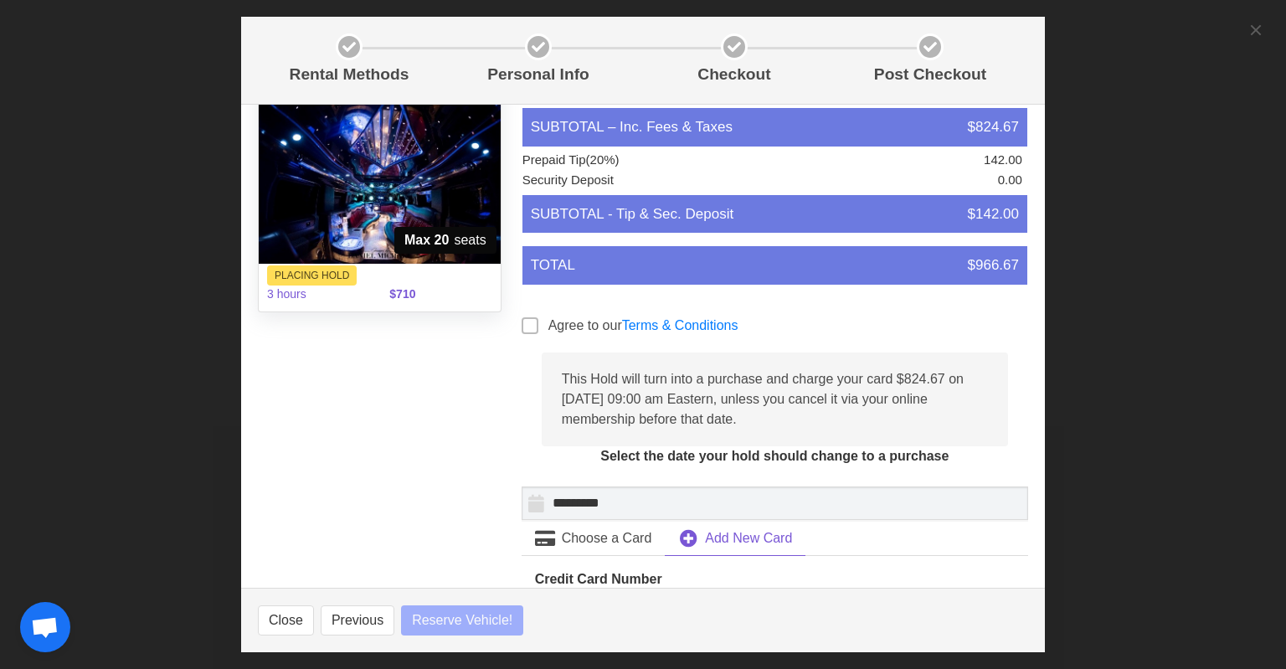
select select
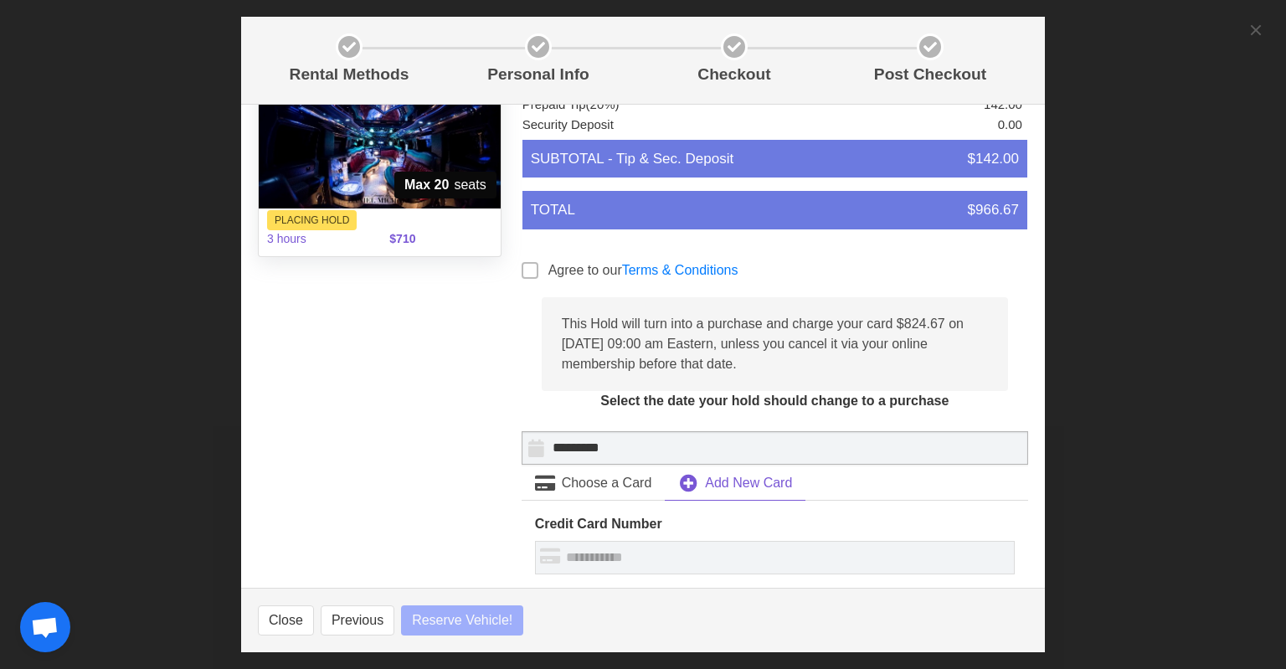
scroll to position [212, 0]
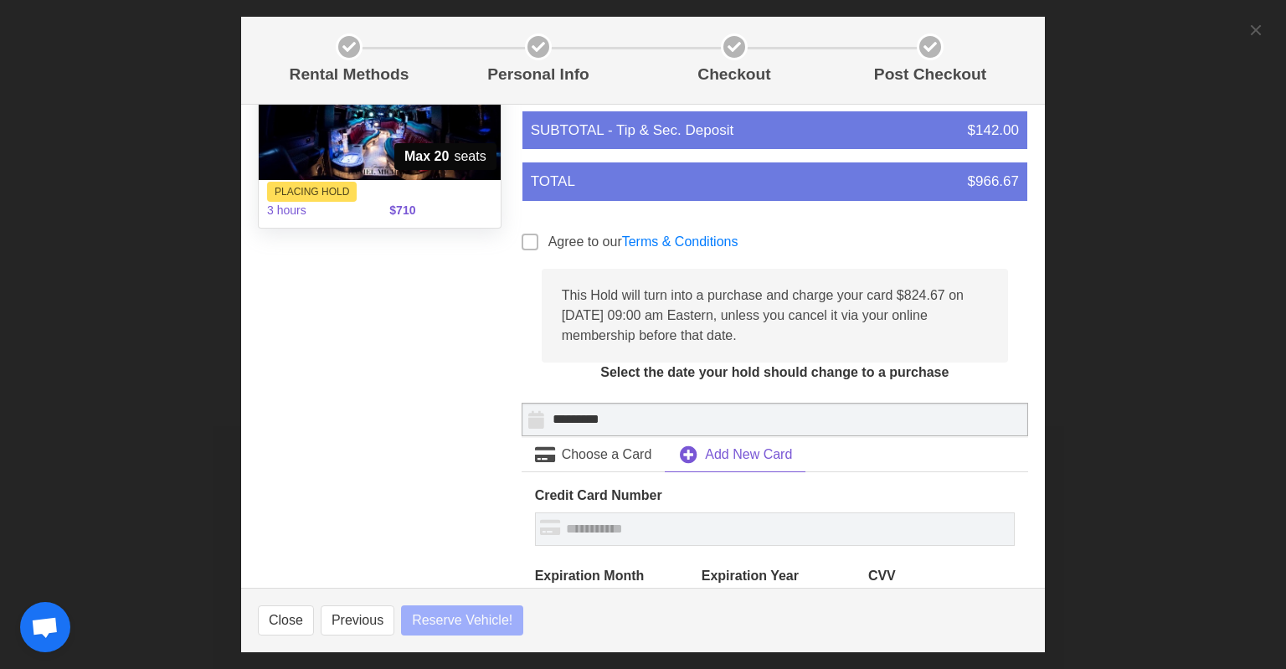
select select
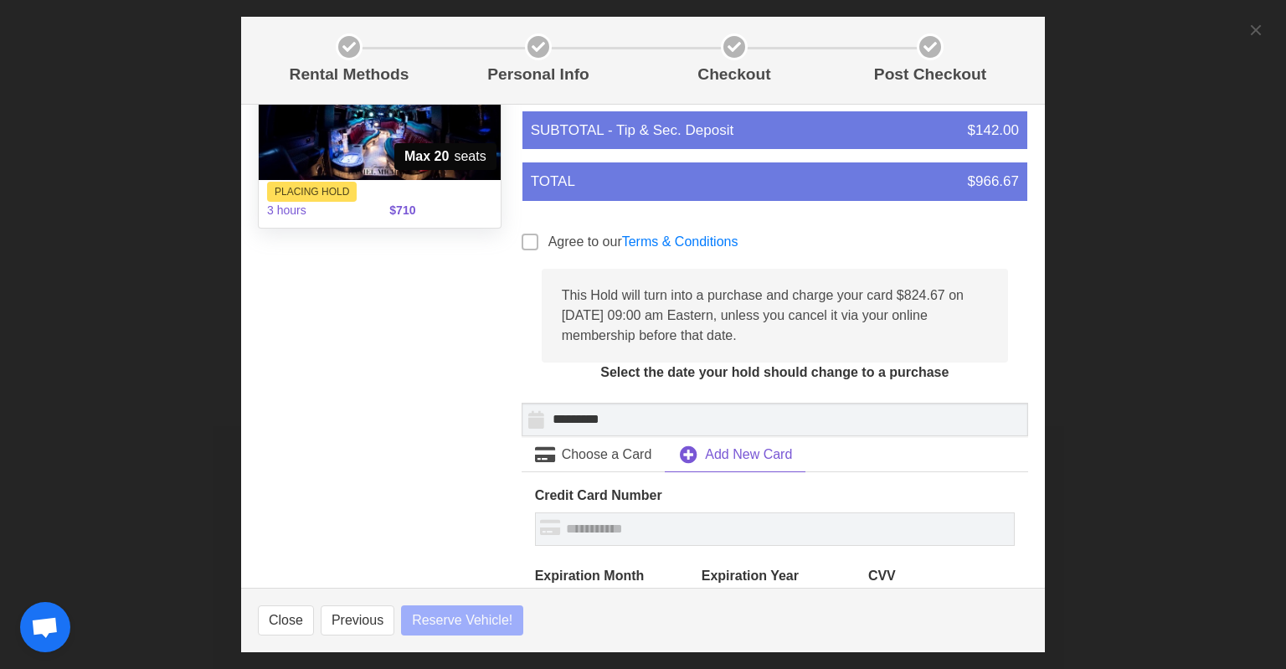
select select
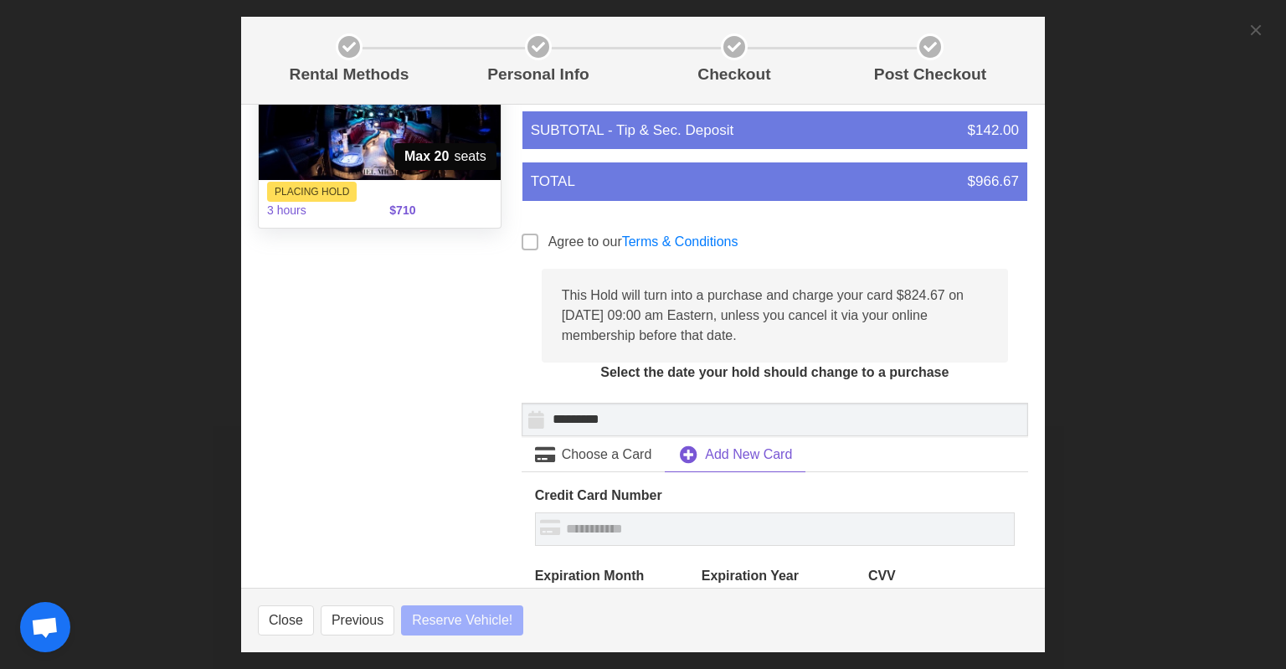
select select
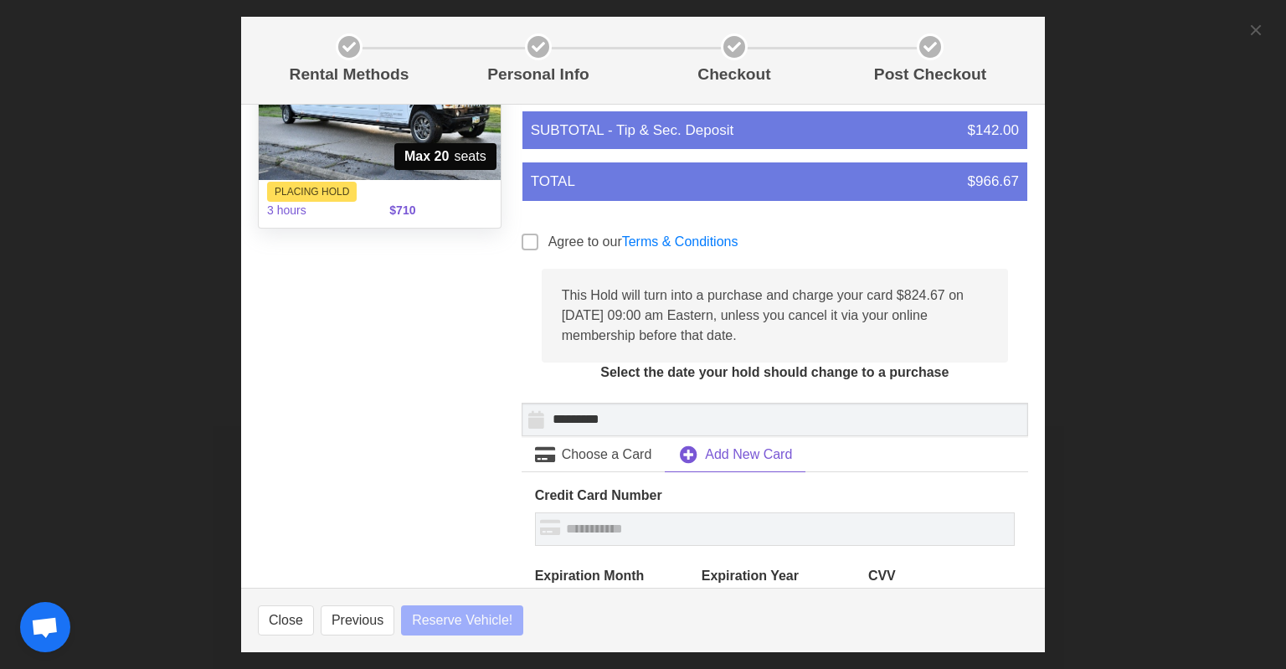
select select
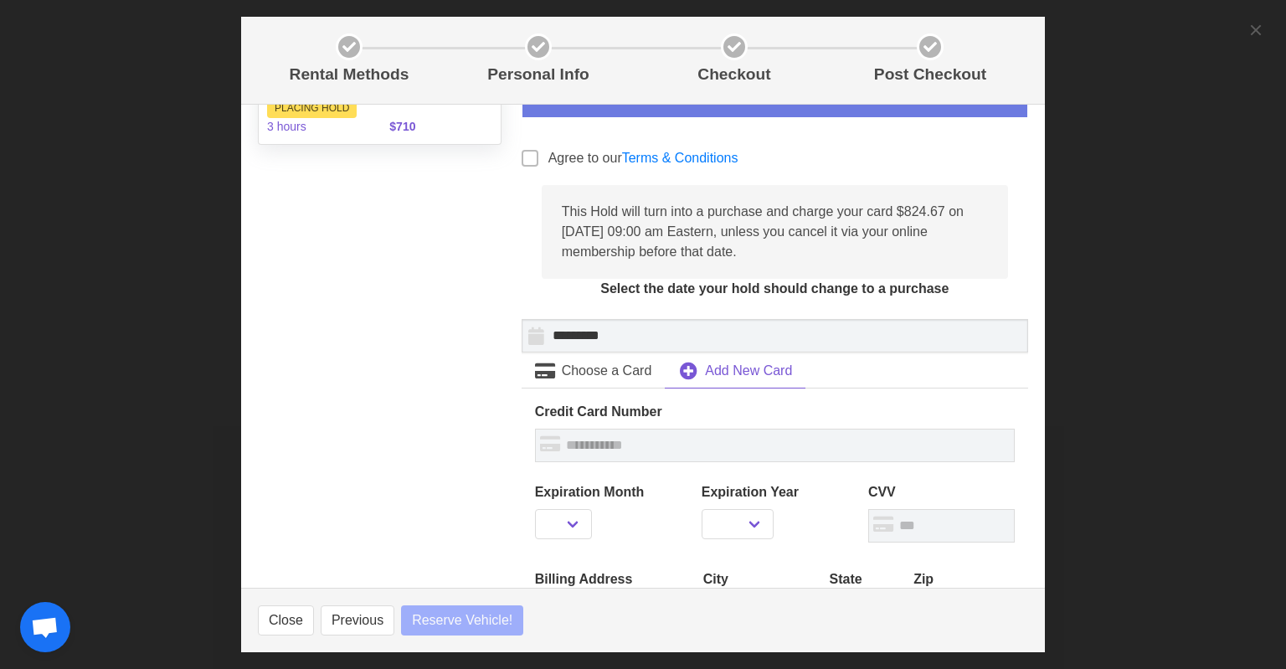
select select
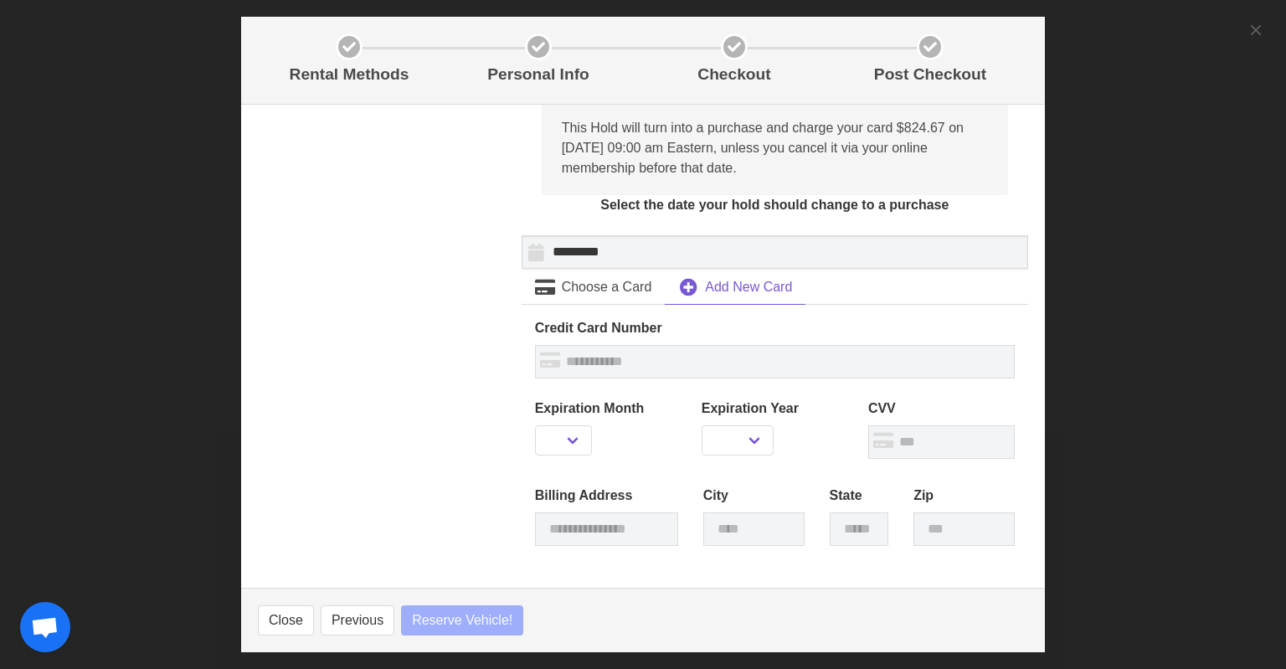
scroll to position [547, 0]
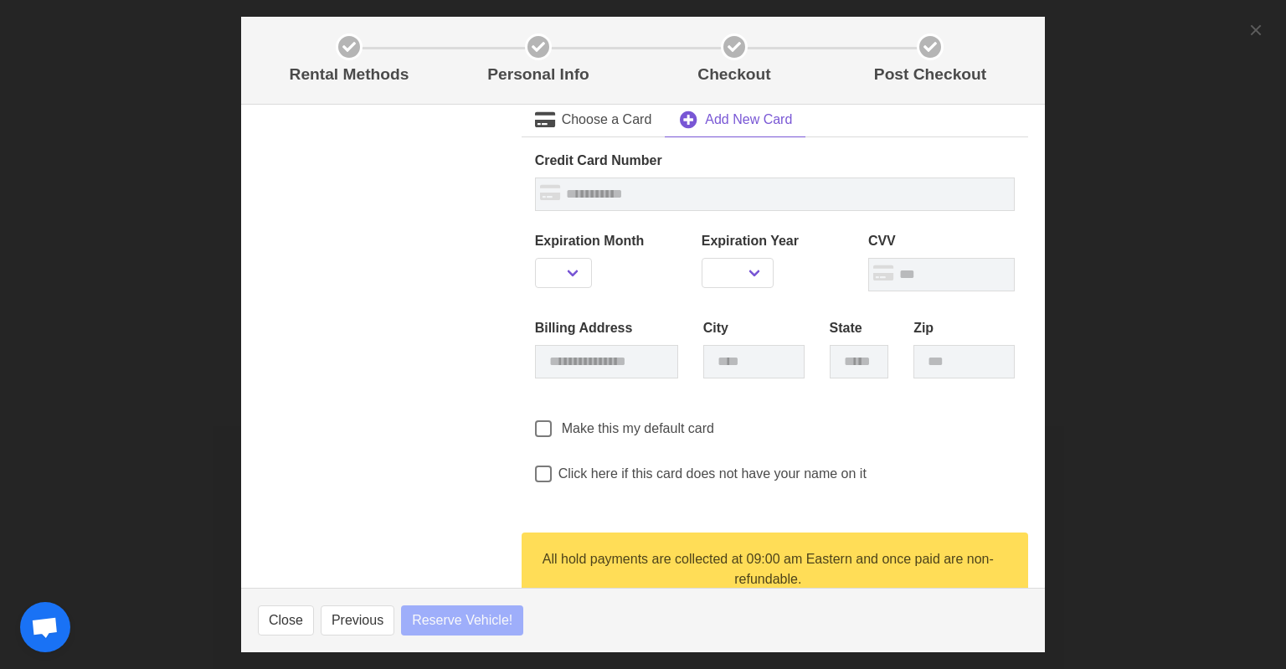
select select
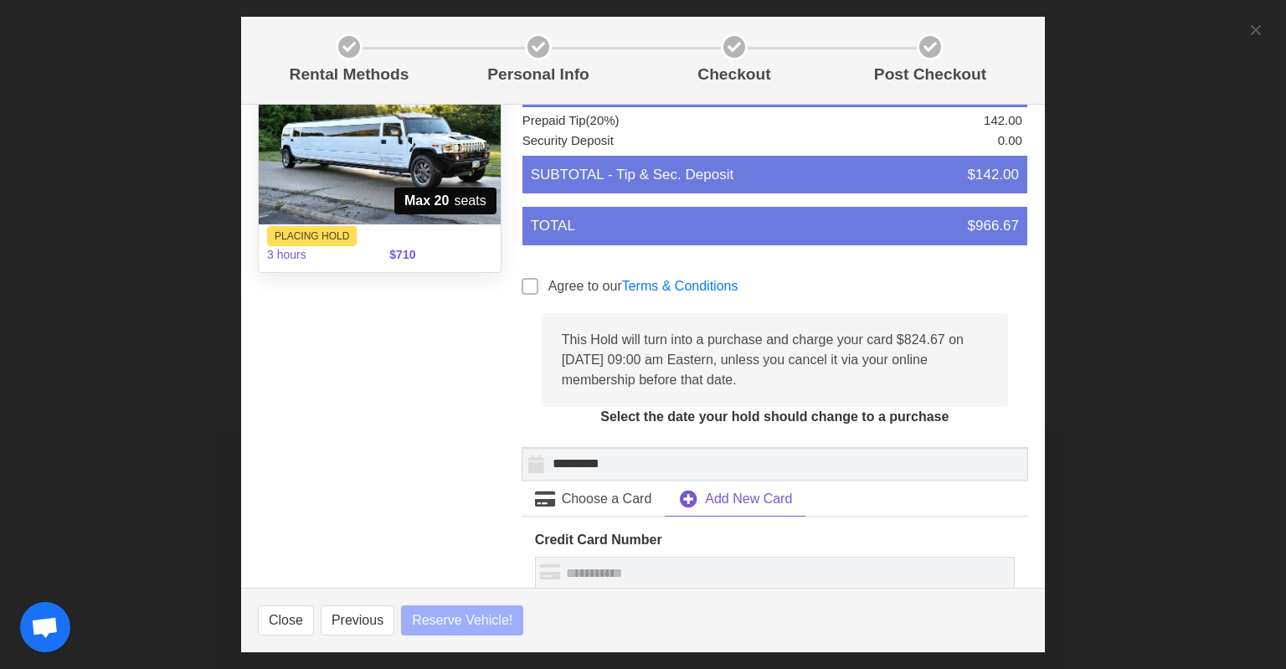
scroll to position [0, 0]
